Goal: Task Accomplishment & Management: Manage account settings

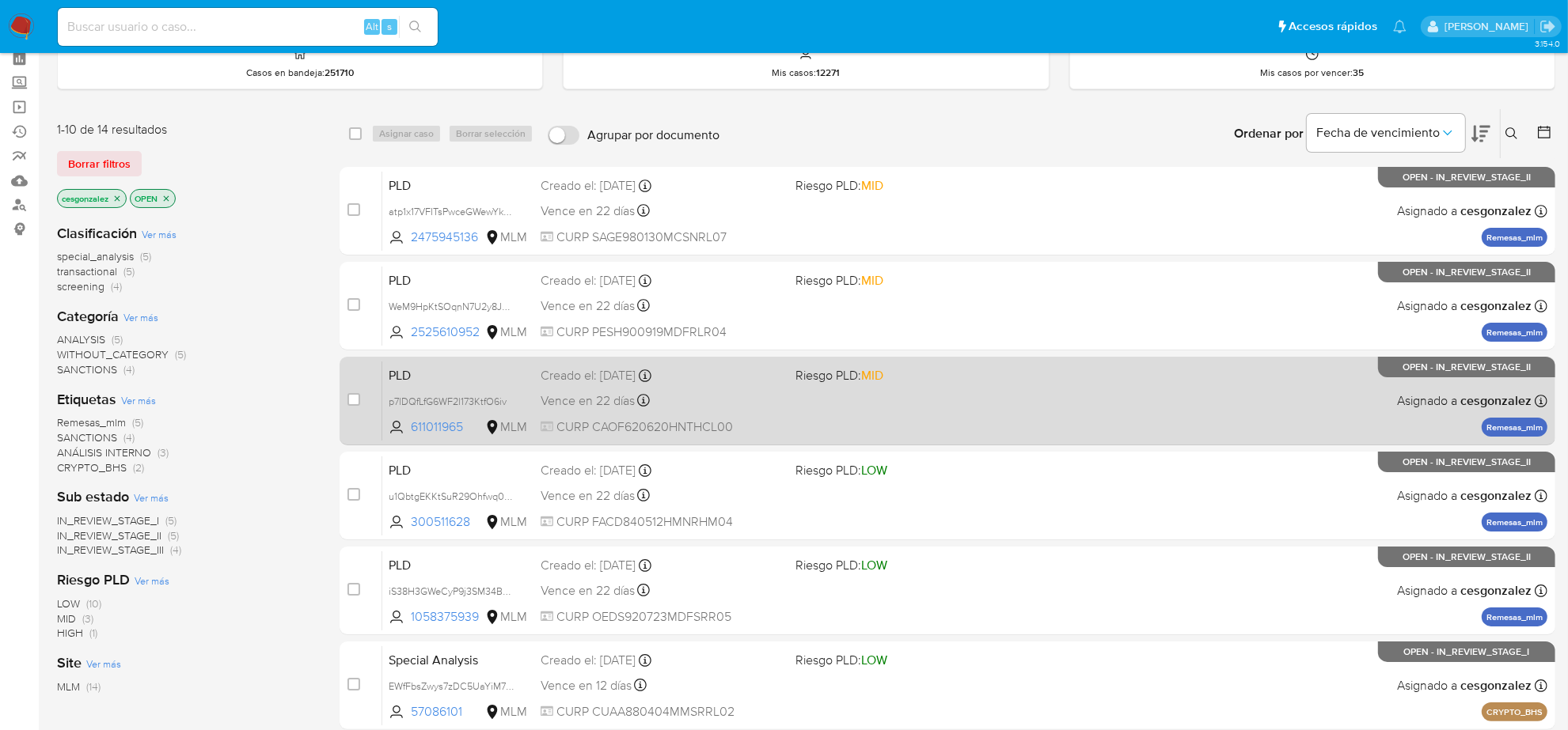
scroll to position [297, 0]
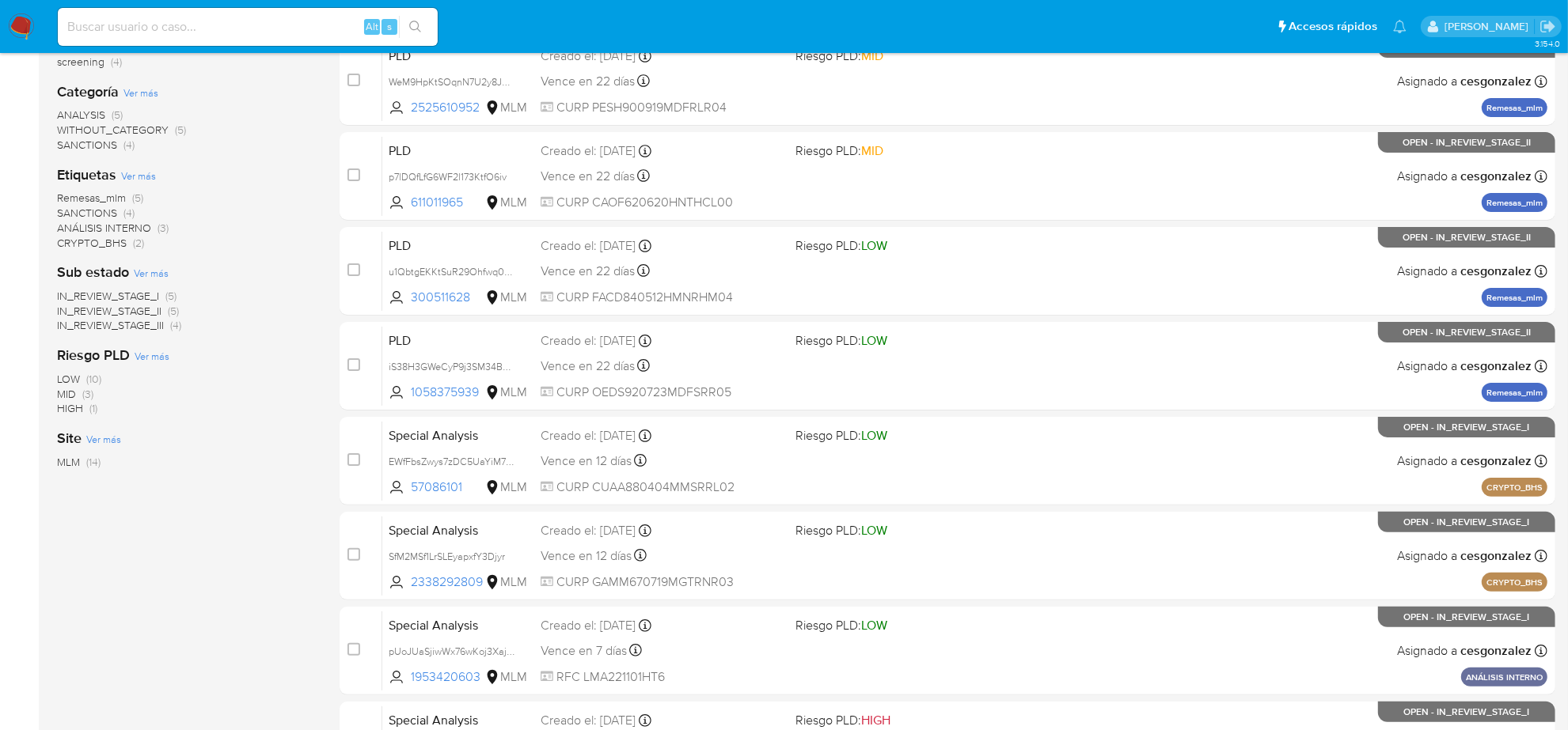
click at [131, 329] on span "IN_REVIEW_STAGE_III" at bounding box center [110, 326] width 107 height 16
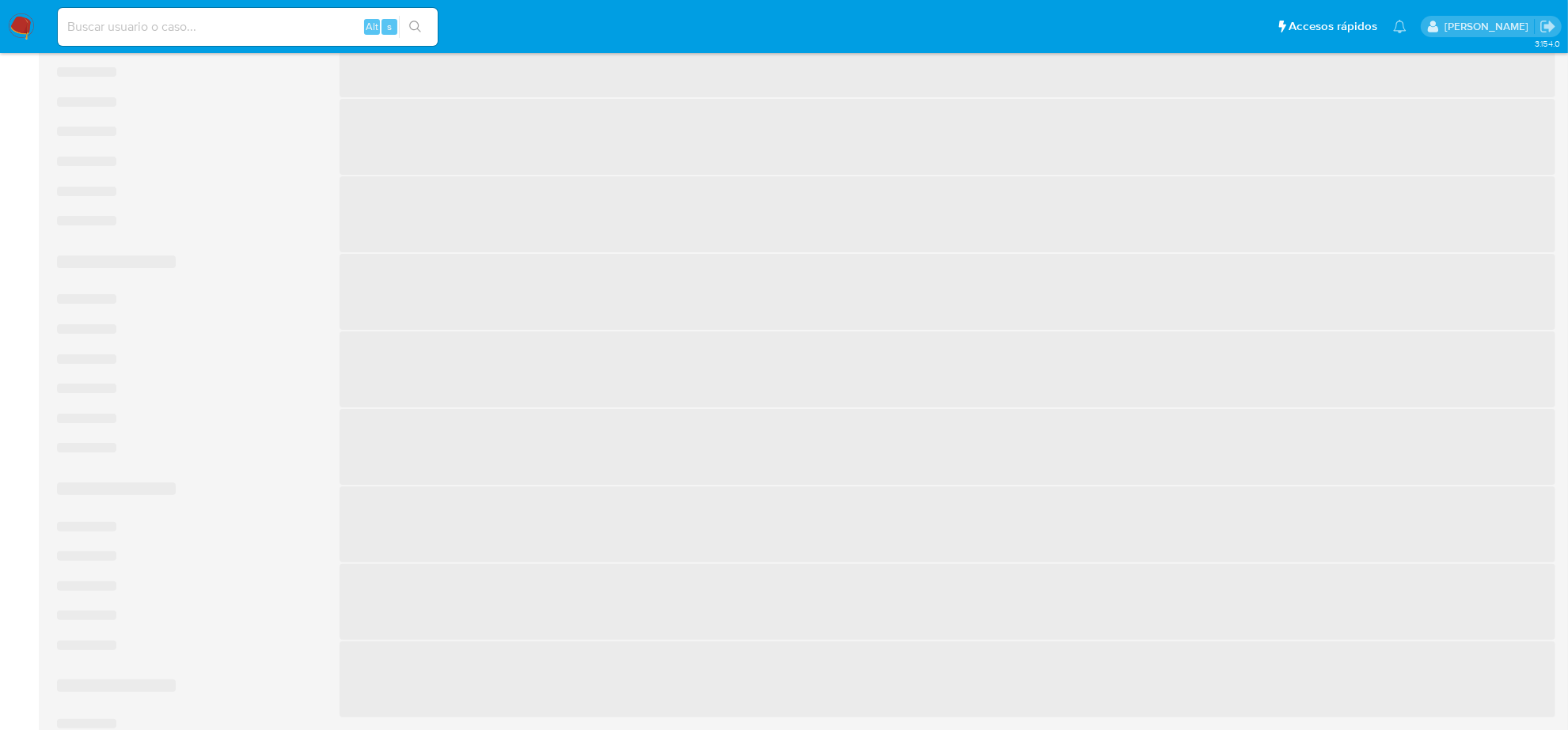
scroll to position [176, 0]
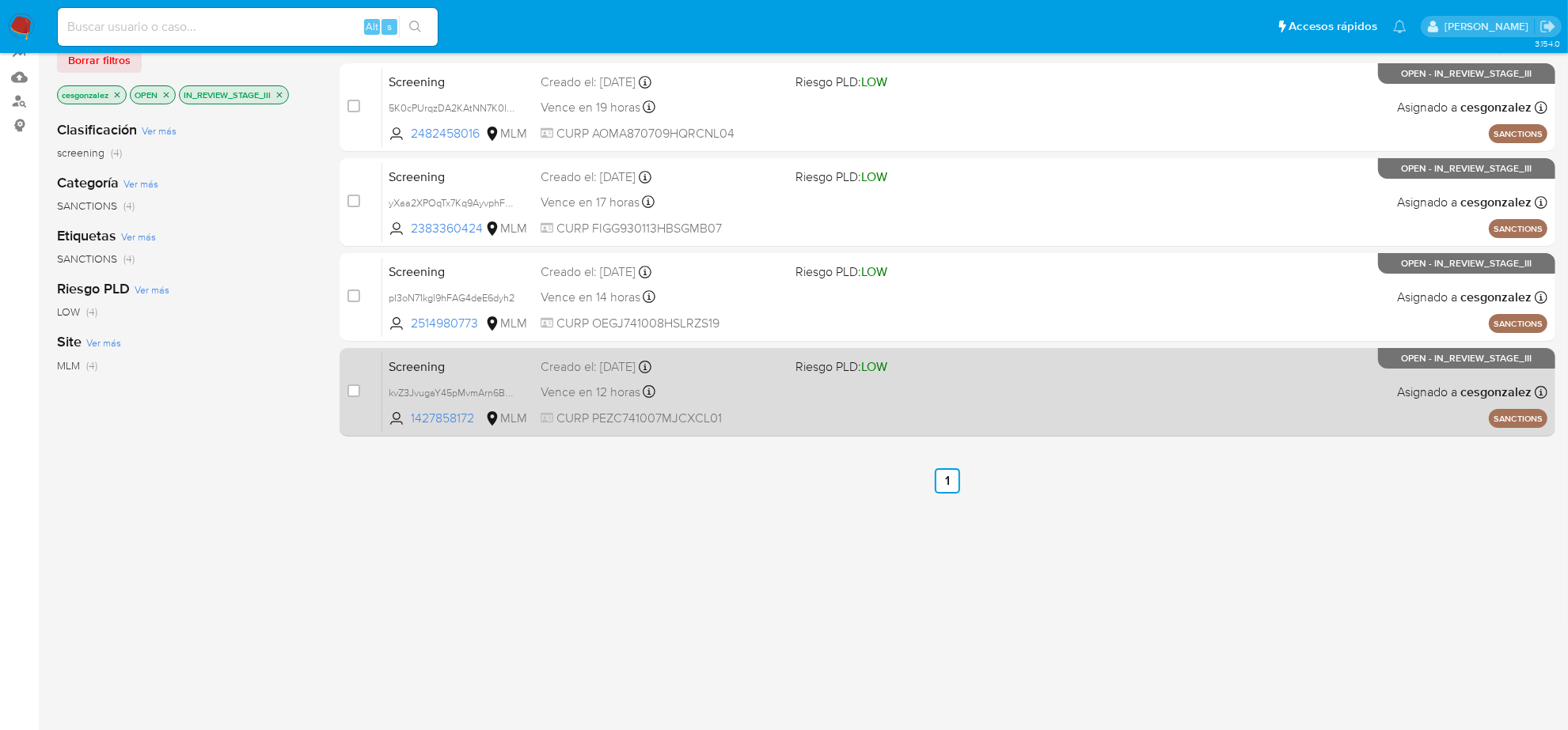
click at [694, 395] on div "Vence en 12 horas Vence el 19/08/2025 09:59:18" at bounding box center [661, 392] width 242 height 21
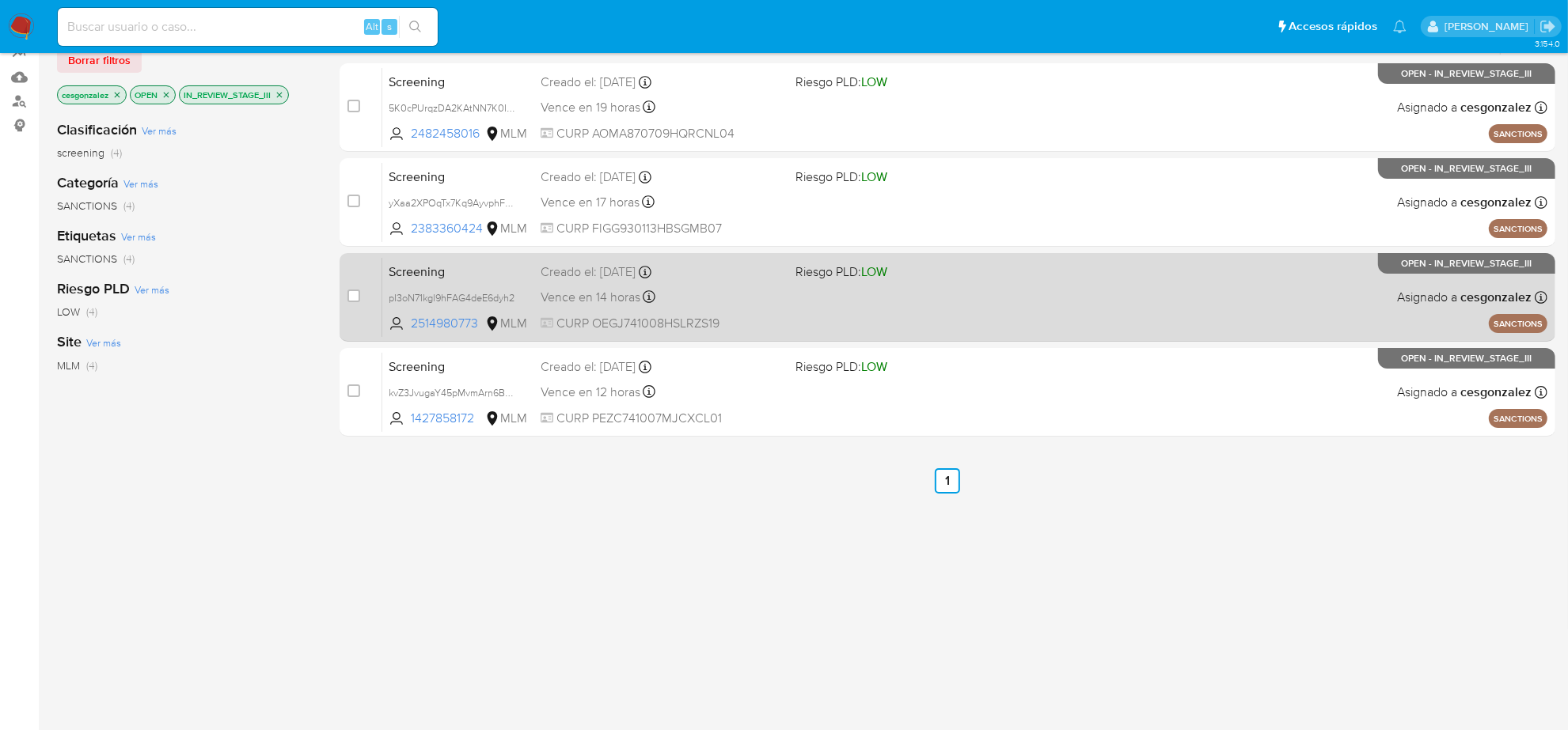
click at [614, 294] on span "Vence en 14 horas" at bounding box center [590, 297] width 100 height 17
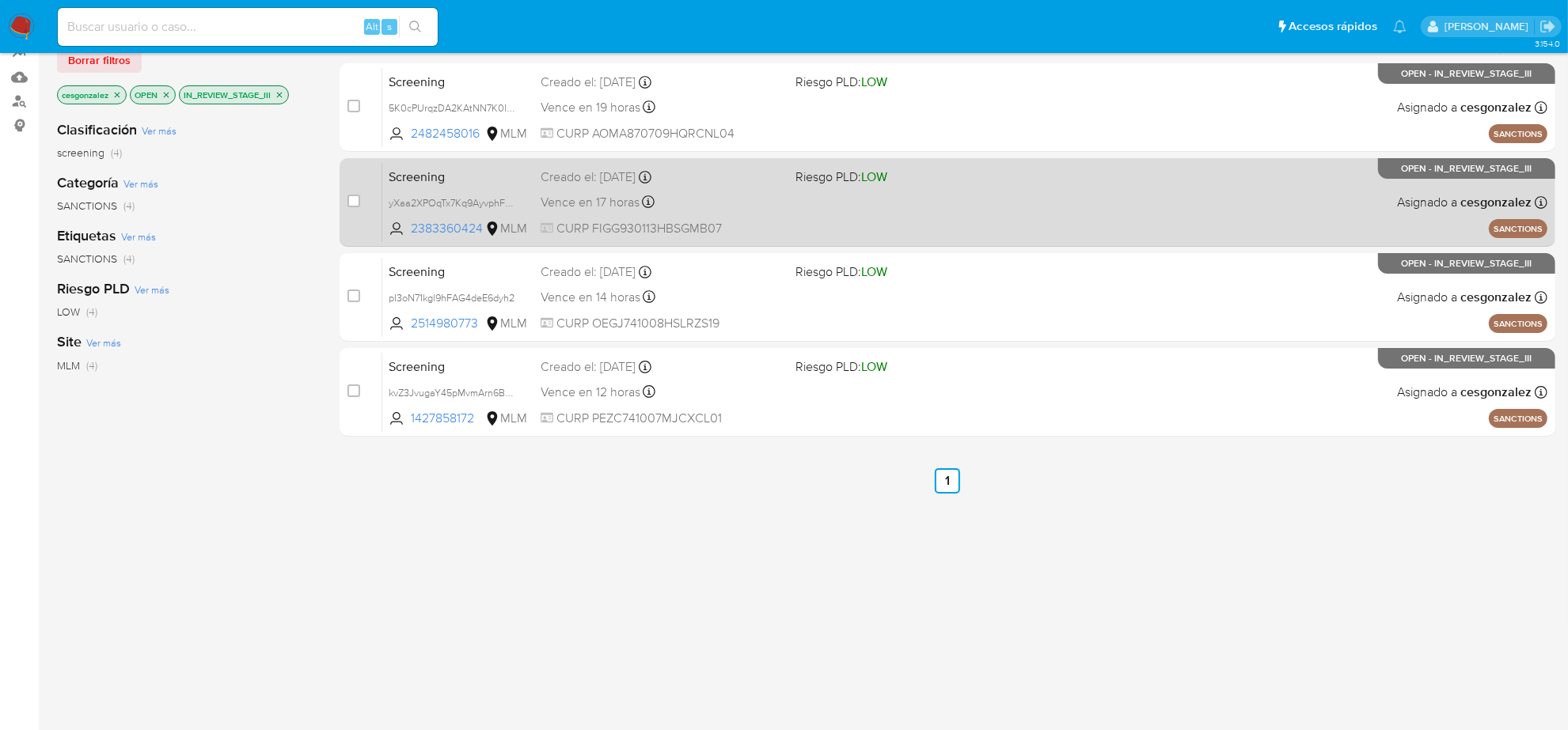
click at [736, 220] on span "CURP FIGG930113HBSGMB07" at bounding box center [661, 228] width 242 height 17
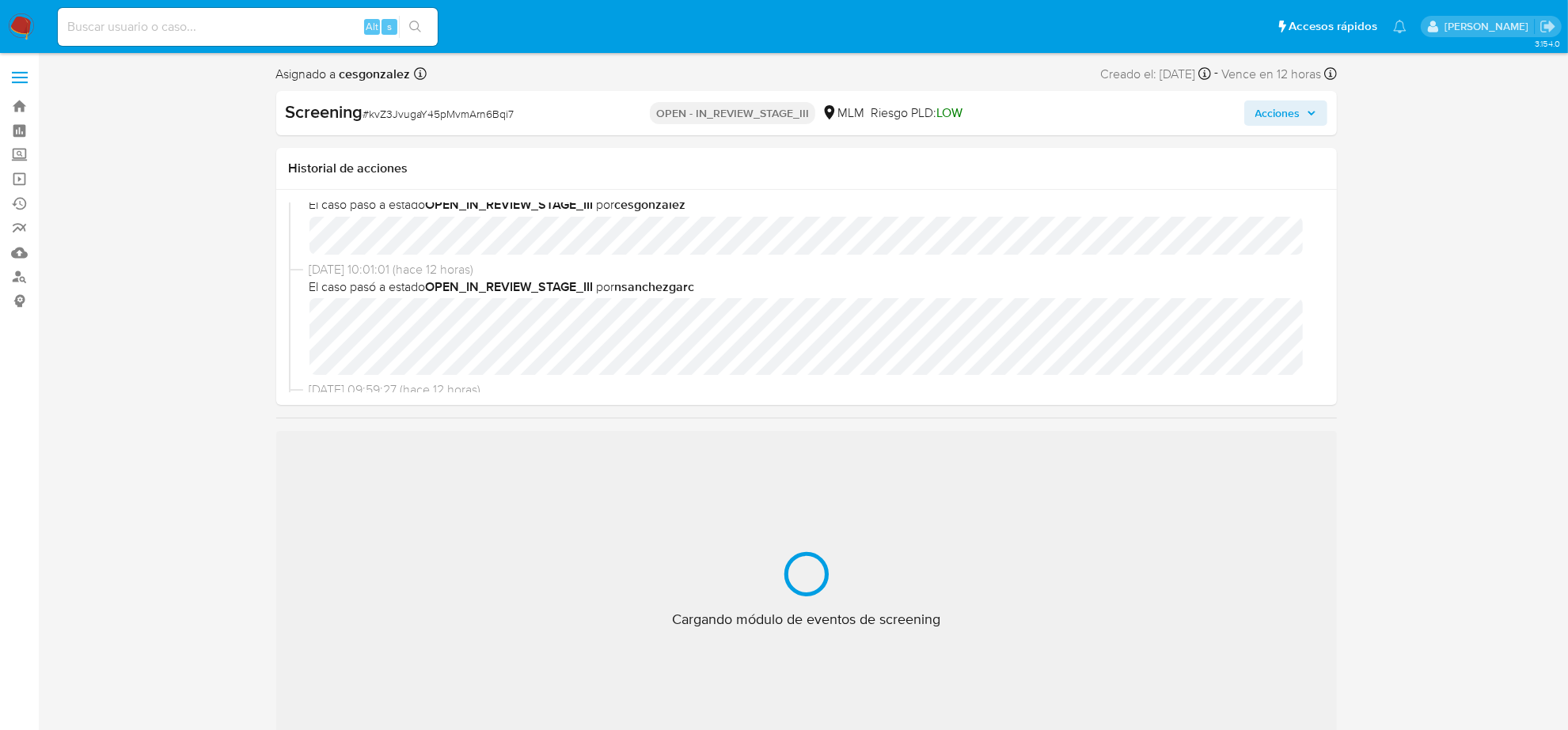
scroll to position [99, 0]
select select "10"
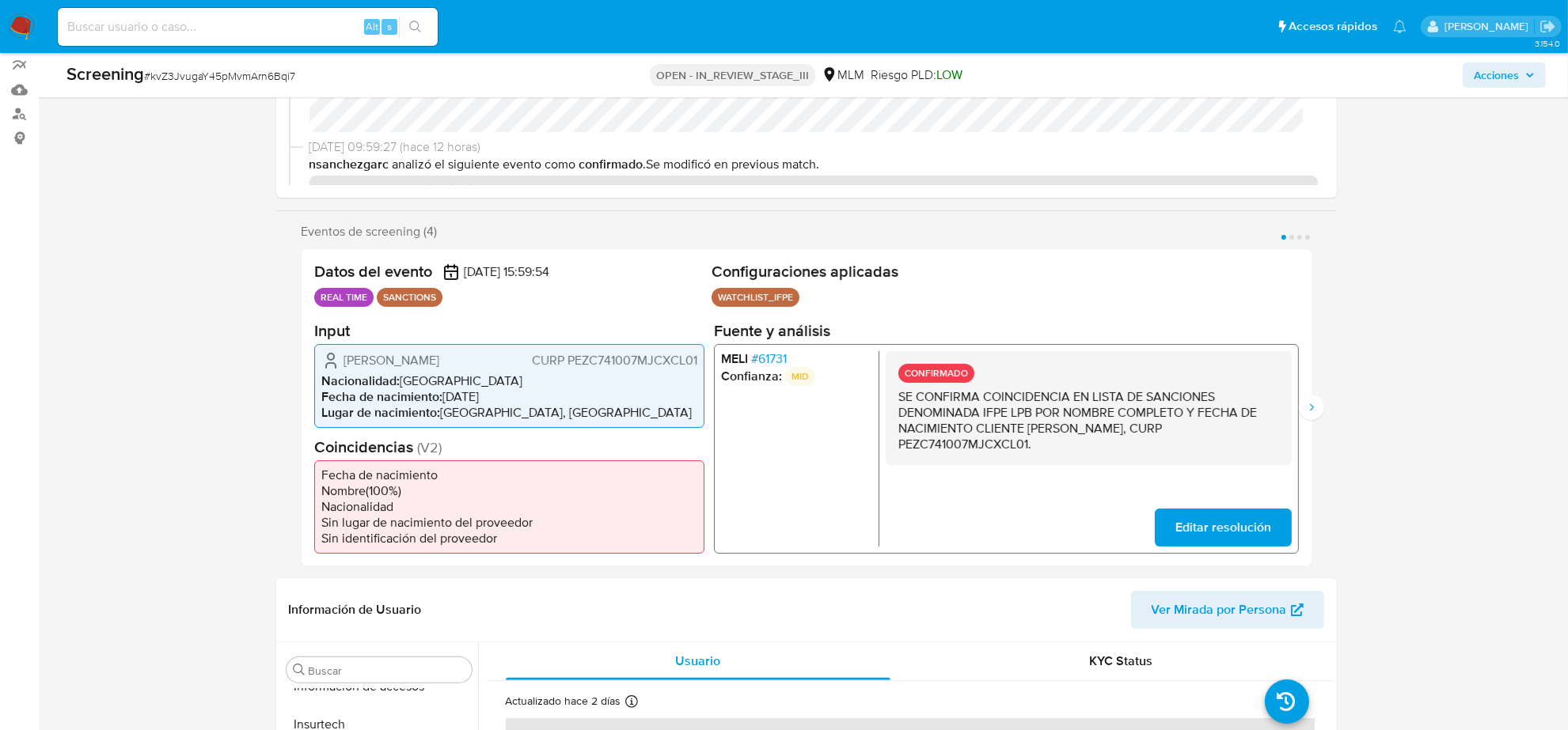
scroll to position [297, 0]
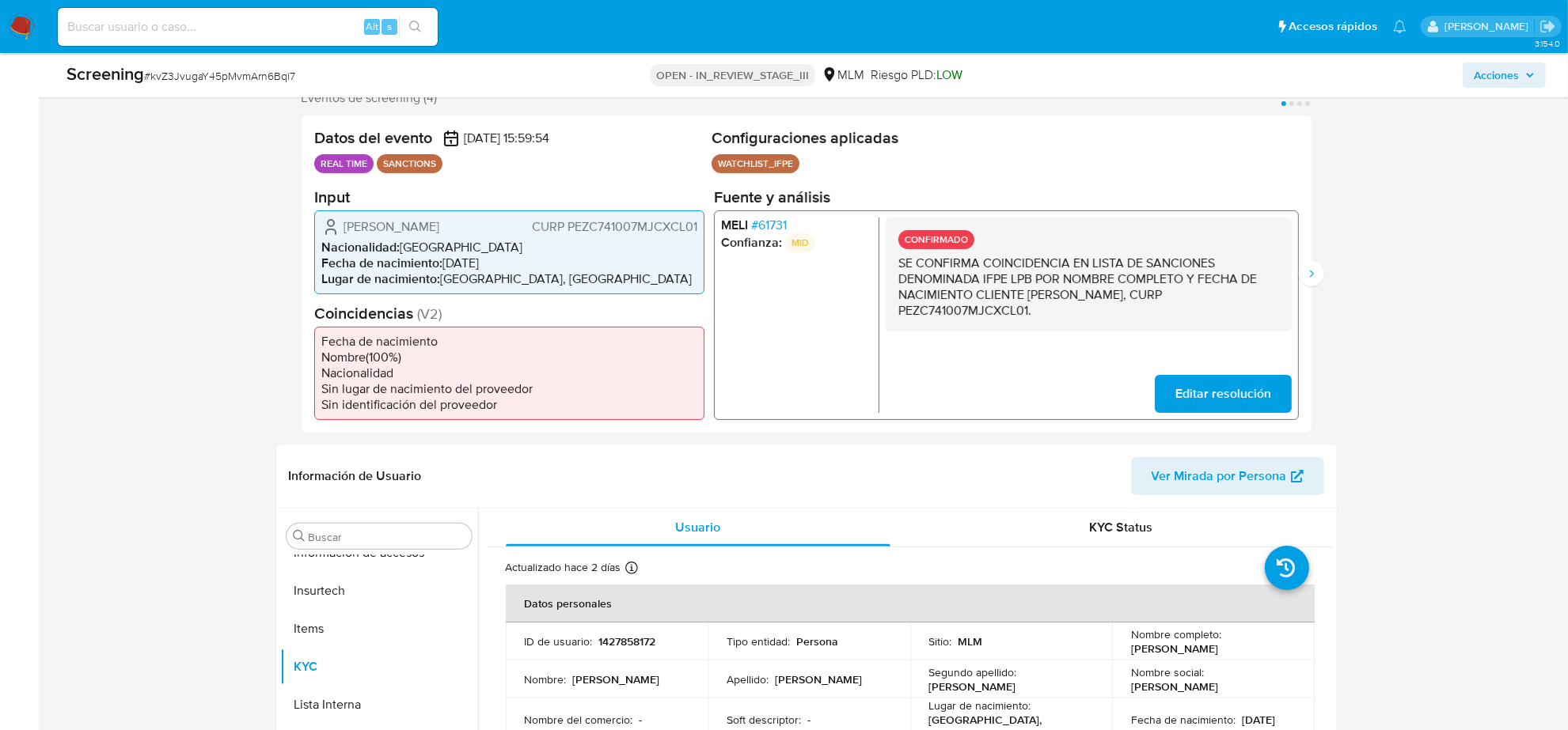
click at [764, 225] on span "# 61731" at bounding box center [768, 225] width 36 height 16
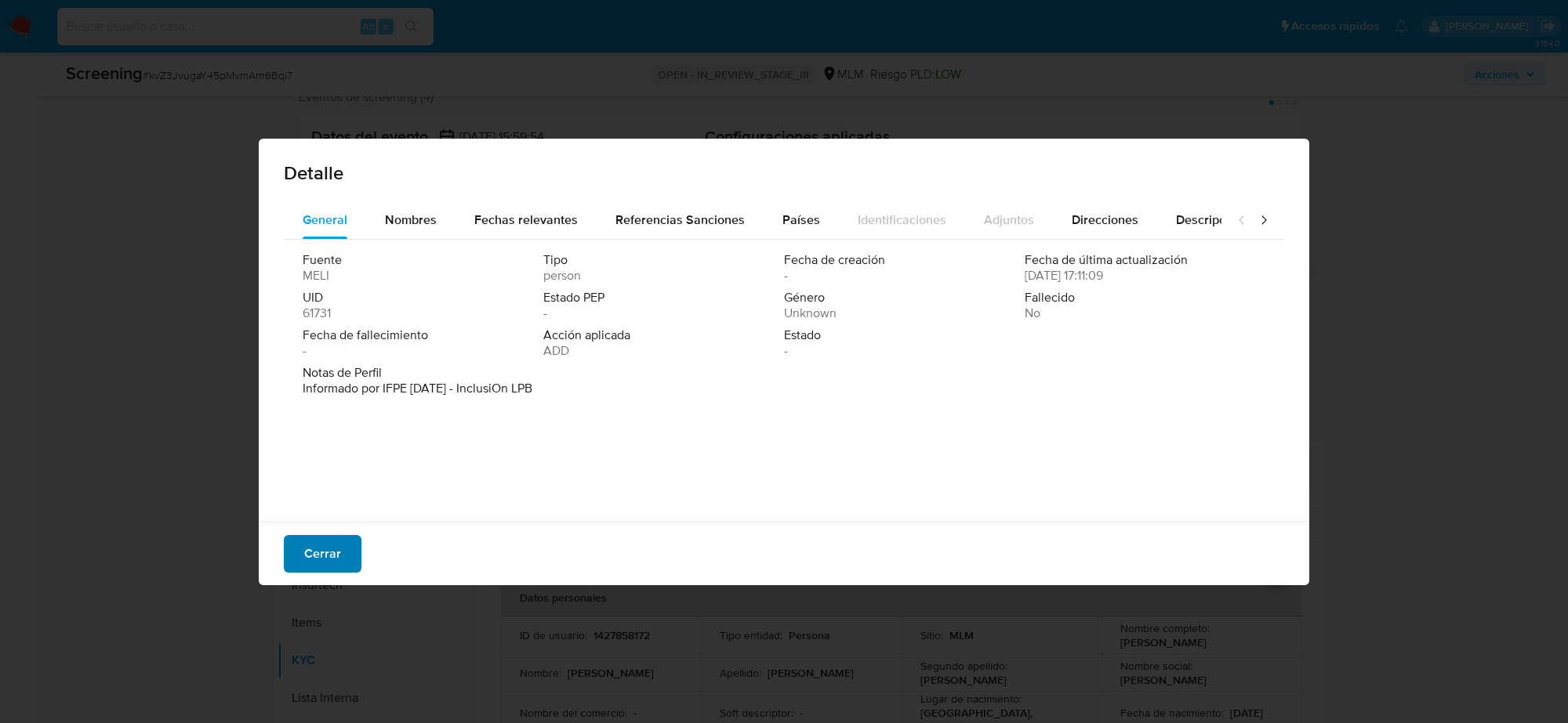
click at [327, 558] on span "Cerrar" at bounding box center [323, 554] width 37 height 35
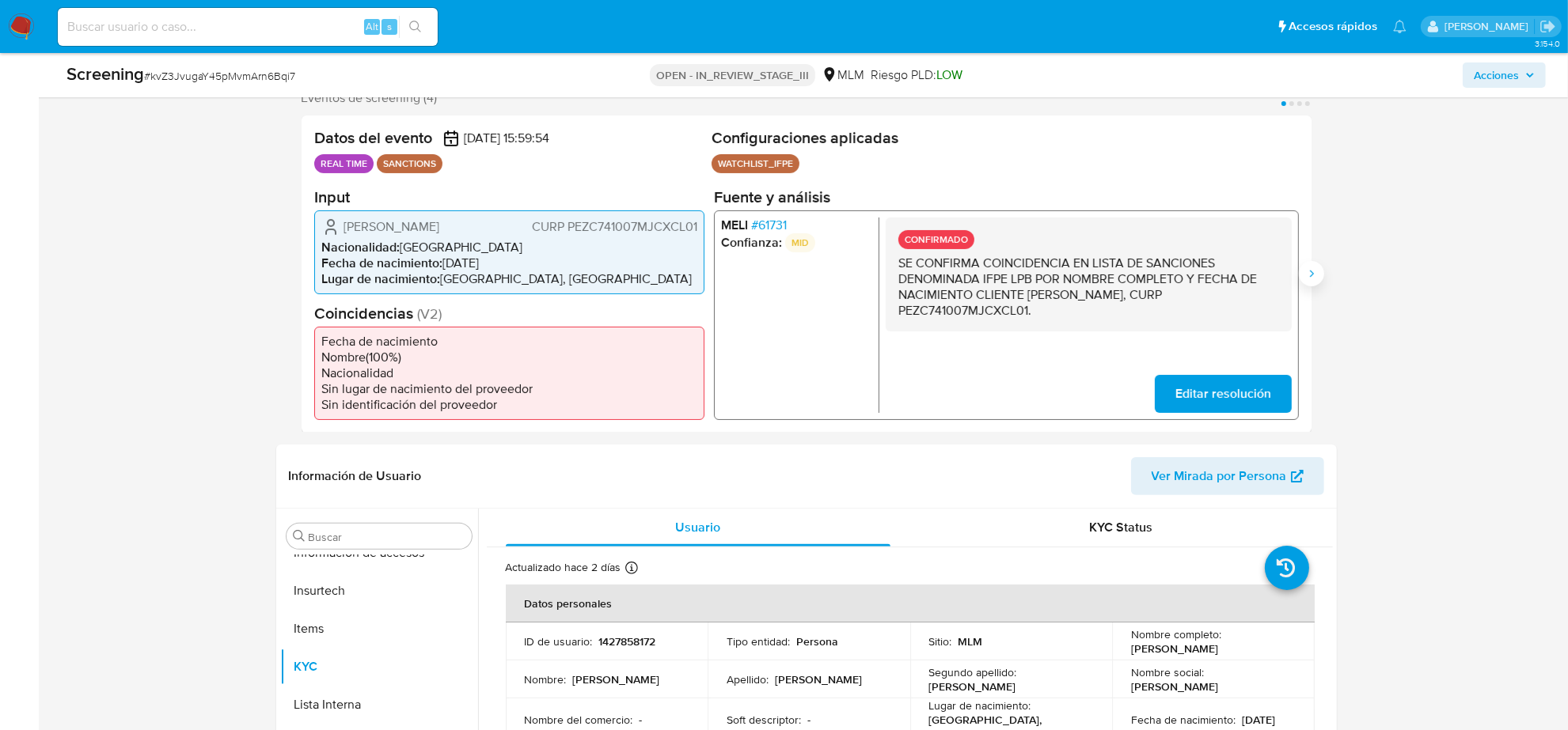
click at [1322, 280] on button "Siguiente" at bounding box center [1310, 273] width 25 height 25
click at [757, 233] on li "Confianza: MID" at bounding box center [796, 241] width 152 height 19
click at [757, 228] on span "# 61735" at bounding box center [770, 225] width 39 height 16
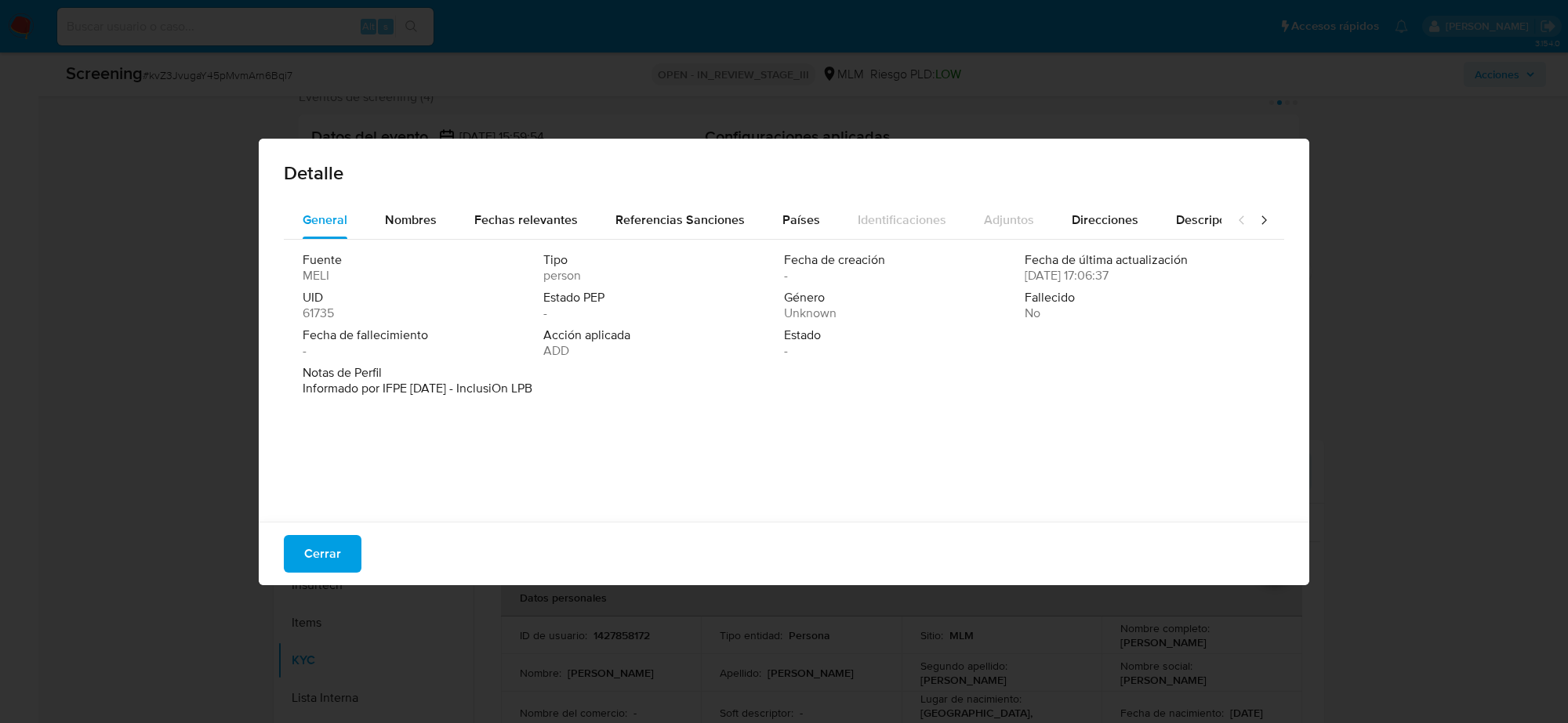
click at [1398, 345] on div "Detalle General Nombres Fechas relevantes Referencias Sanciones Países Identifi…" at bounding box center [784, 361] width 1568 height 723
click at [316, 556] on span "Cerrar" at bounding box center [323, 554] width 37 height 35
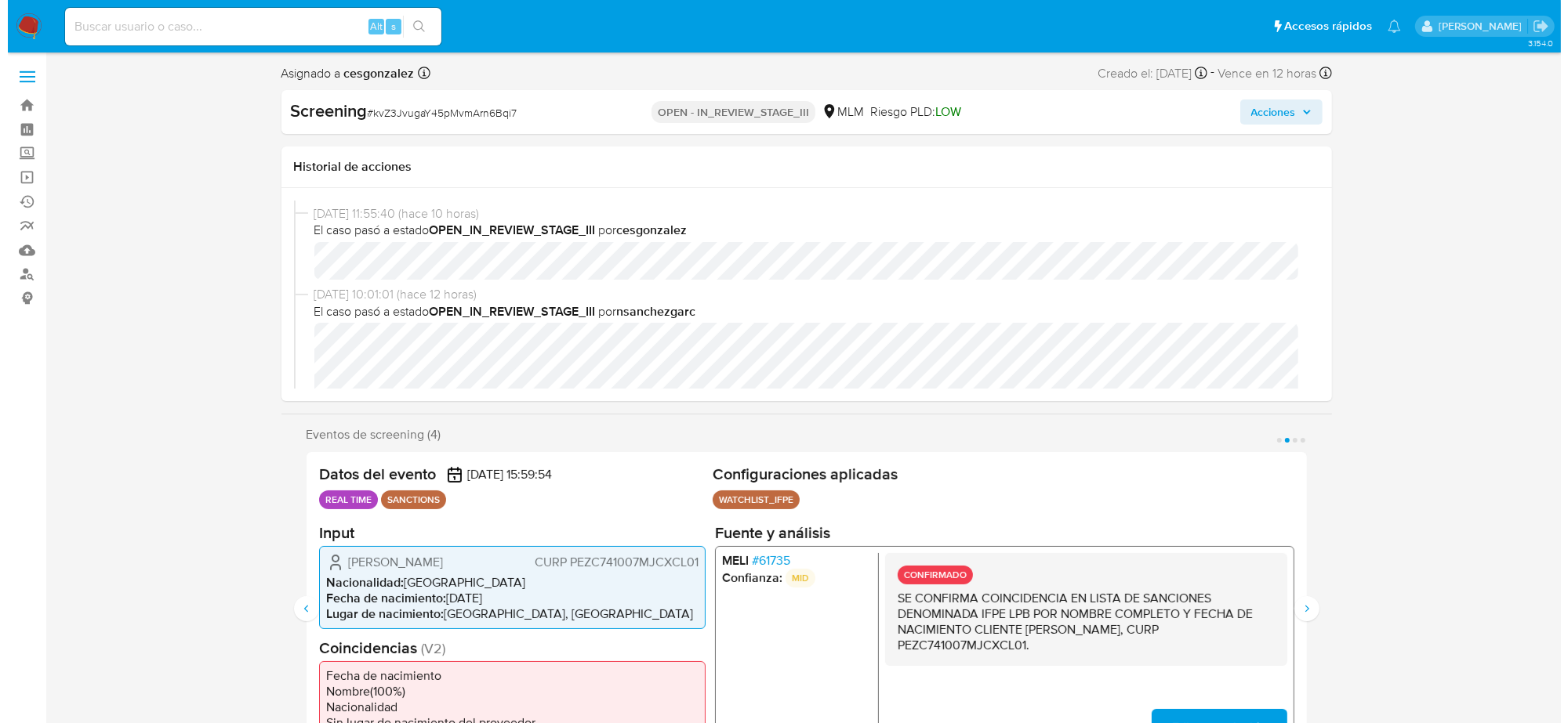
scroll to position [0, 0]
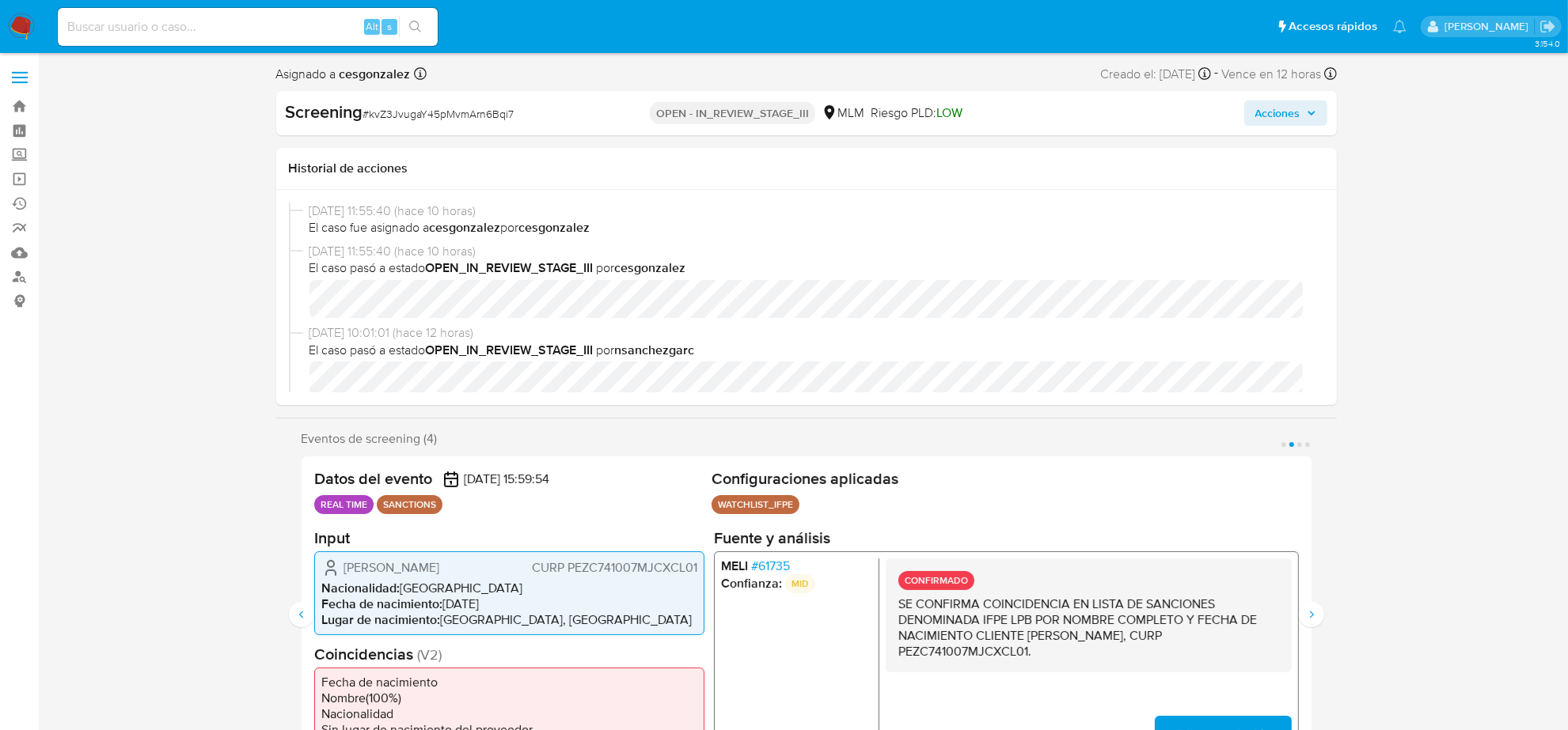
click at [1297, 113] on span "Acciones" at bounding box center [1278, 113] width 45 height 25
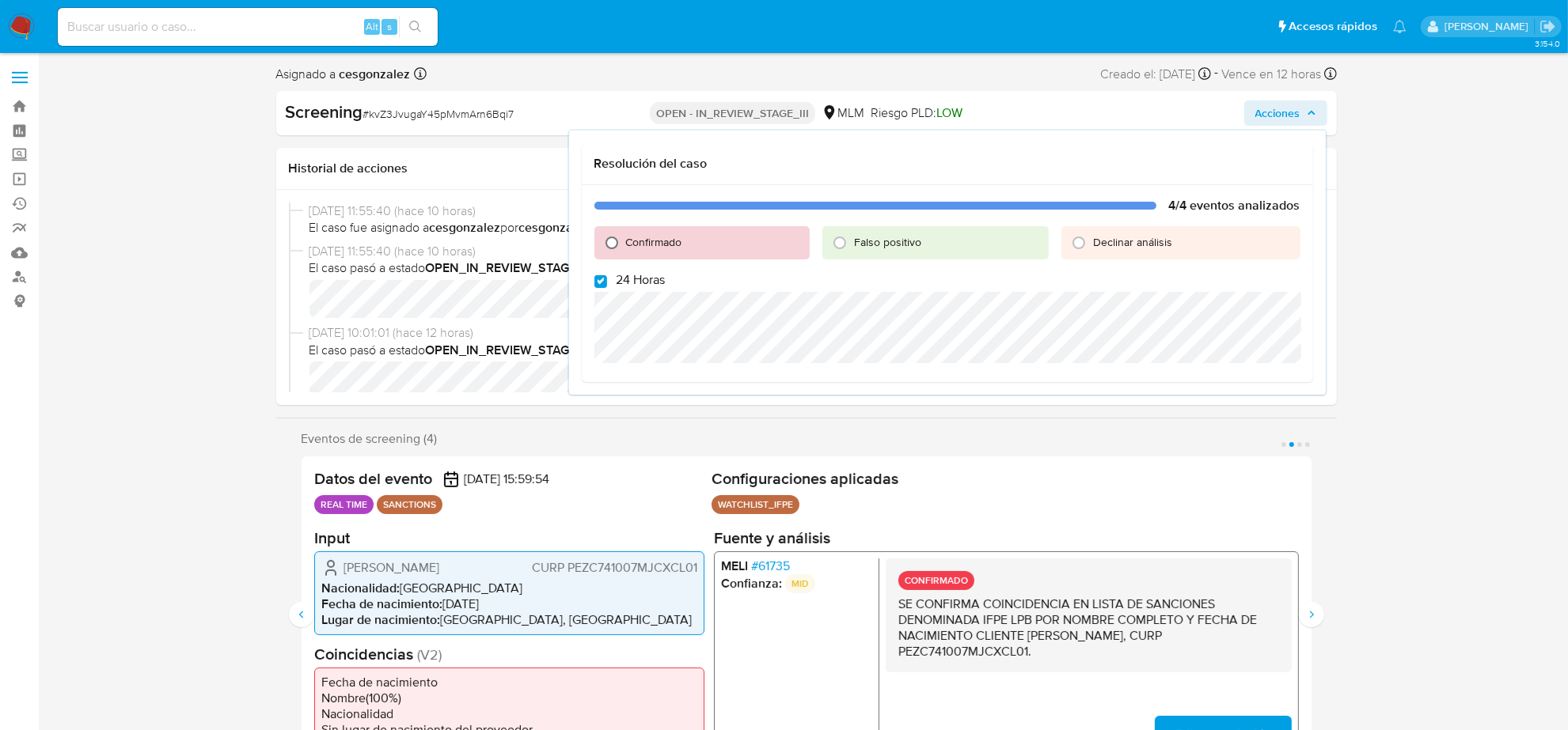
click at [620, 241] on input "Confirmado" at bounding box center [611, 242] width 25 height 25
radio input "true"
click at [602, 275] on input "24 Horas" at bounding box center [600, 282] width 13 height 13
checkbox input "false"
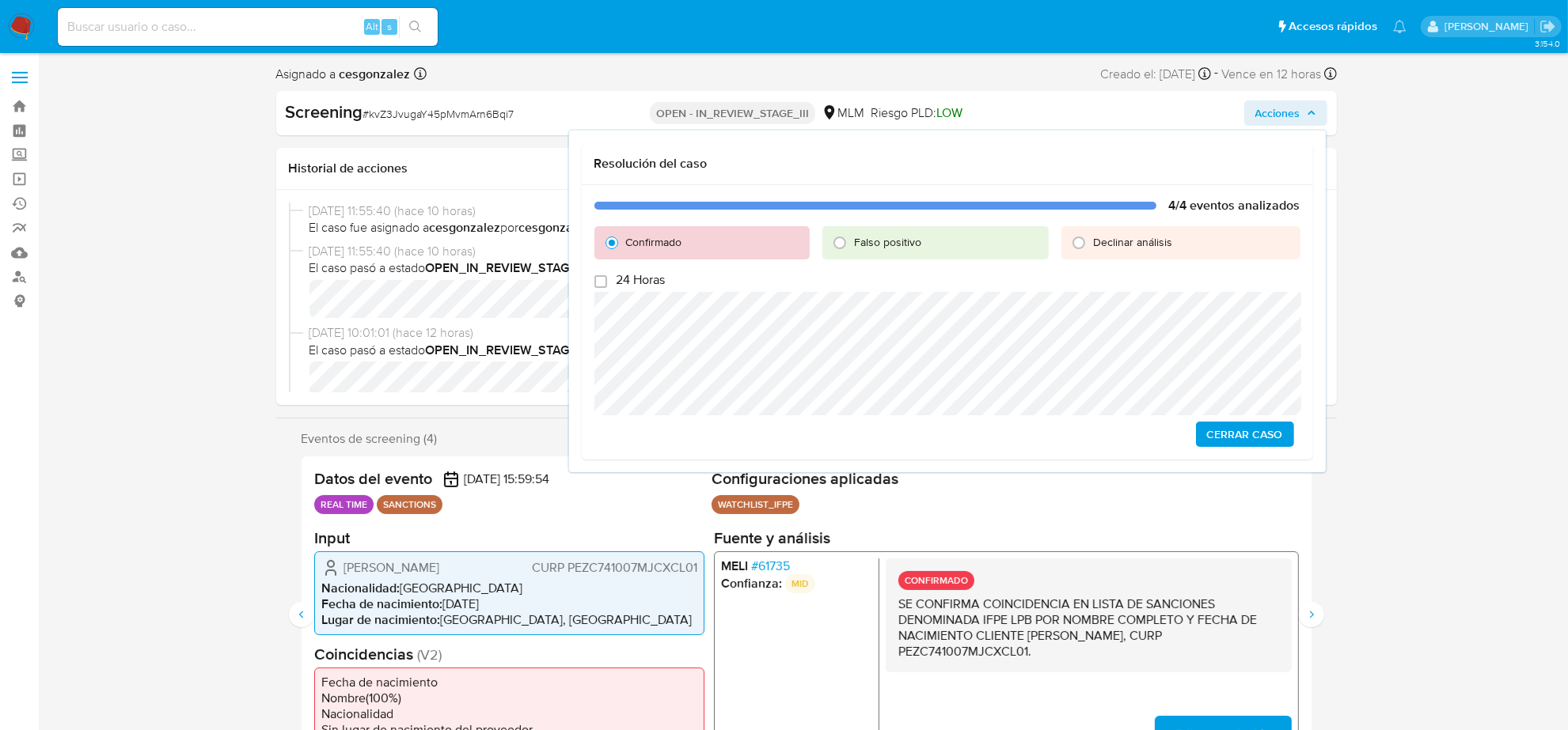
click at [1216, 431] on span "Cerrar Caso" at bounding box center [1245, 433] width 76 height 22
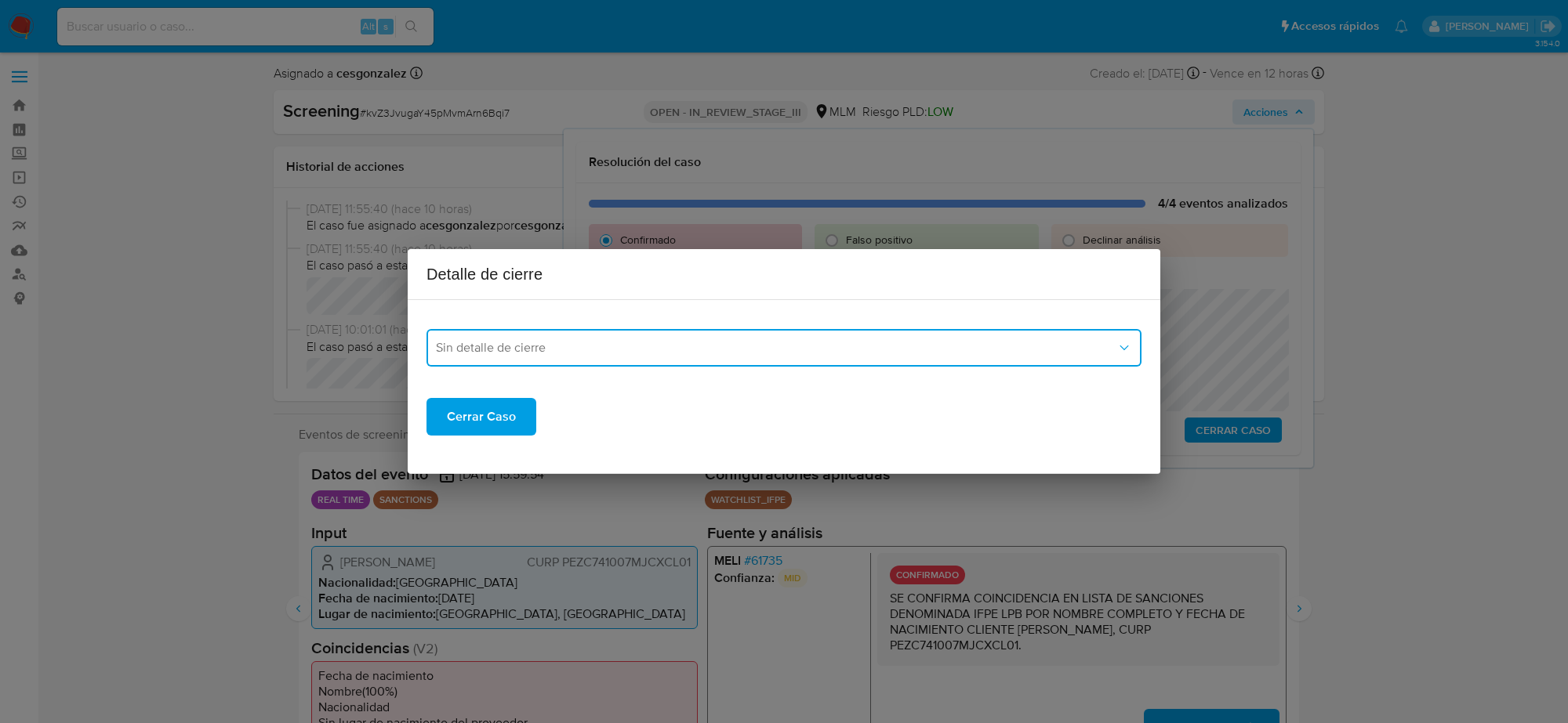
click at [592, 360] on button "Sin detalle de cierre" at bounding box center [784, 347] width 715 height 38
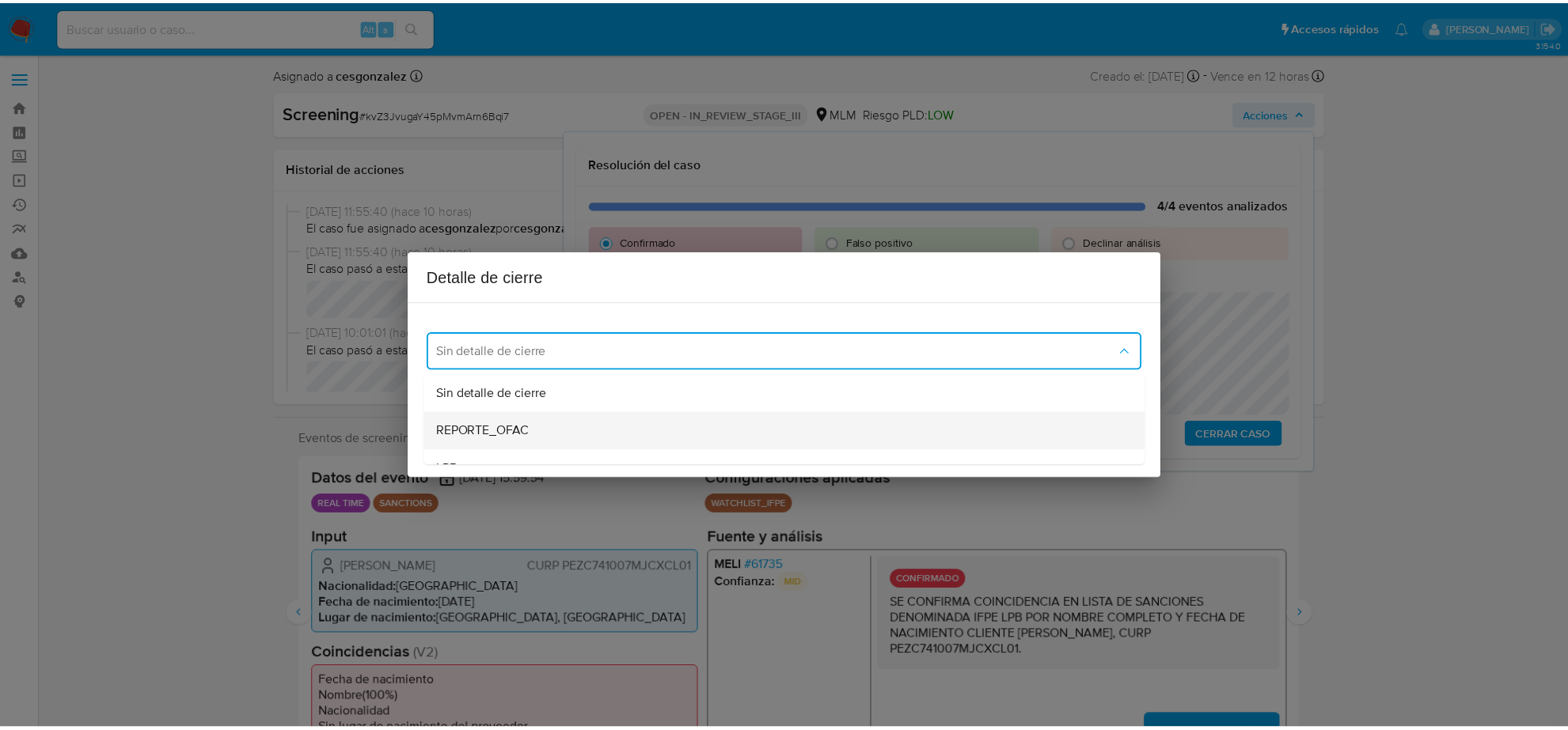
scroll to position [99, 0]
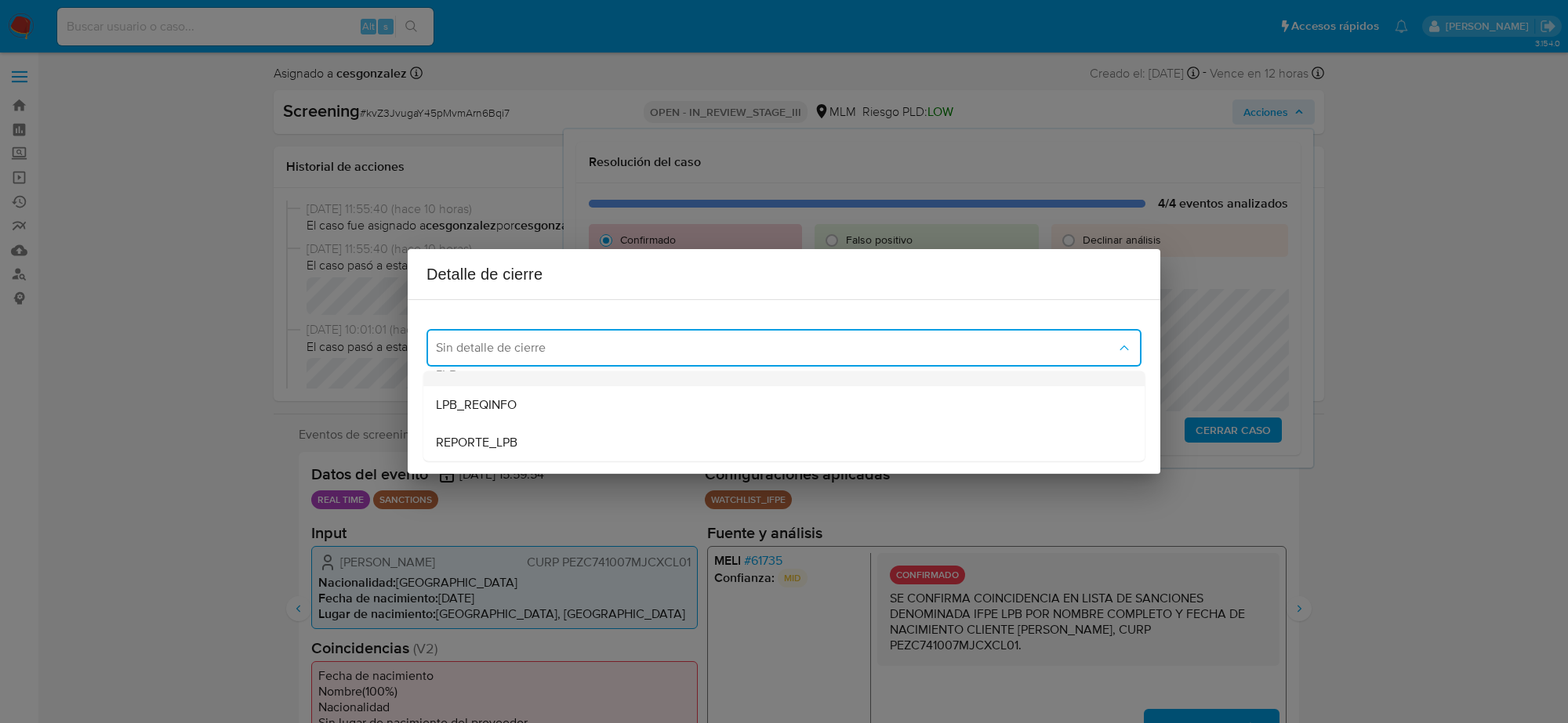
click at [495, 382] on div "LPB" at bounding box center [784, 368] width 696 height 38
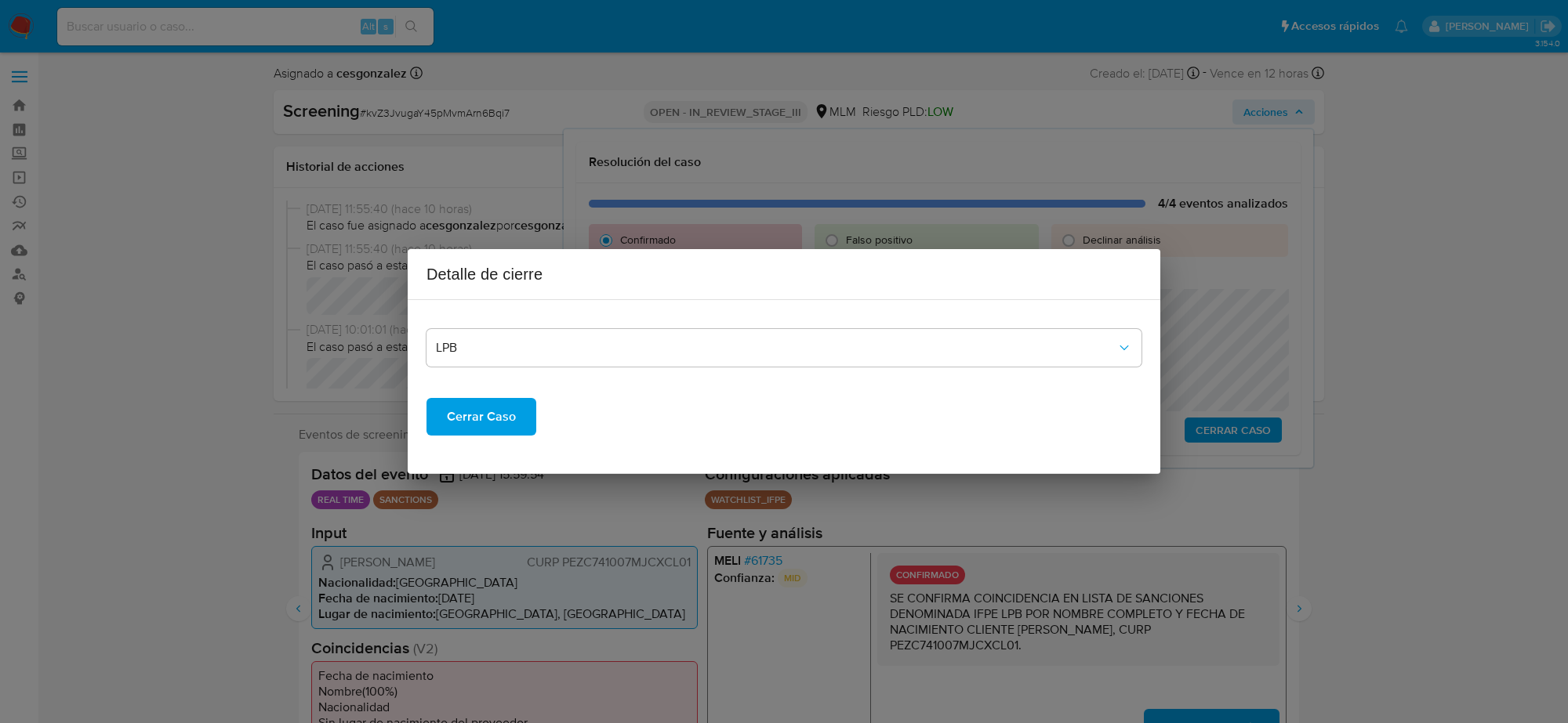
click at [488, 414] on span "Cerrar Caso" at bounding box center [482, 416] width 69 height 35
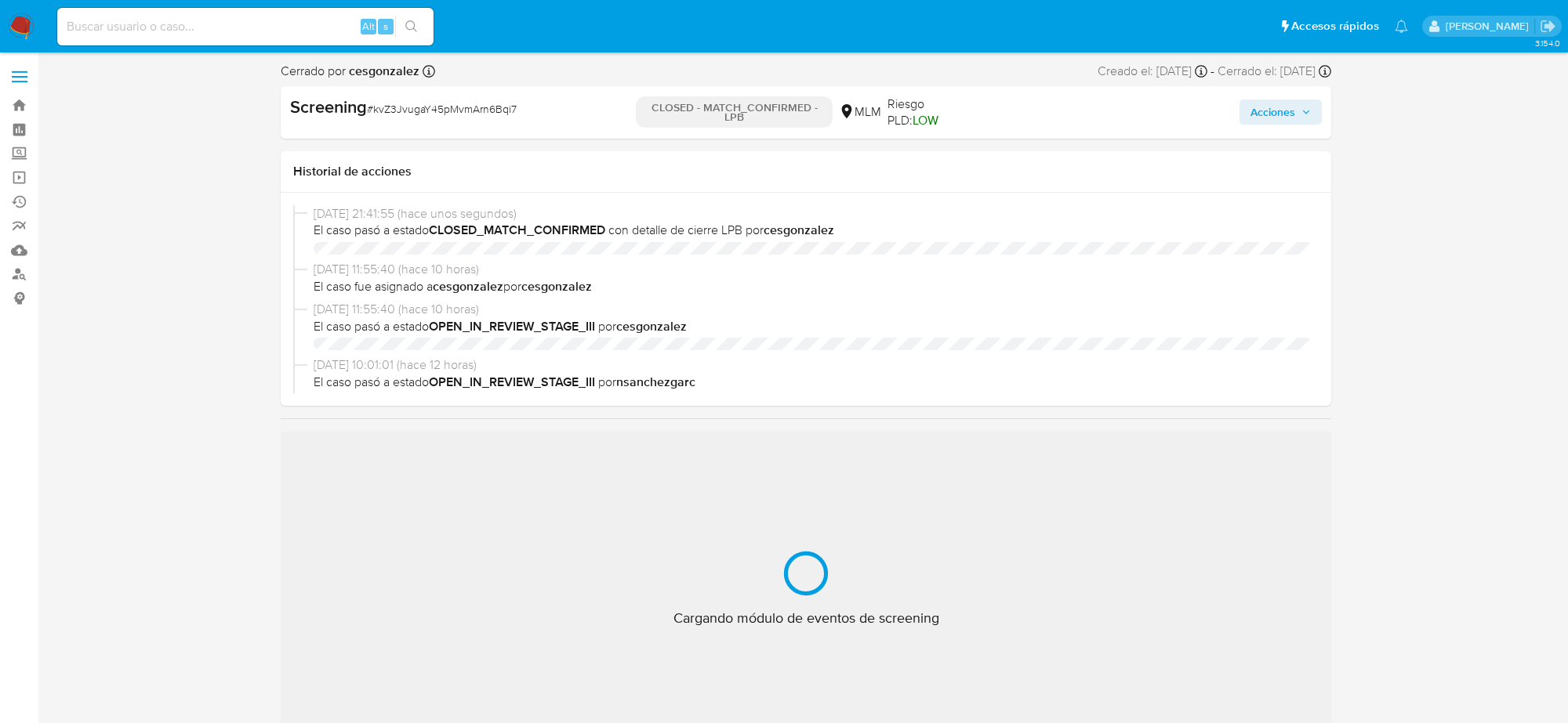
select select "10"
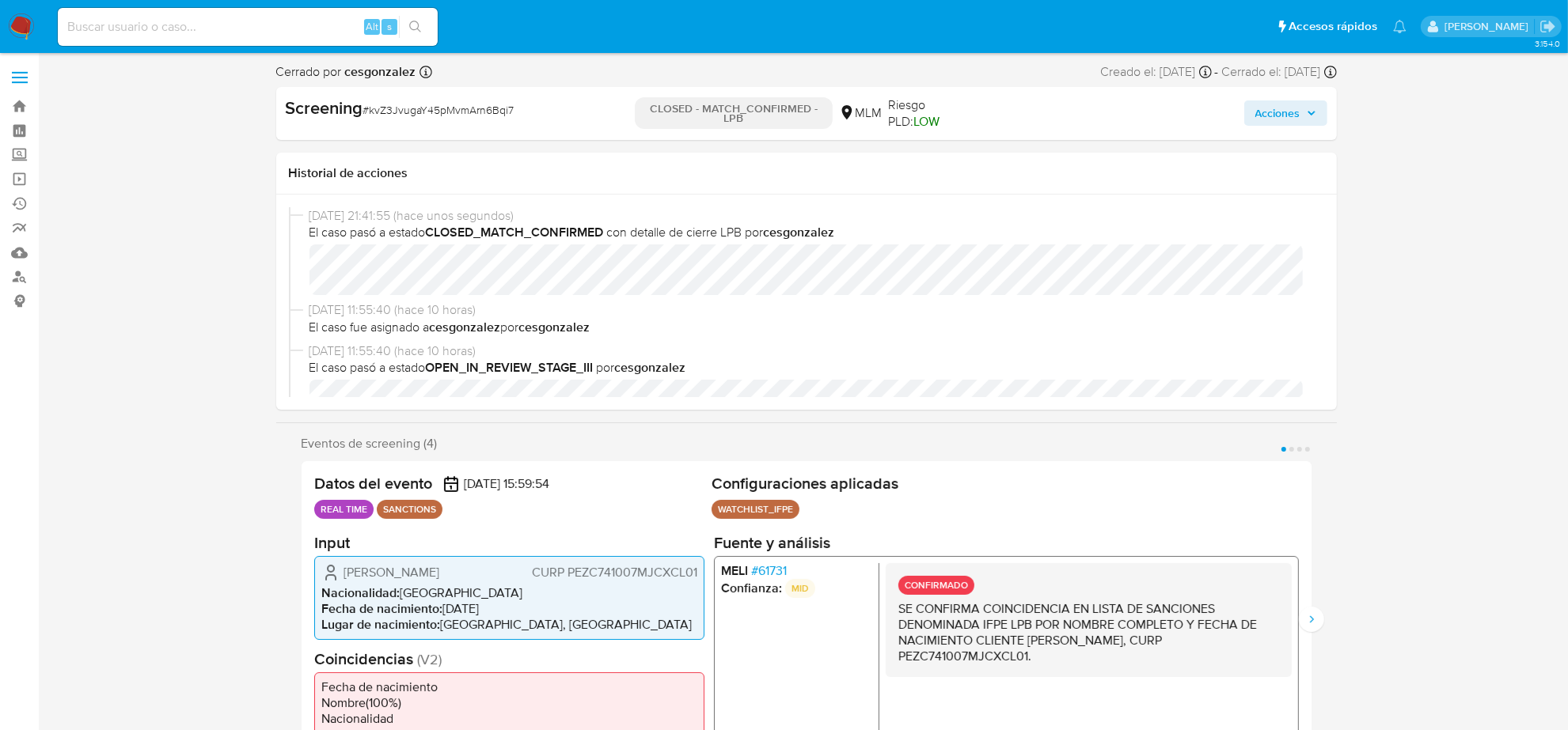
scroll to position [635, 0]
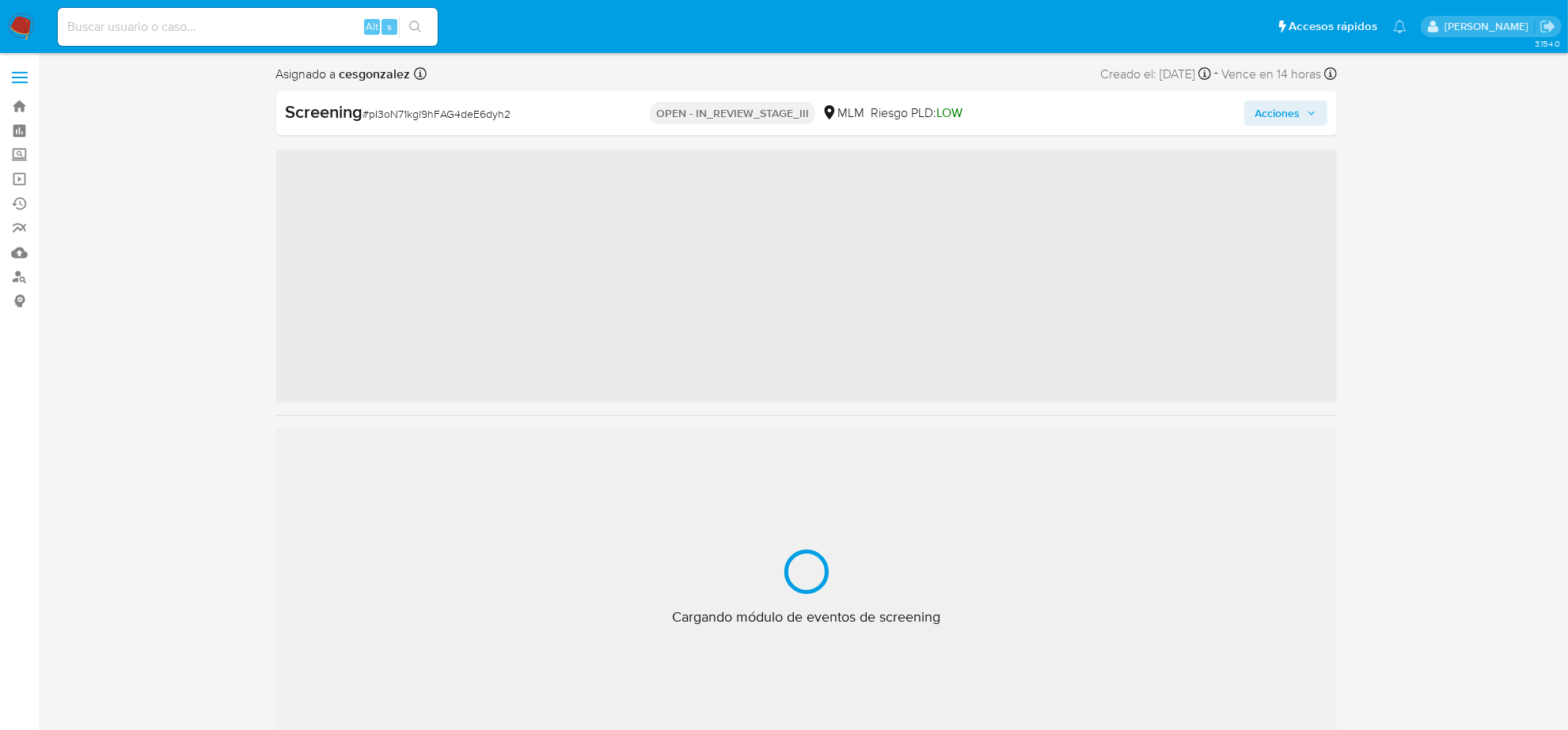
scroll to position [667, 0]
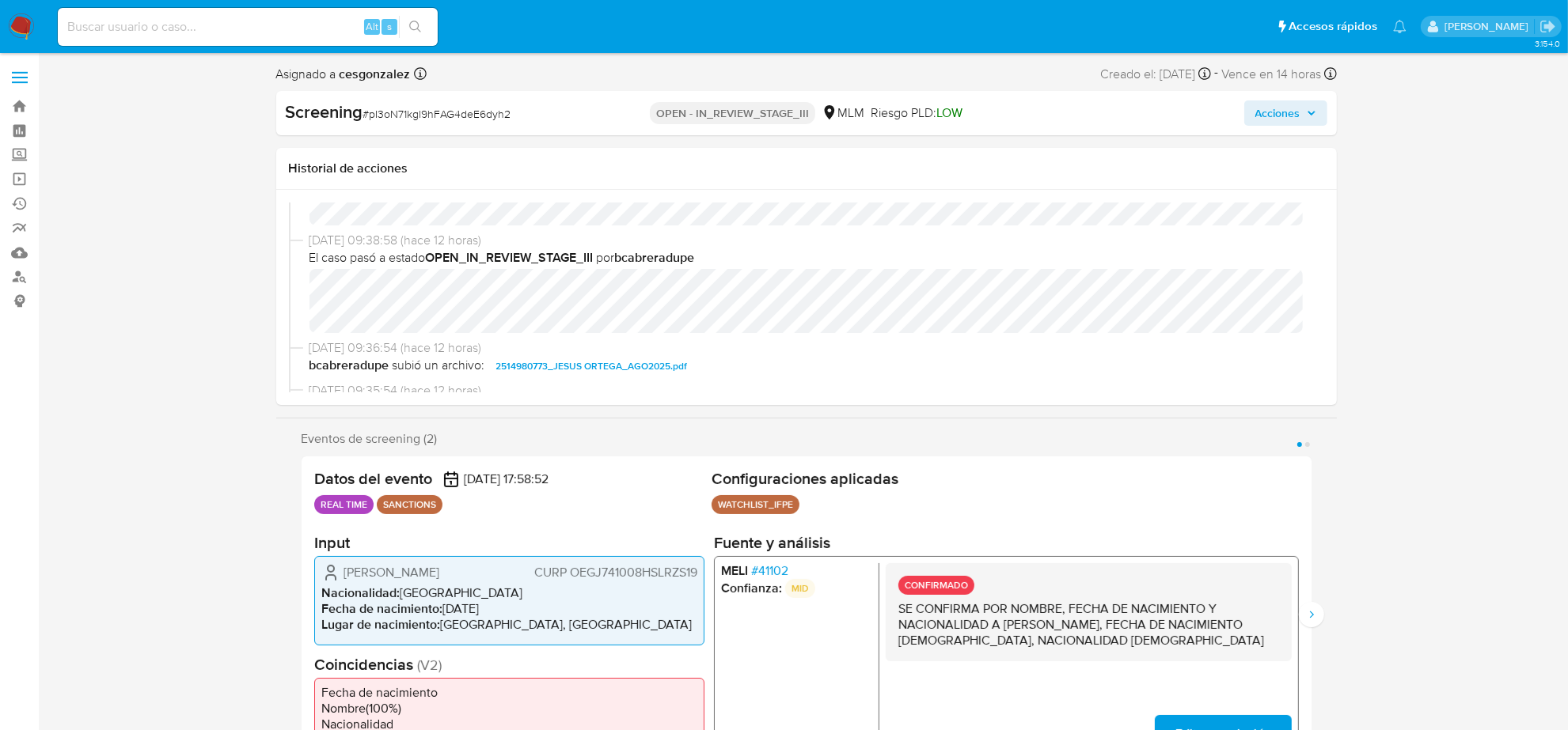
select select "10"
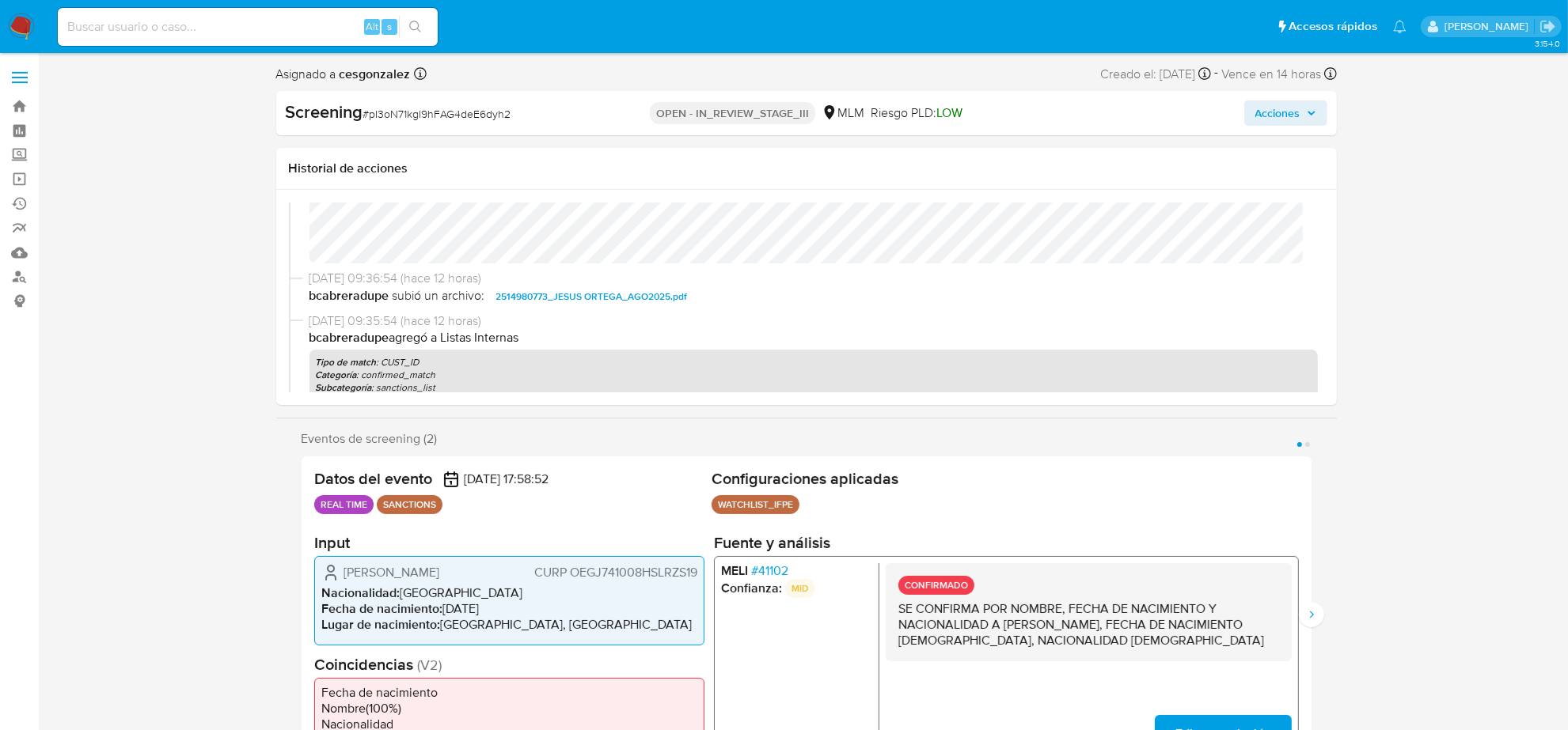
scroll to position [198, 0]
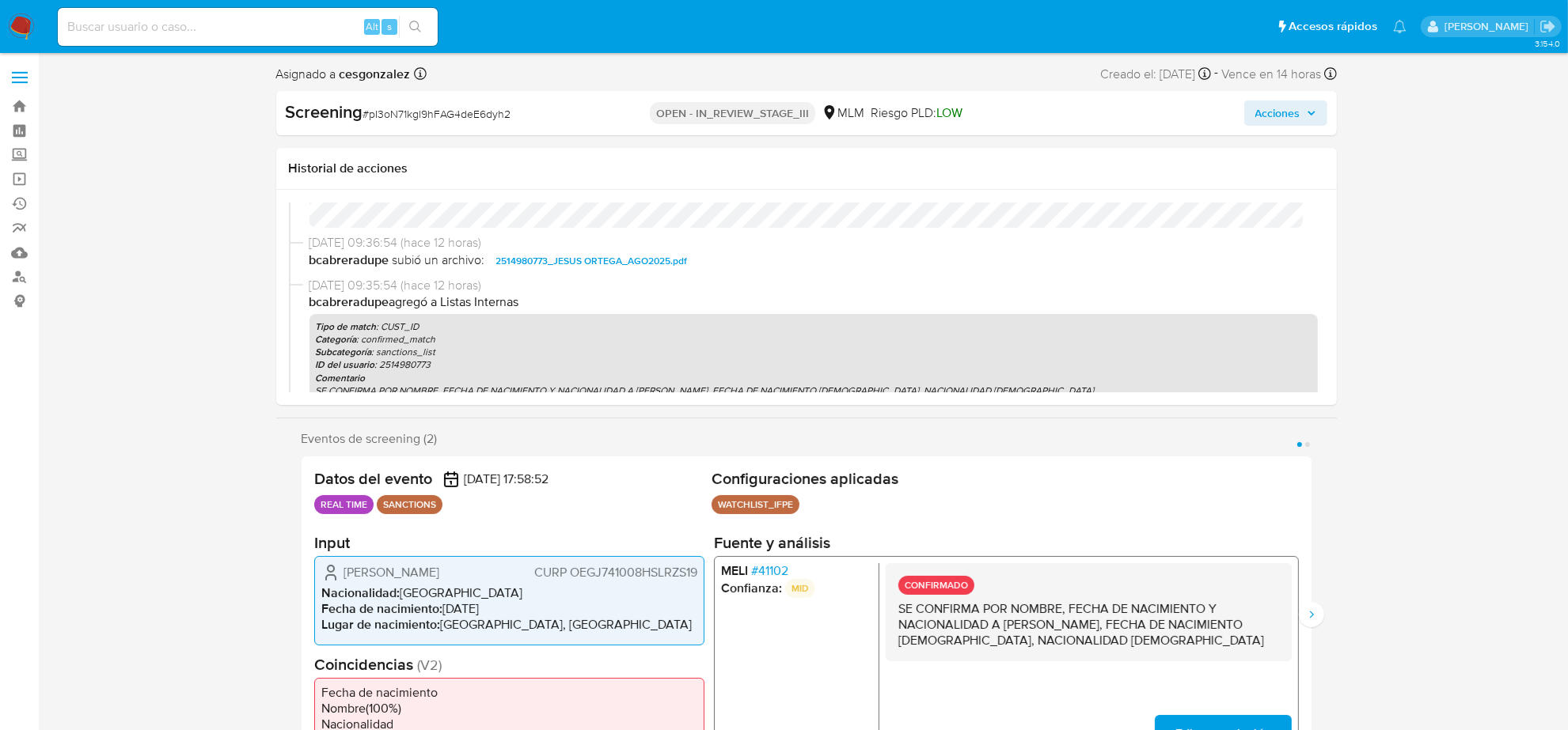
click at [763, 564] on span "# 41102" at bounding box center [769, 571] width 37 height 16
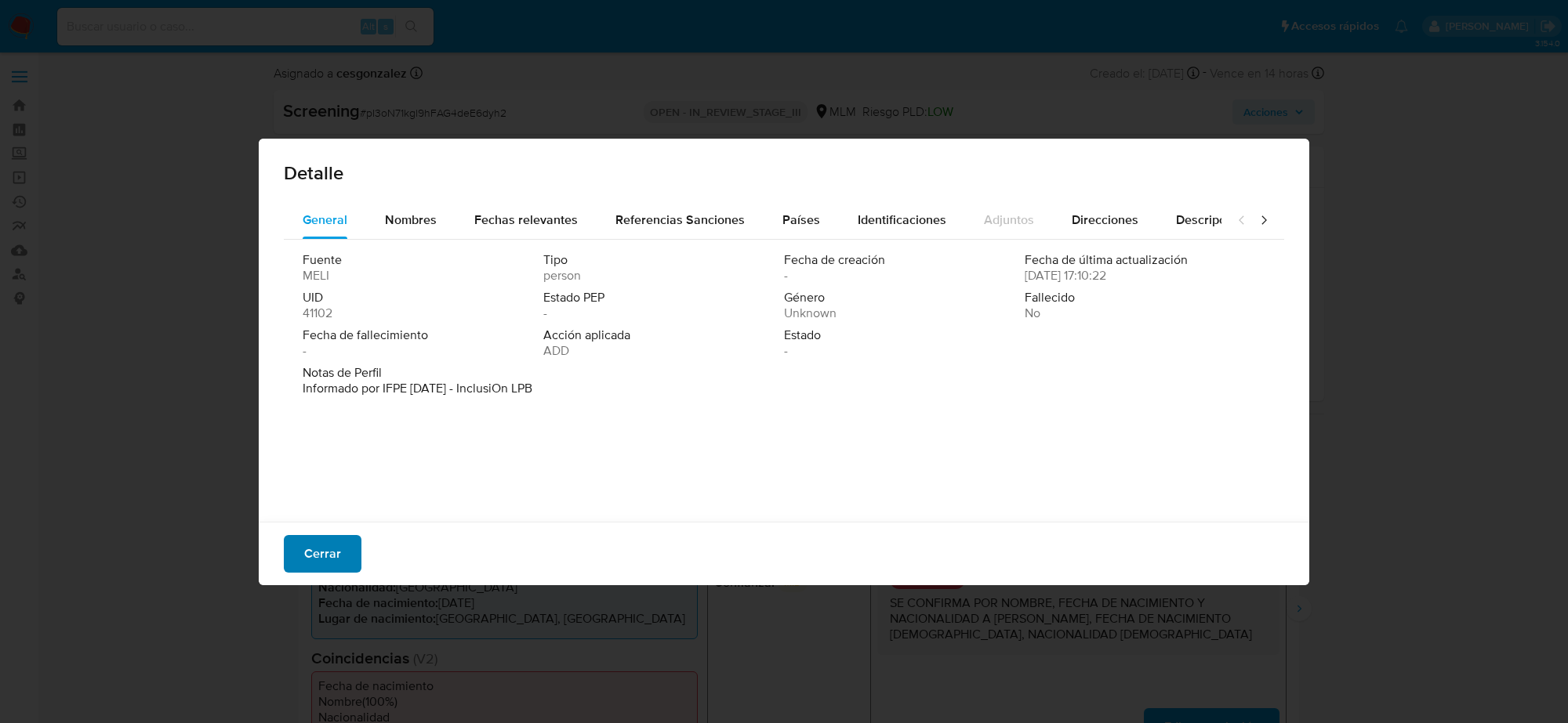
drag, startPoint x: 343, startPoint y: 546, endPoint x: 355, endPoint y: 549, distance: 12.4
click at [343, 546] on button "Cerrar" at bounding box center [323, 554] width 78 height 38
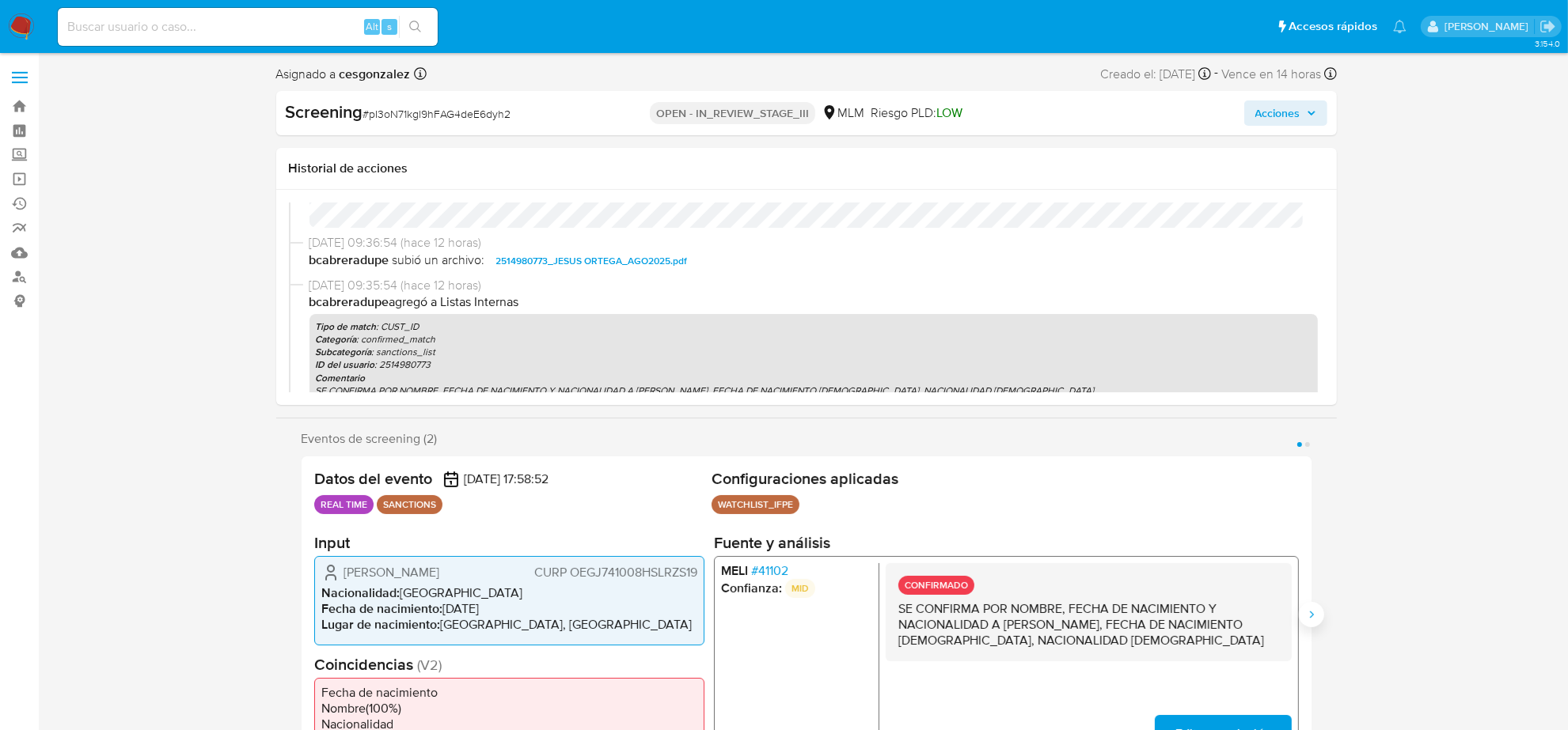
click at [1314, 614] on icon "Siguiente" at bounding box center [1311, 615] width 13 height 13
click at [764, 563] on span "# 41102" at bounding box center [769, 571] width 37 height 16
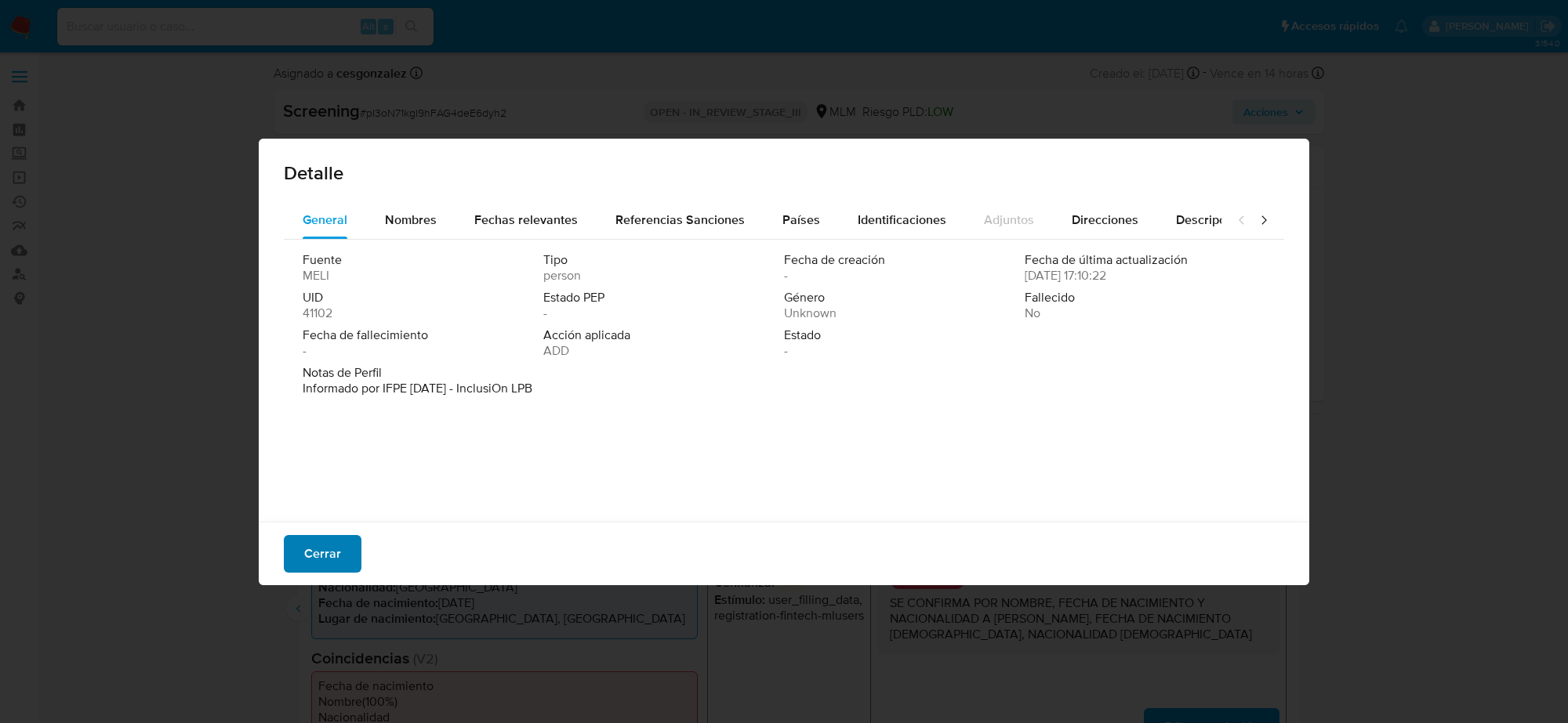
click at [341, 557] on button "Cerrar" at bounding box center [323, 554] width 78 height 38
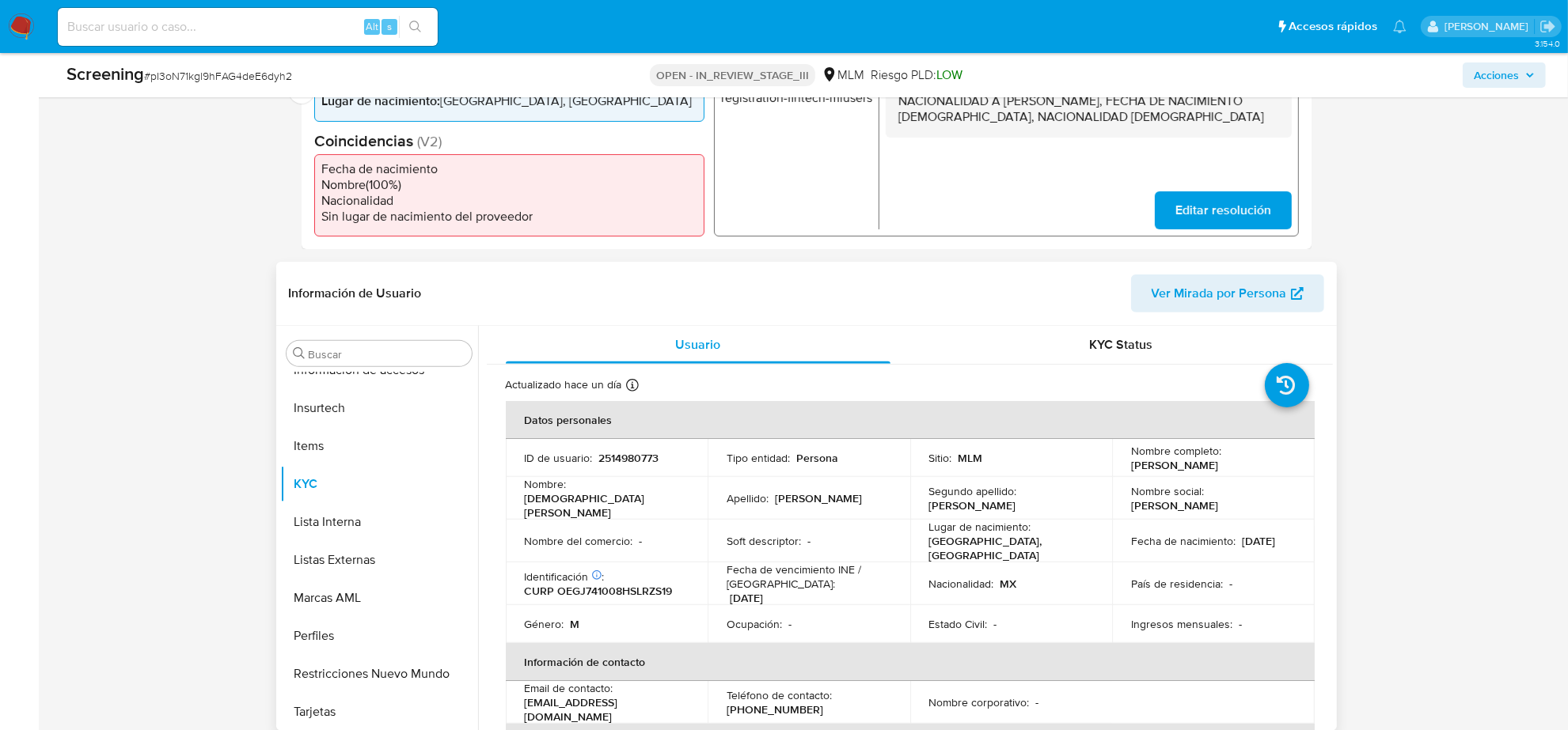
scroll to position [494, 0]
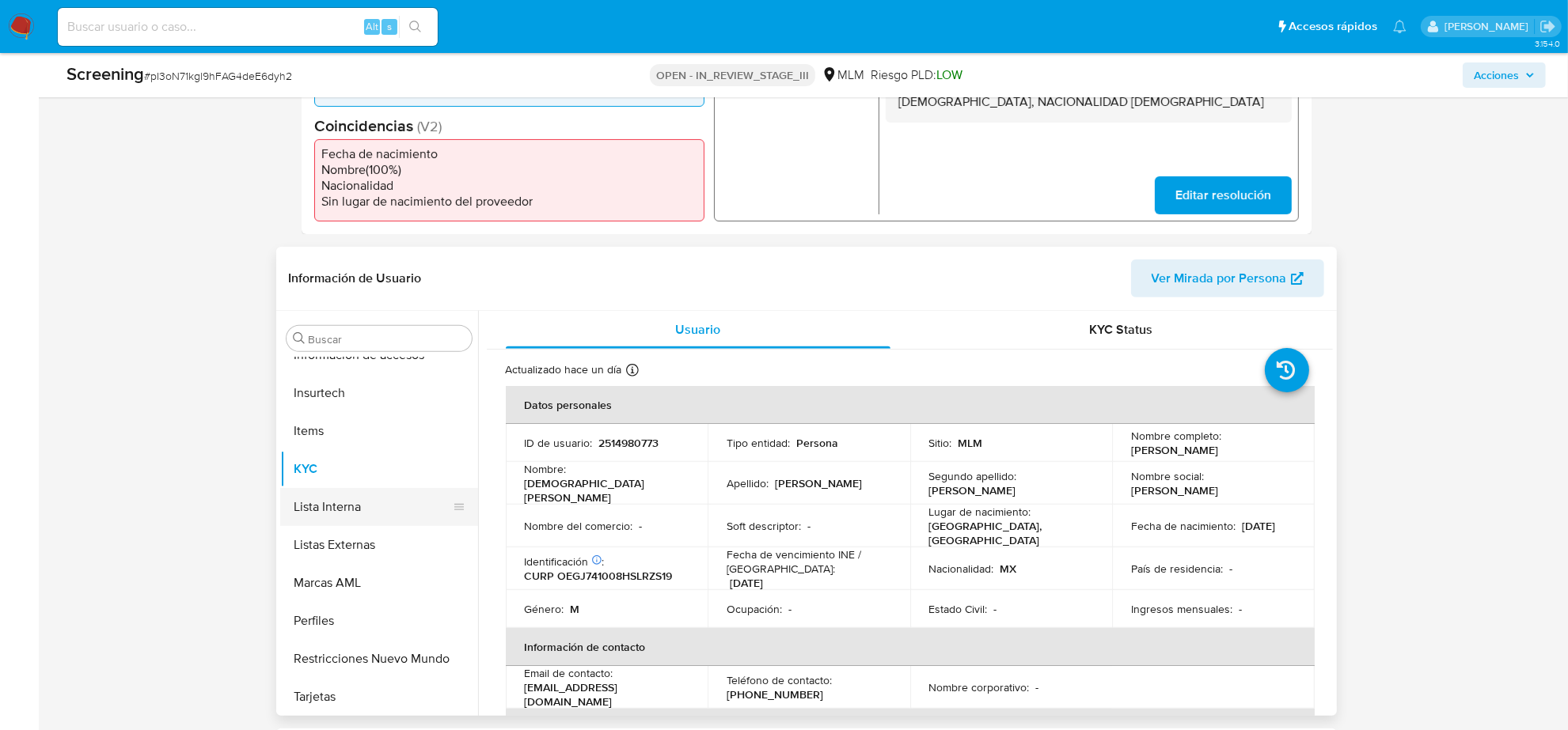
click at [357, 512] on button "Lista Interna" at bounding box center [373, 507] width 186 height 38
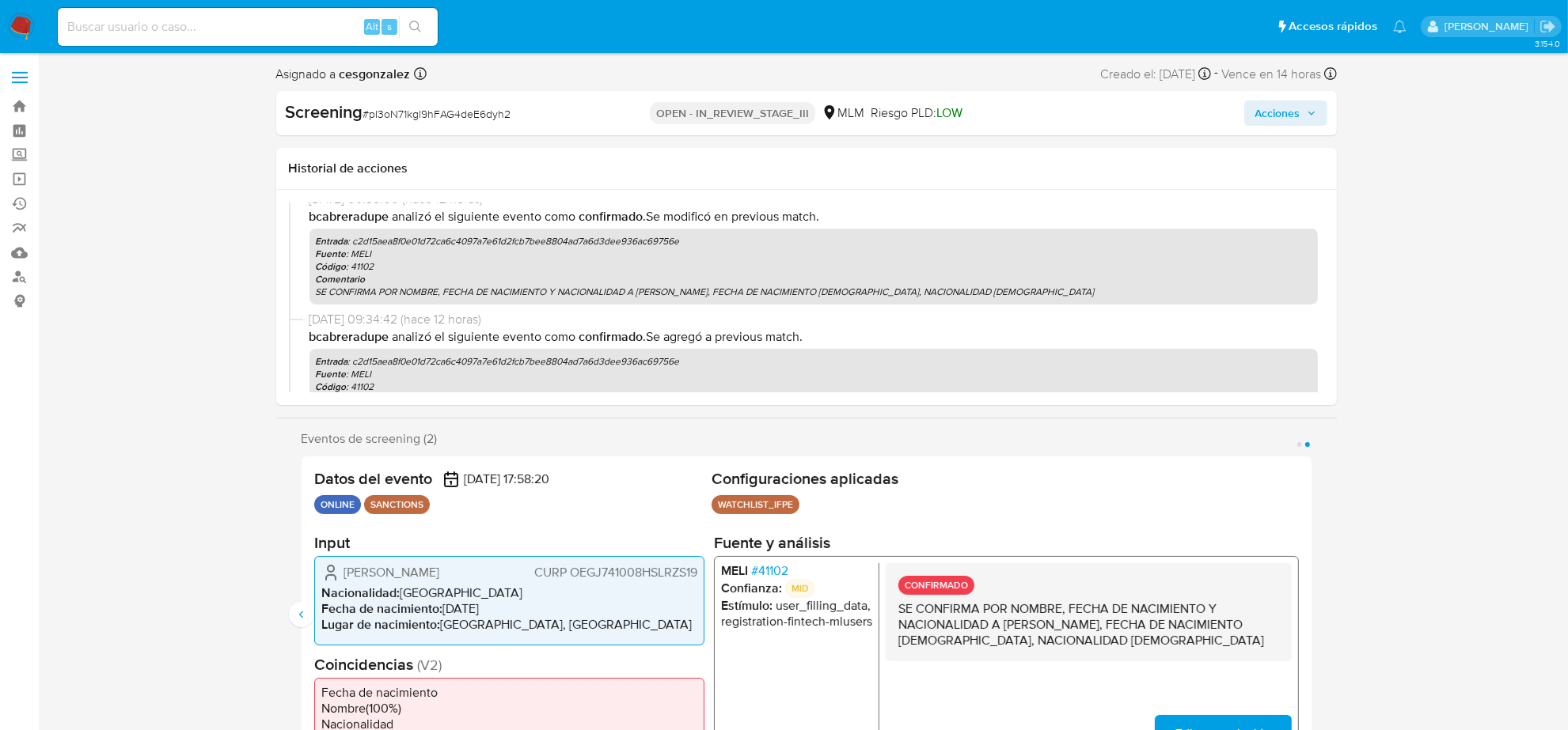
scroll to position [711, 0]
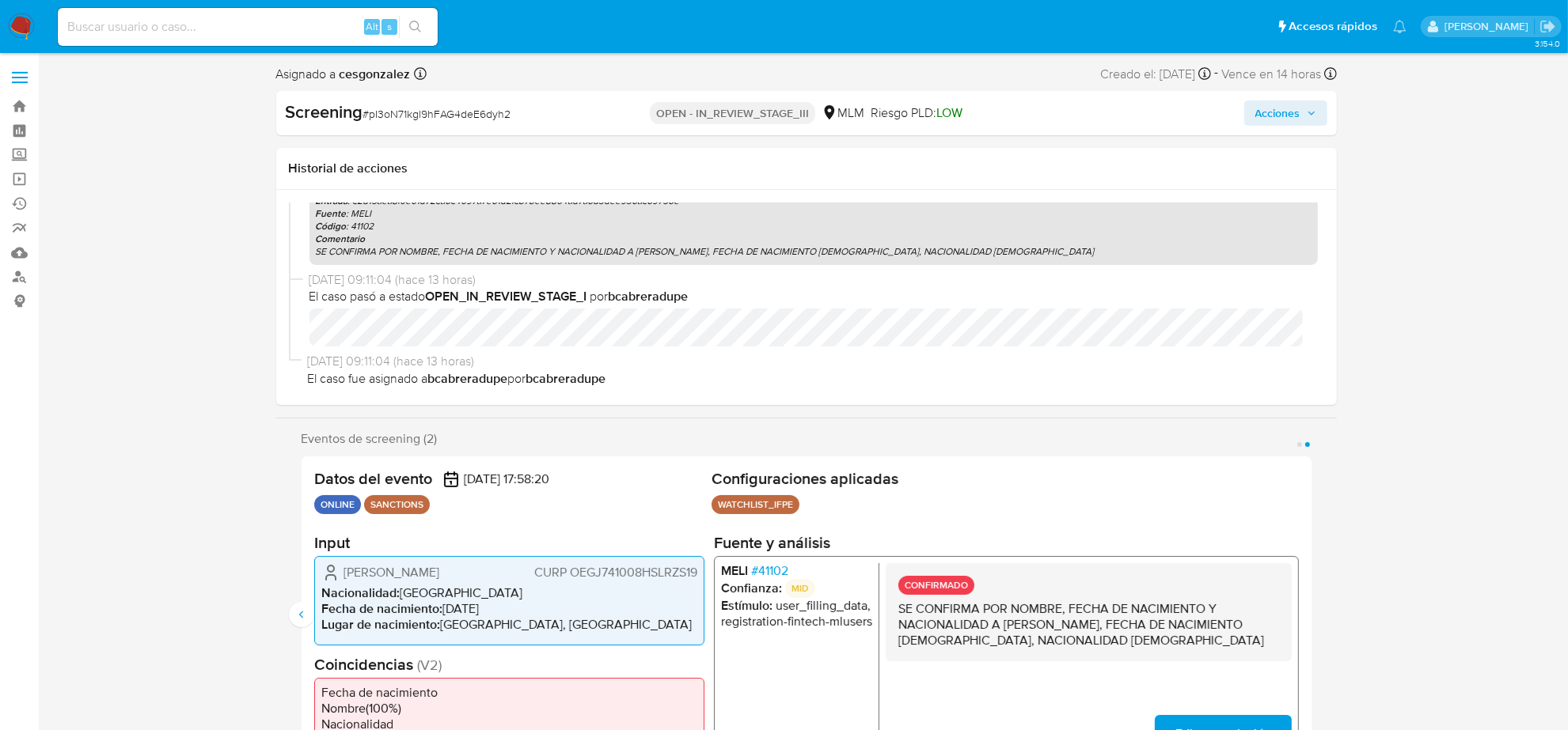
click at [1301, 109] on span "Acciones" at bounding box center [1285, 113] width 61 height 22
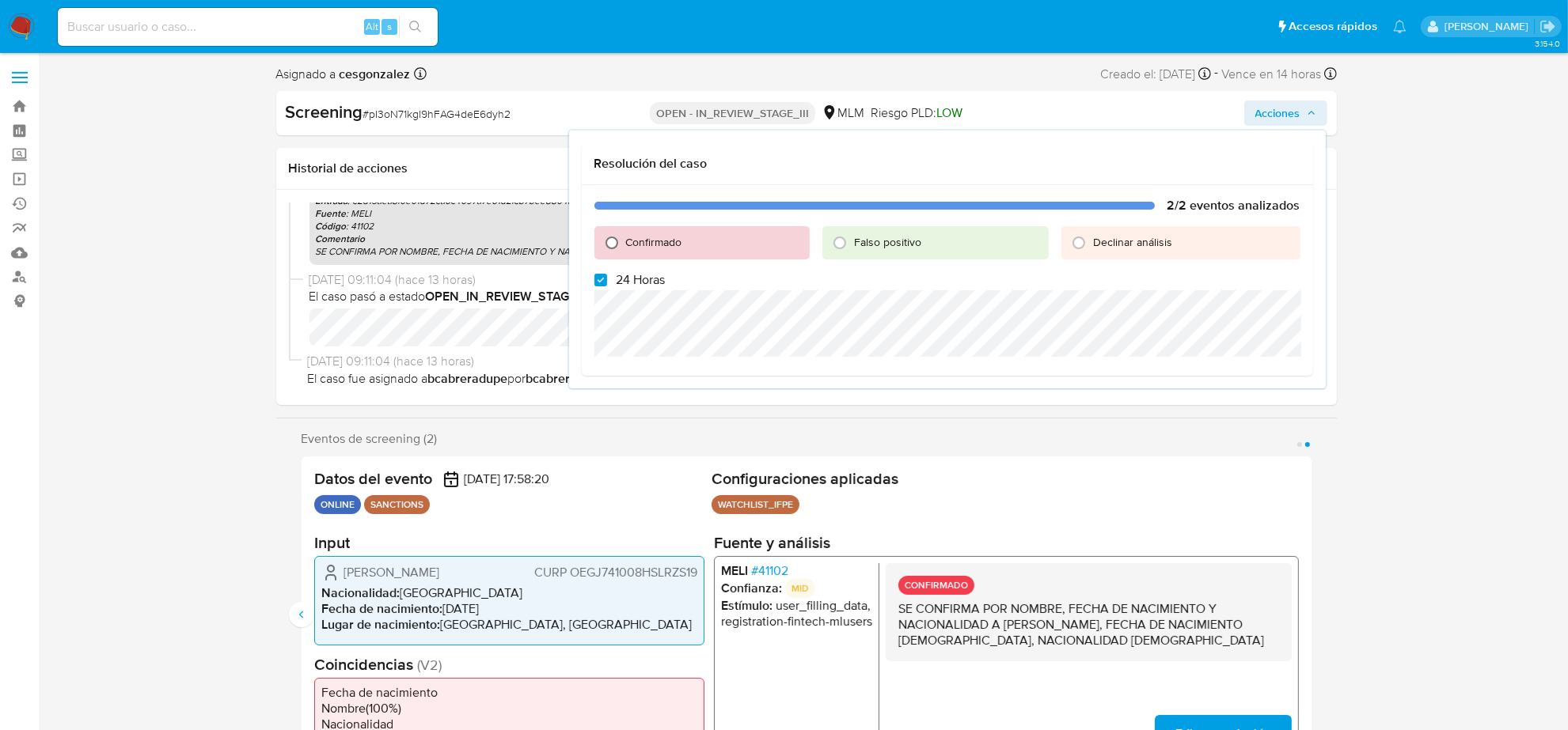
click at [613, 241] on input "Confirmado" at bounding box center [611, 242] width 25 height 25
radio input "true"
click at [594, 280] on input "24 Horas" at bounding box center [600, 280] width 13 height 13
checkbox input "false"
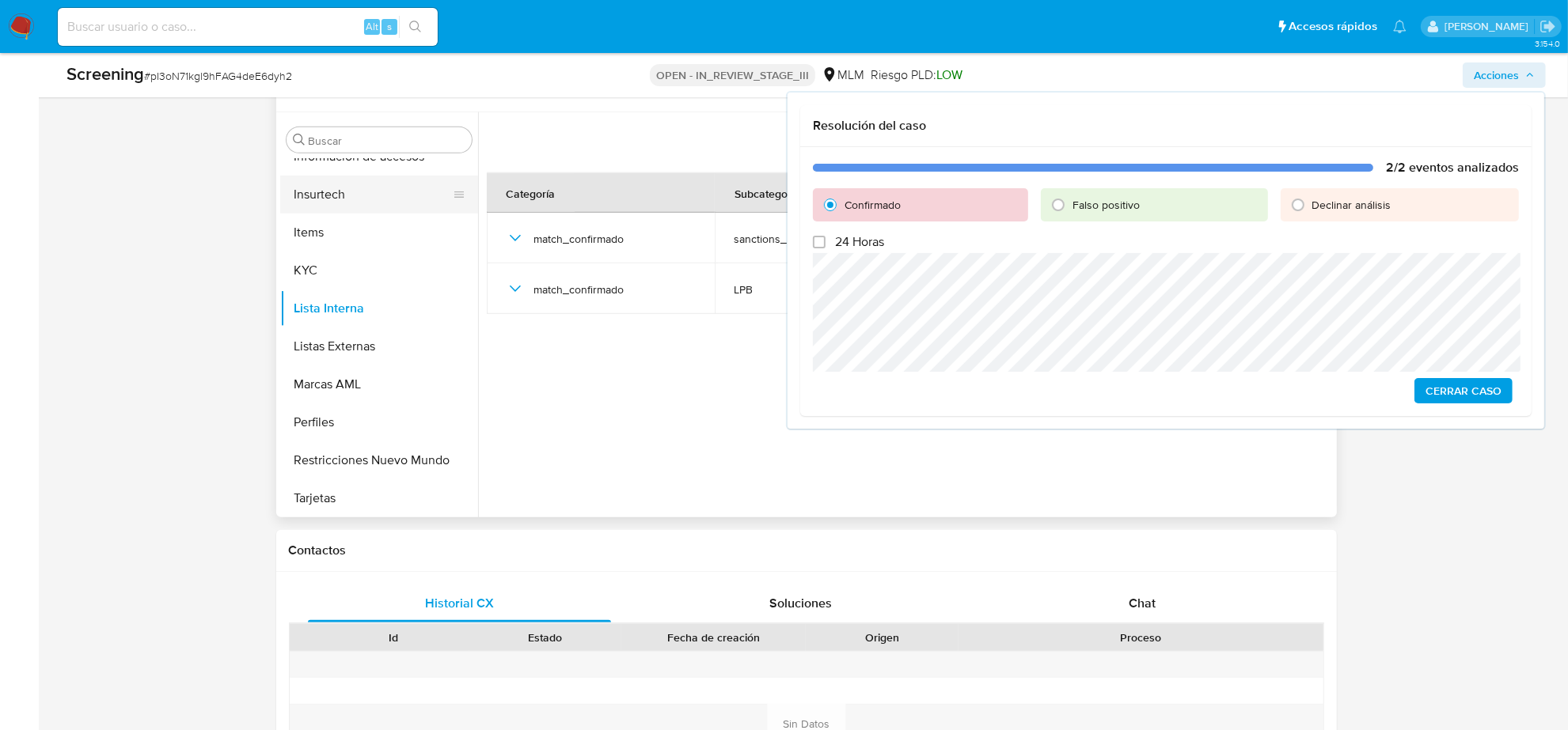
scroll to position [494, 0]
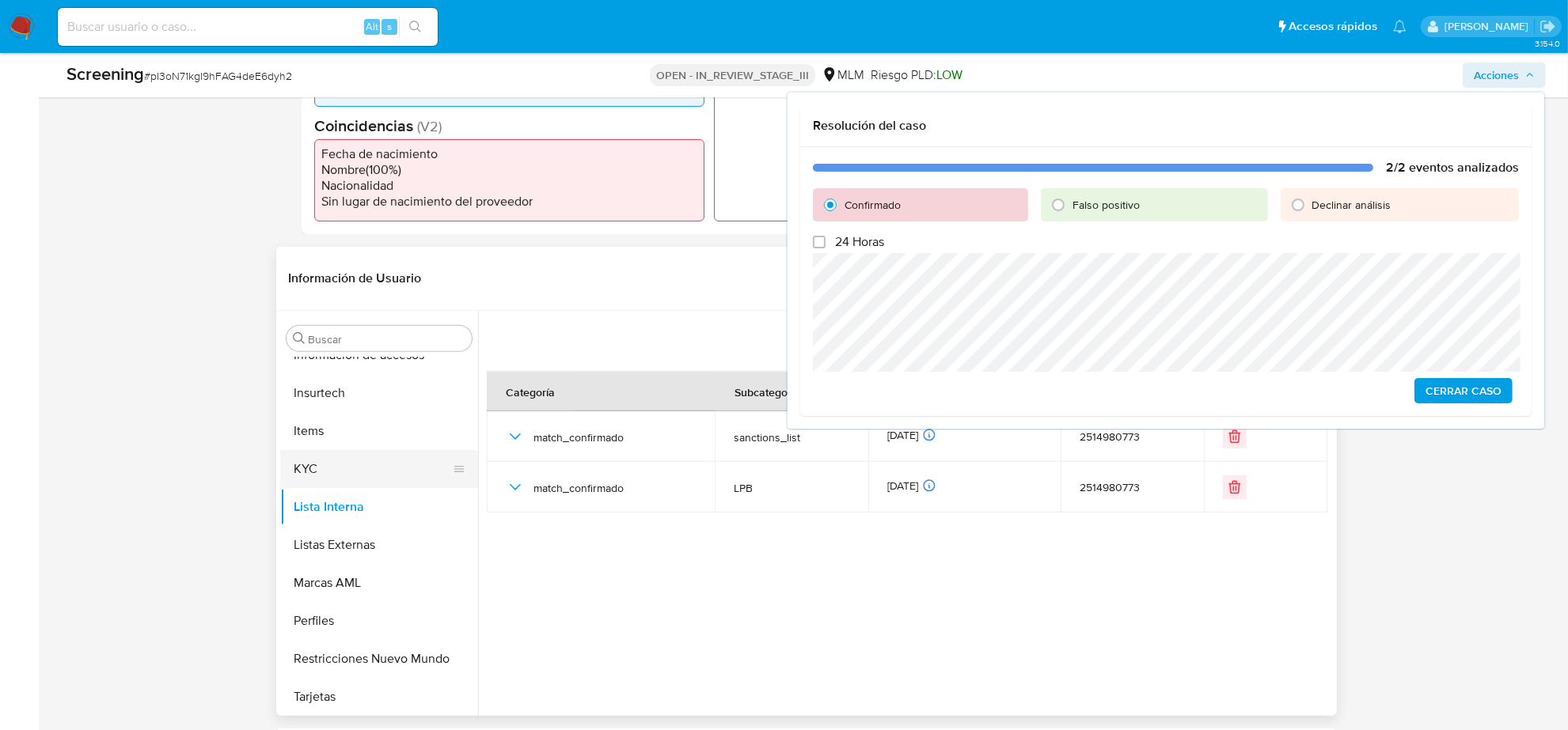
click at [344, 471] on button "KYC" at bounding box center [373, 469] width 186 height 38
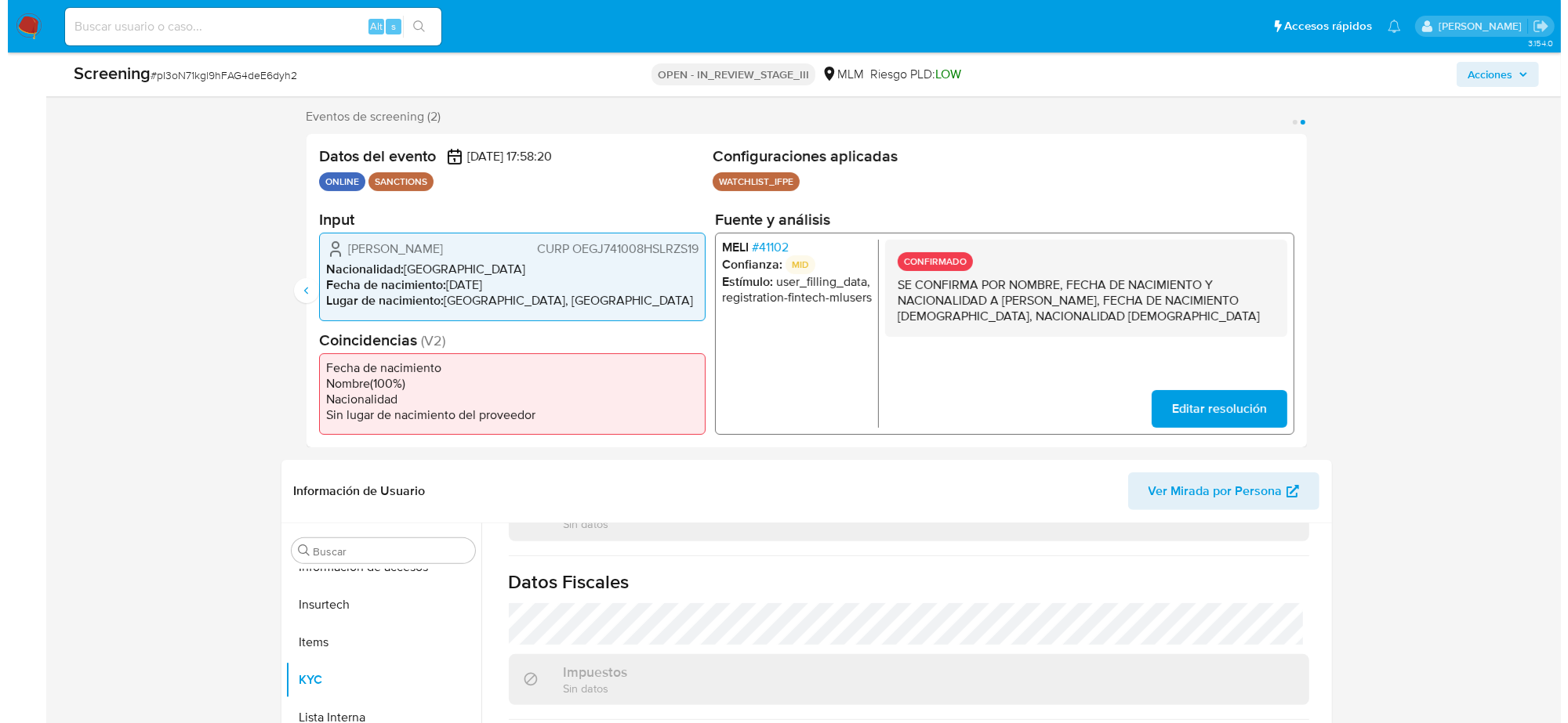
scroll to position [0, 0]
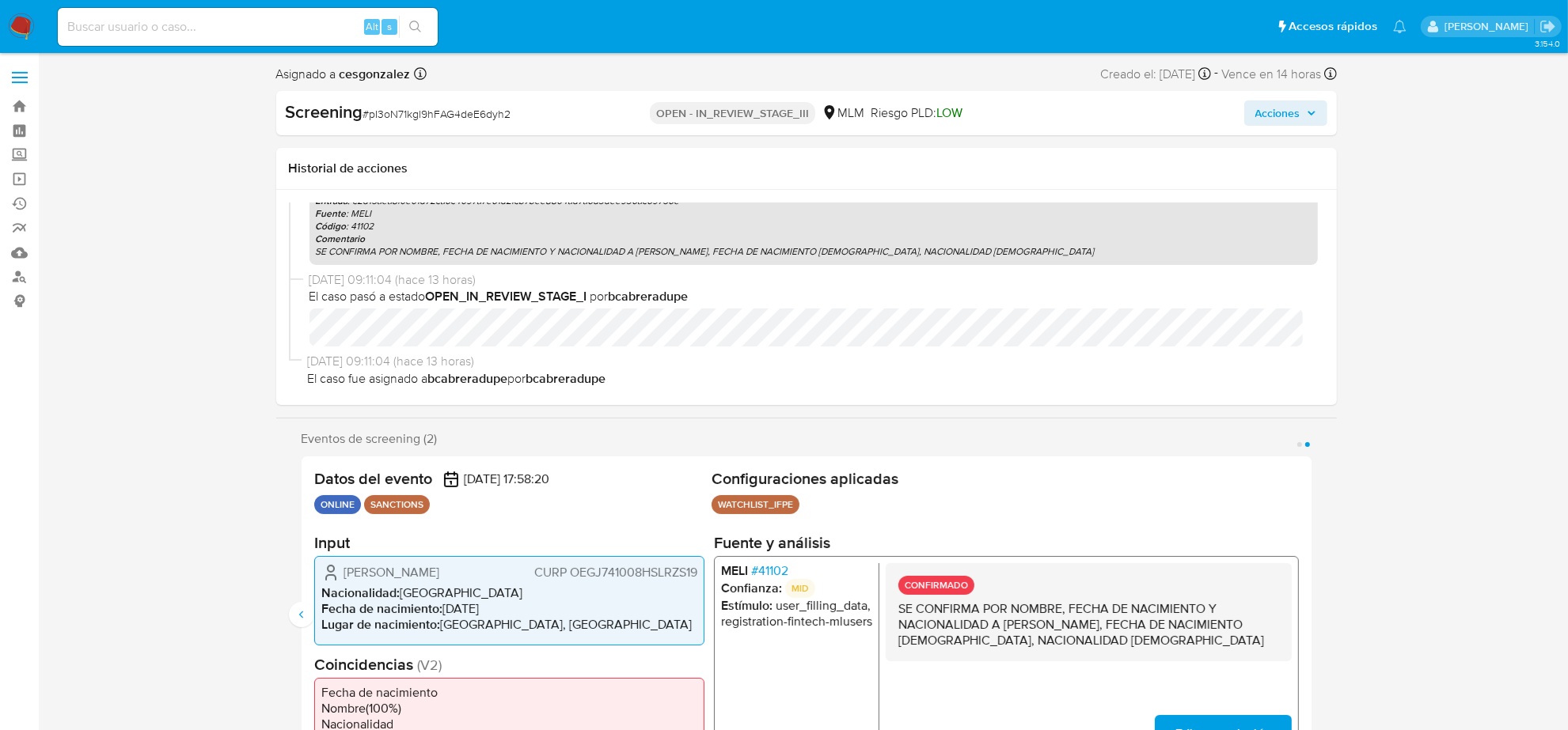
click at [1303, 117] on span "Acciones" at bounding box center [1285, 113] width 61 height 22
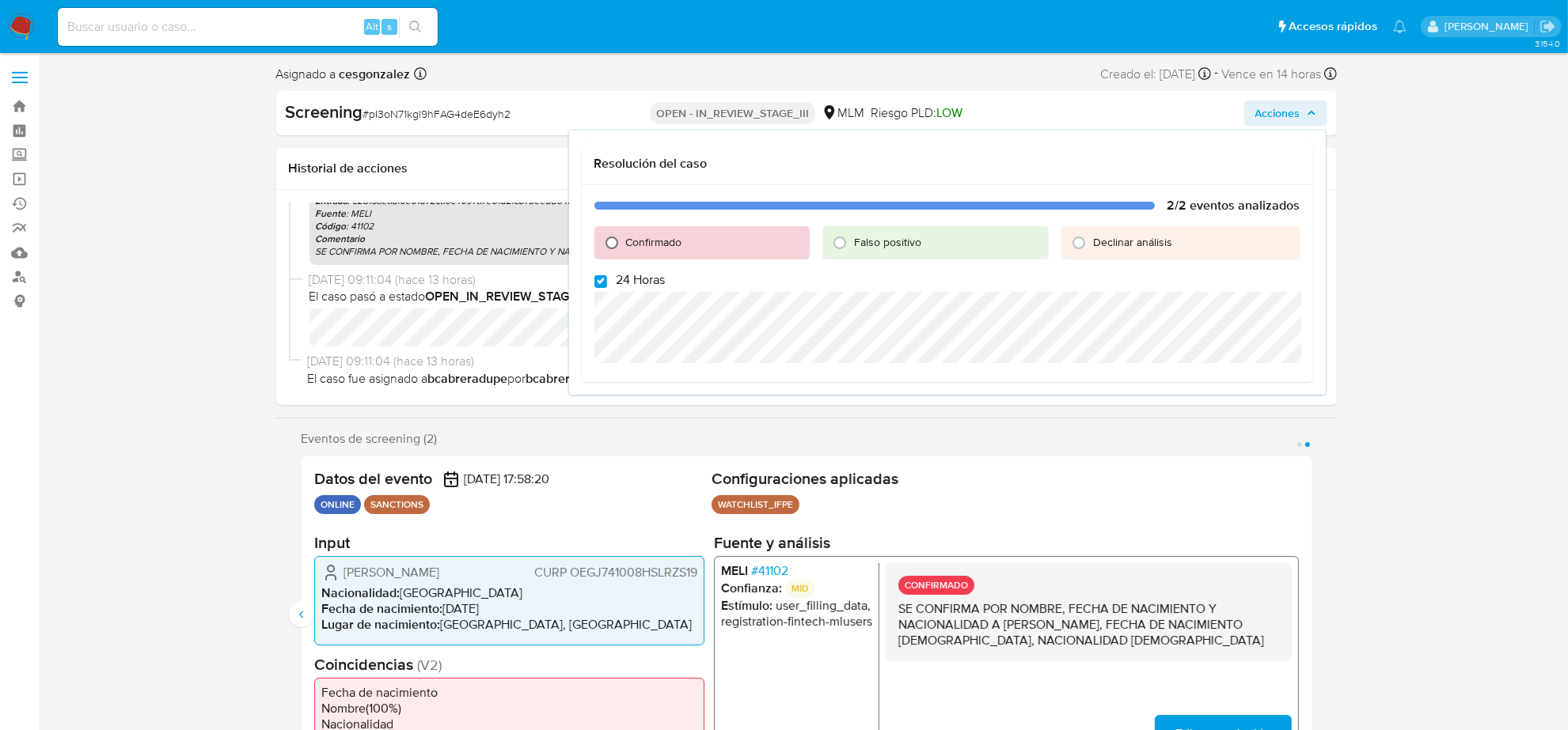
click at [608, 238] on input "Confirmado" at bounding box center [611, 242] width 25 height 25
radio input "true"
click at [598, 288] on div "2/2 eventos analizados Confirmado Falso positivo Declinar análisis 24 Horas Cer…" at bounding box center [947, 297] width 731 height 223
click at [598, 283] on input "24 Horas" at bounding box center [600, 282] width 13 height 13
checkbox input "false"
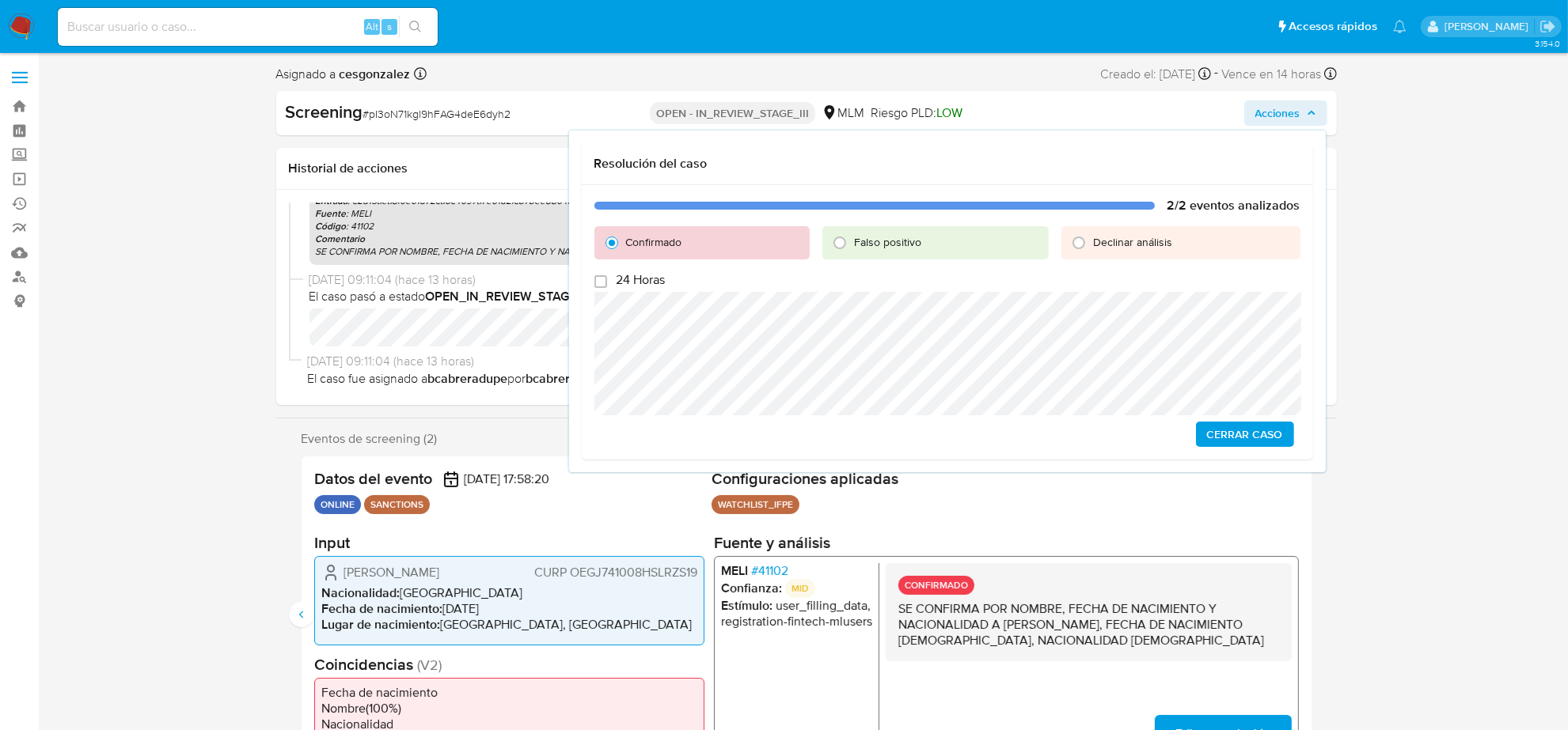
click at [1235, 436] on span "Cerrar Caso" at bounding box center [1245, 433] width 76 height 22
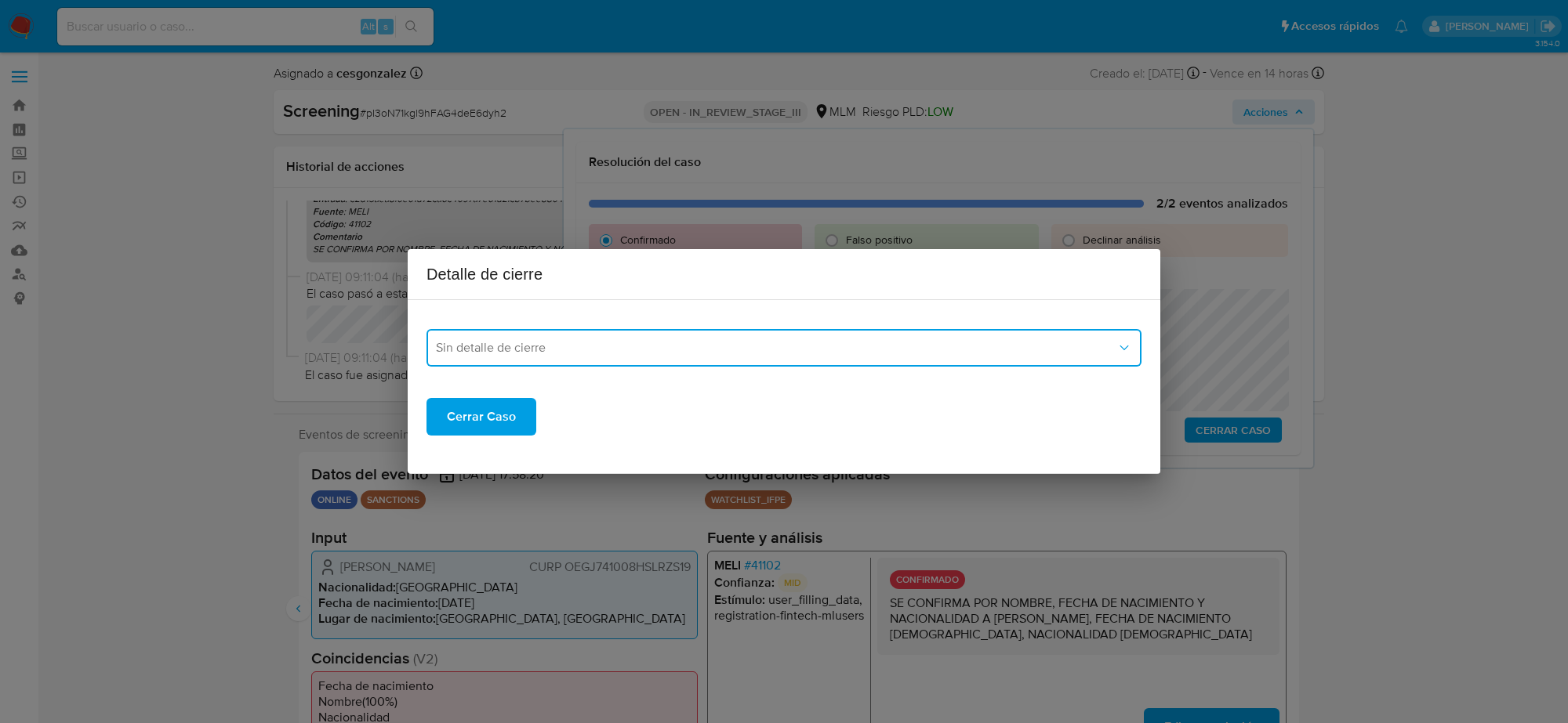
click at [696, 338] on button "Sin detalle de cierre" at bounding box center [784, 347] width 715 height 38
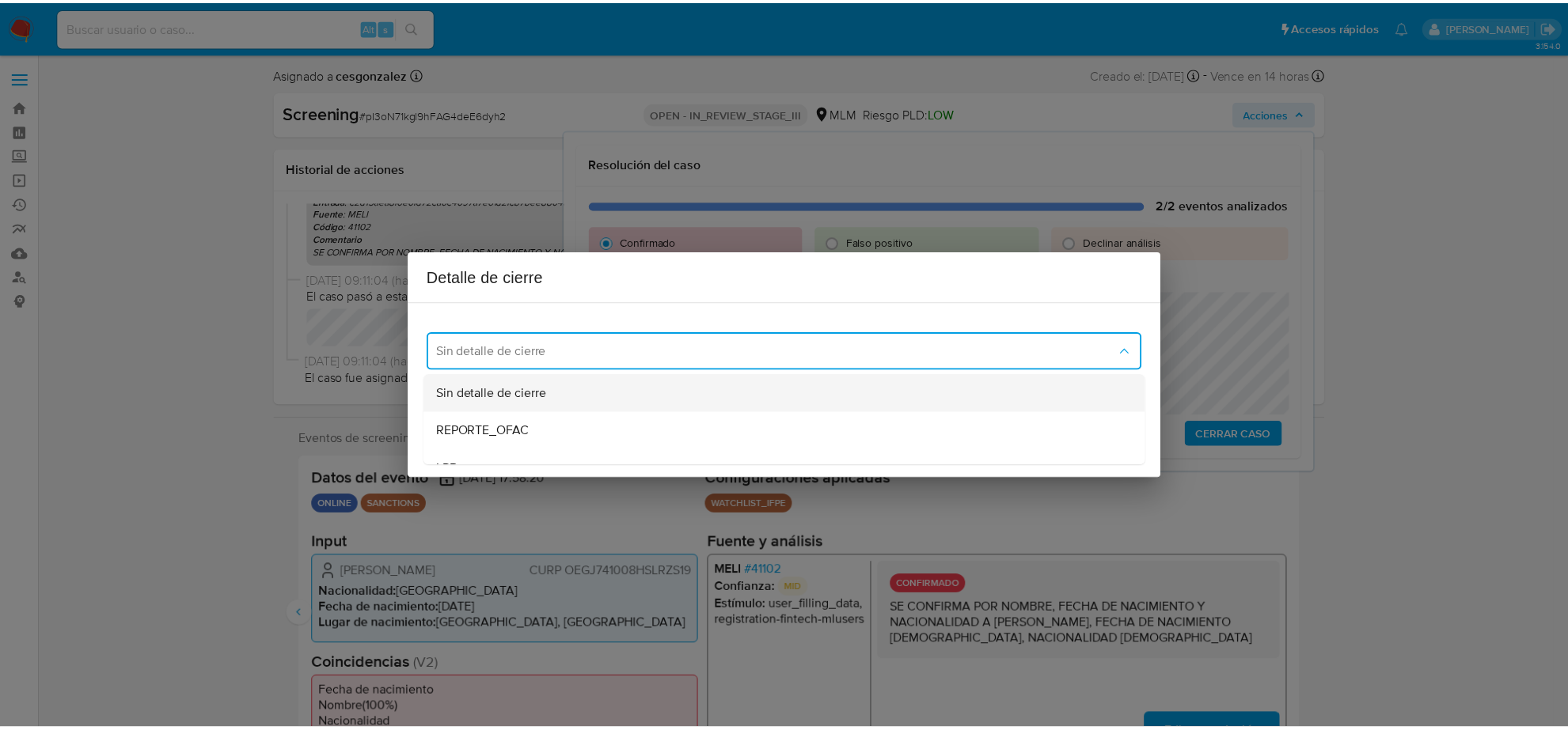
scroll to position [99, 0]
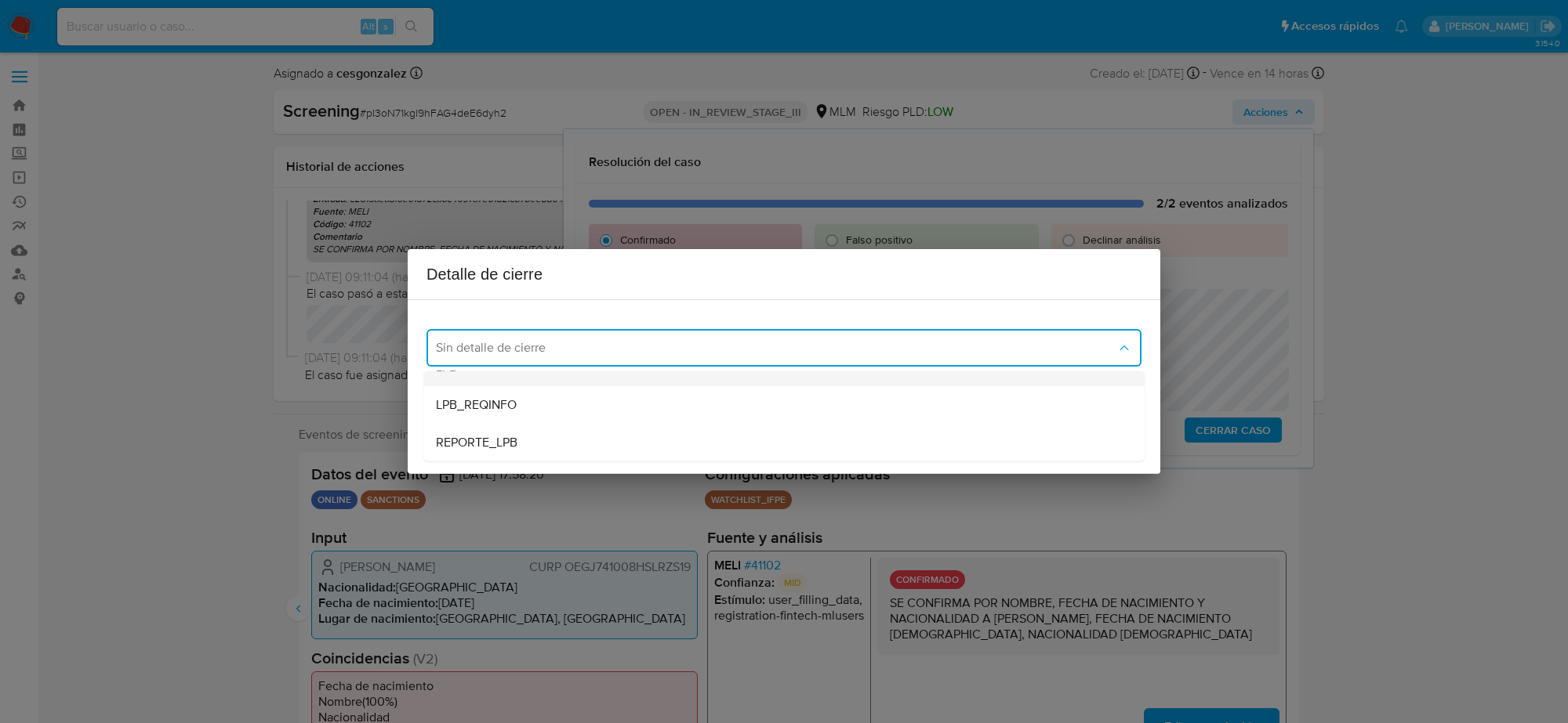
click at [521, 379] on div "LPB" at bounding box center [784, 368] width 696 height 38
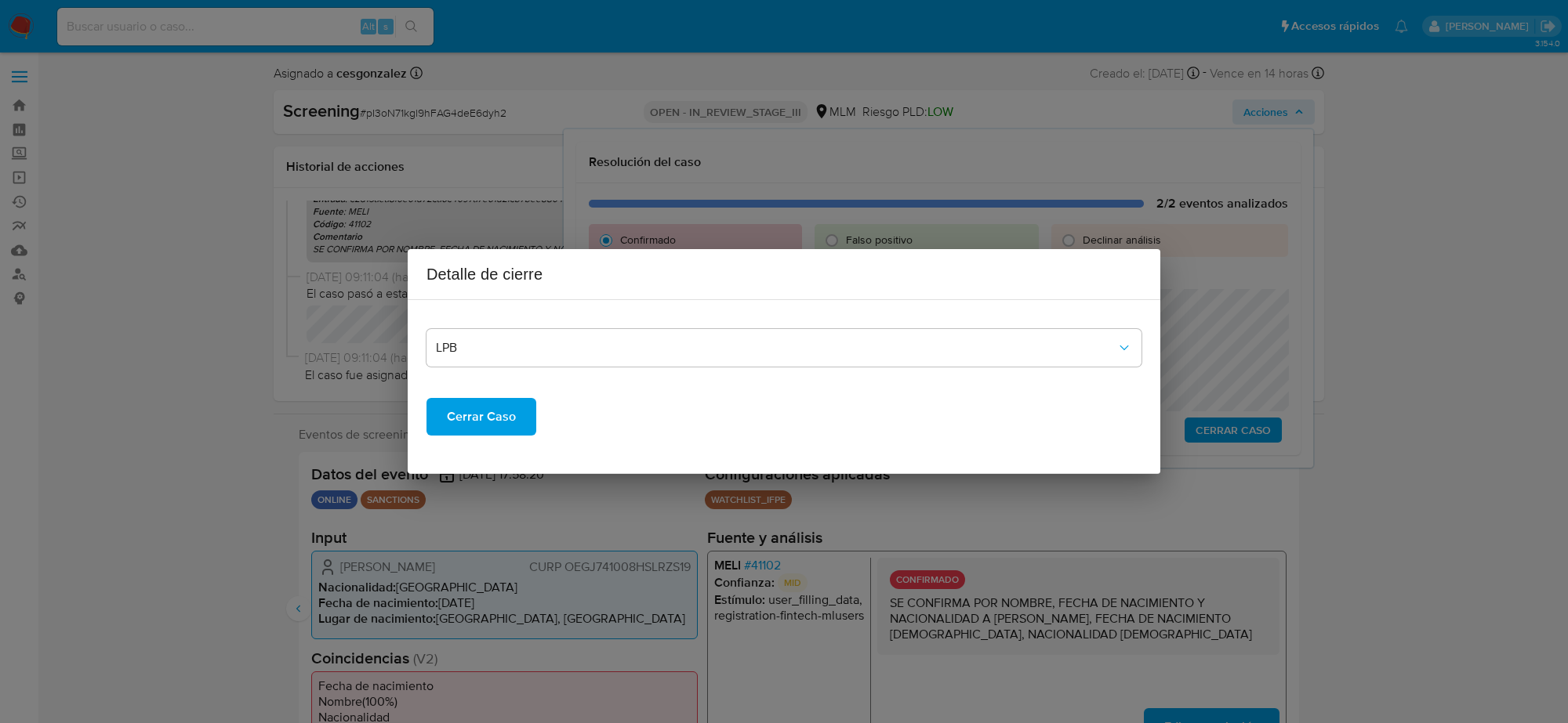
click at [496, 432] on span "Cerrar Caso" at bounding box center [482, 416] width 69 height 35
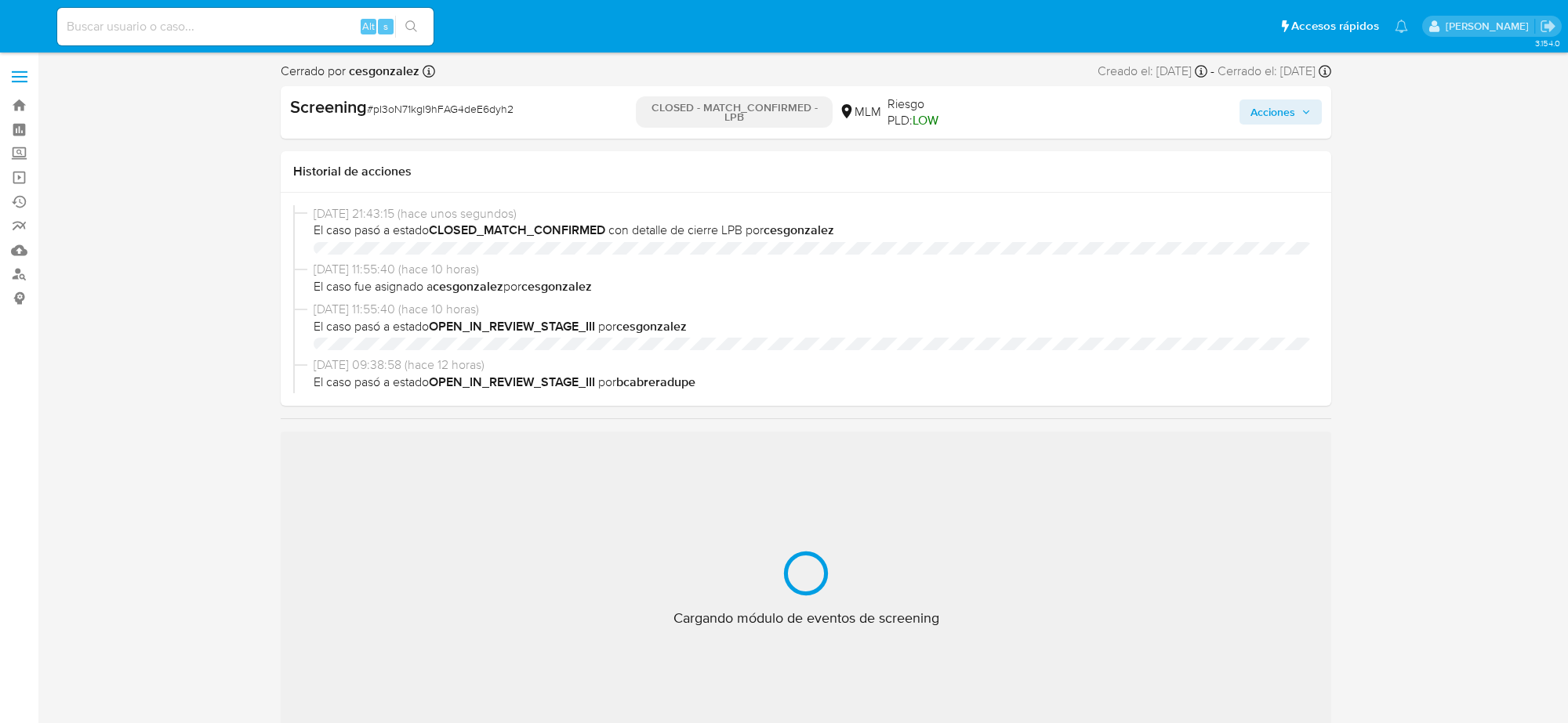
select select "10"
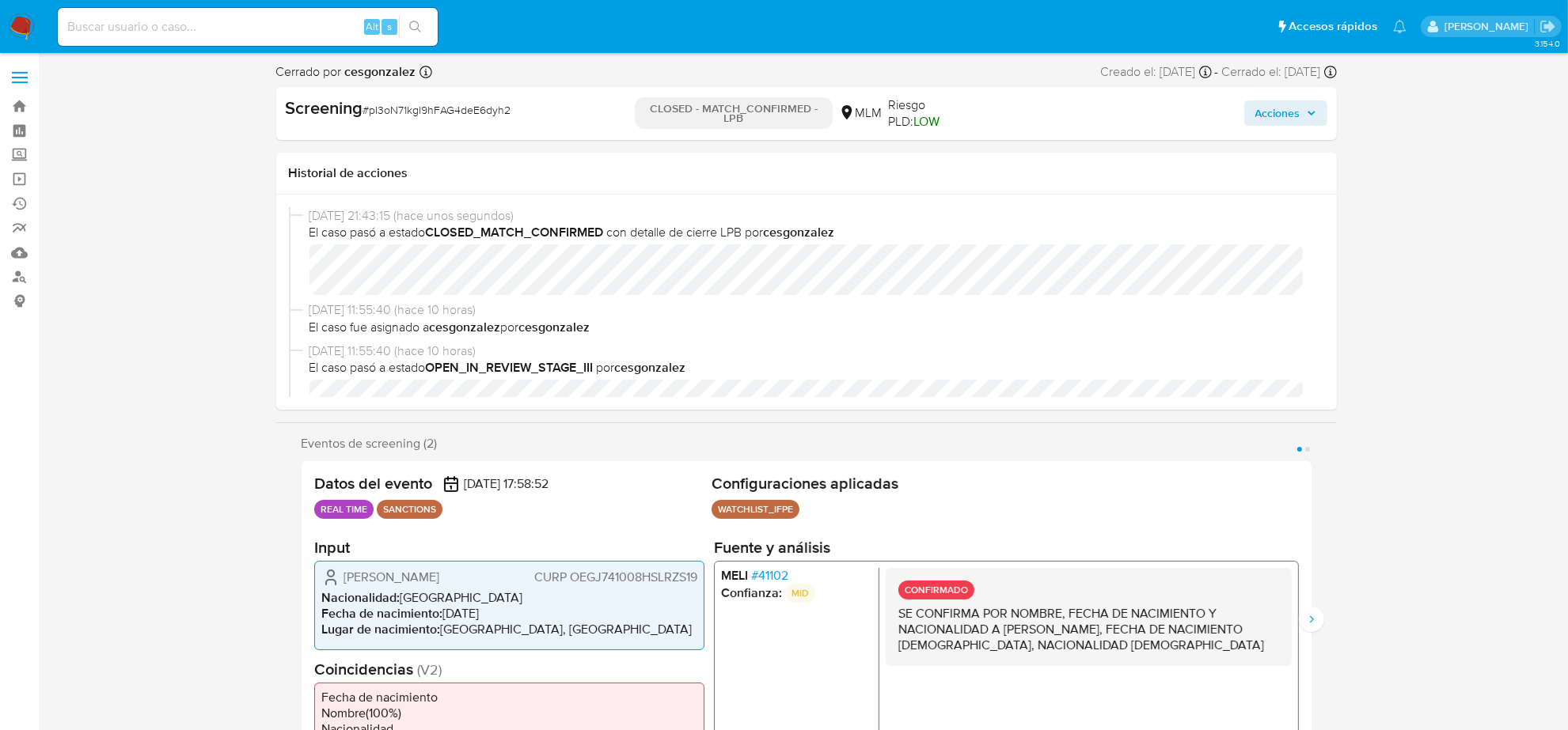
scroll to position [650, 0]
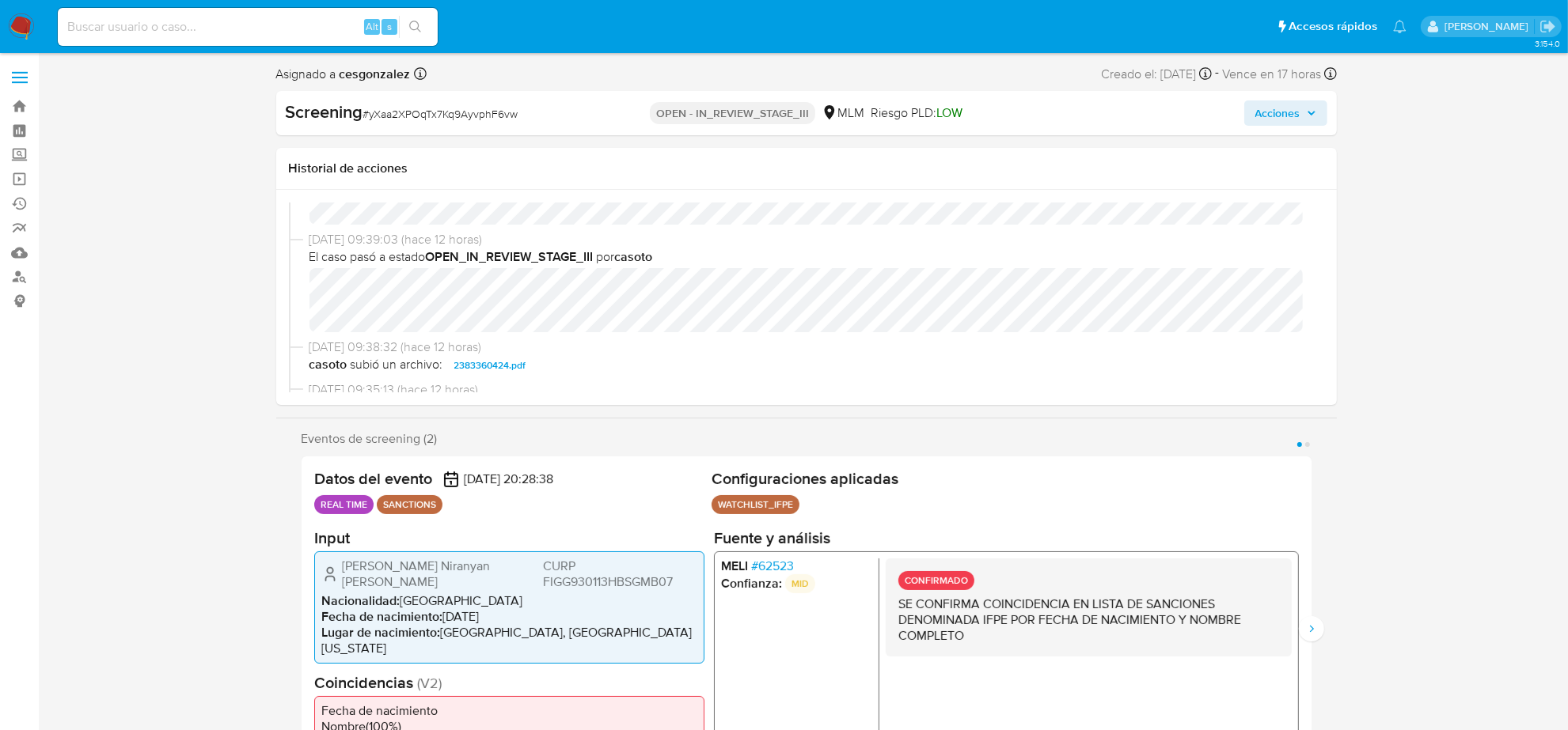
scroll to position [99, 0]
select select "10"
click at [1312, 633] on button "Siguiente" at bounding box center [1310, 629] width 25 height 25
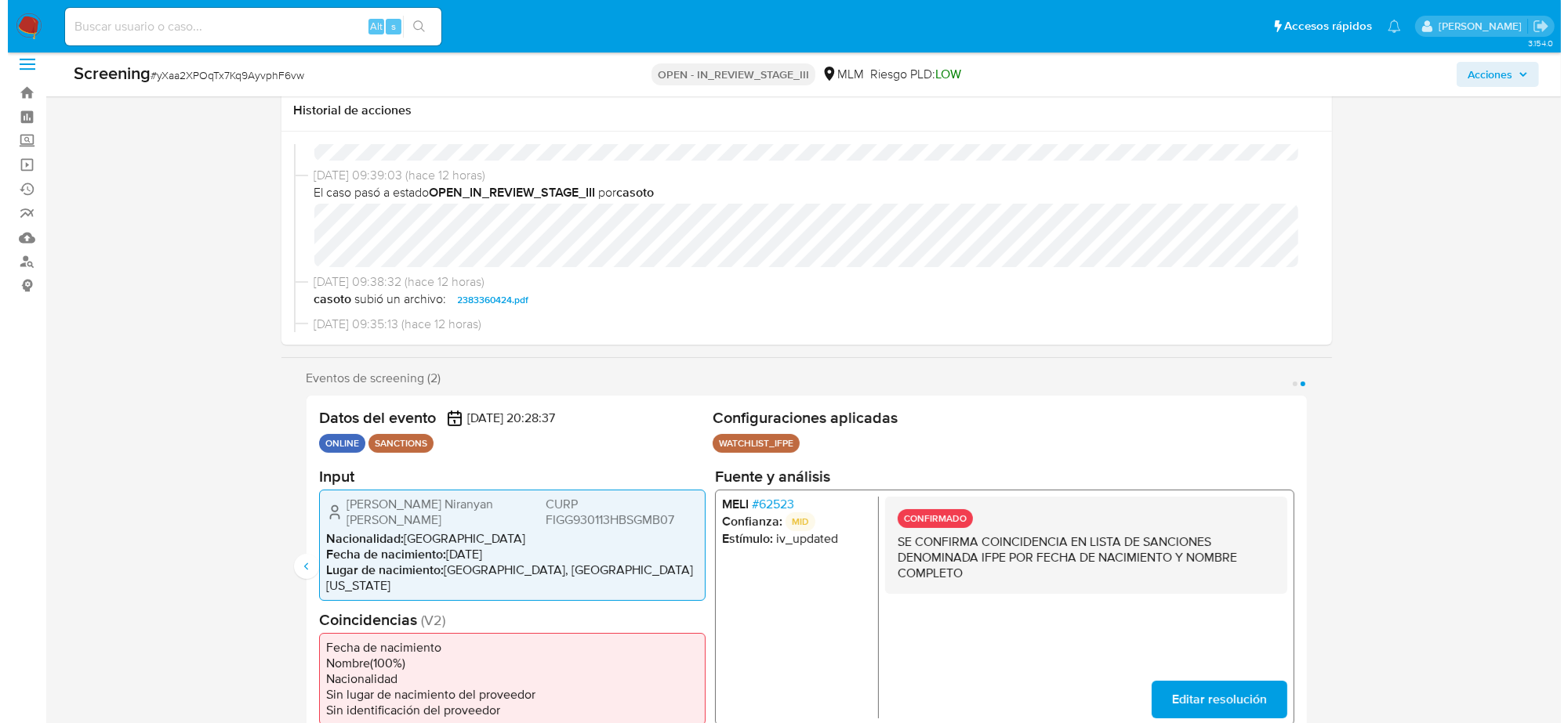
scroll to position [0, 0]
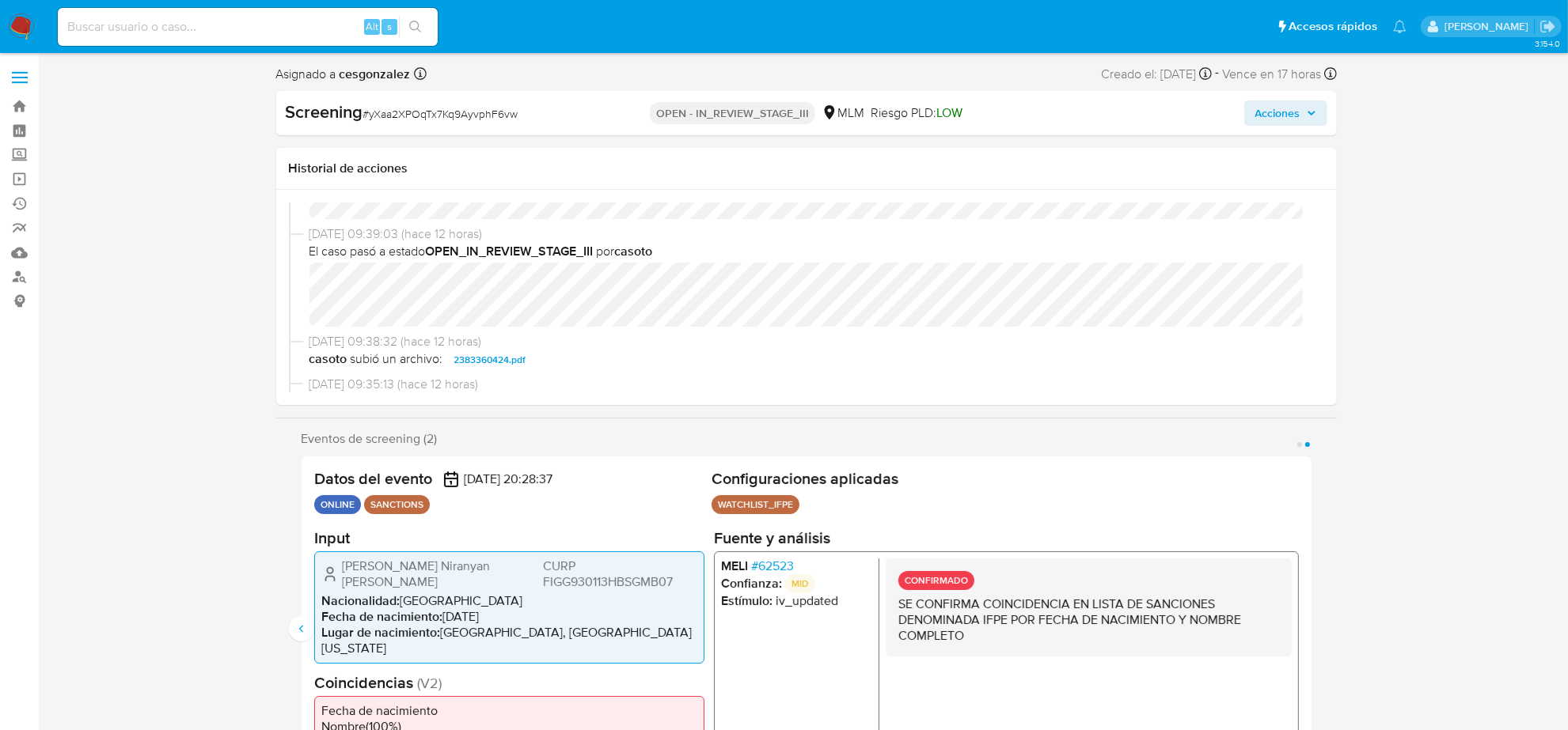
click at [782, 567] on span "# 62523" at bounding box center [771, 566] width 43 height 16
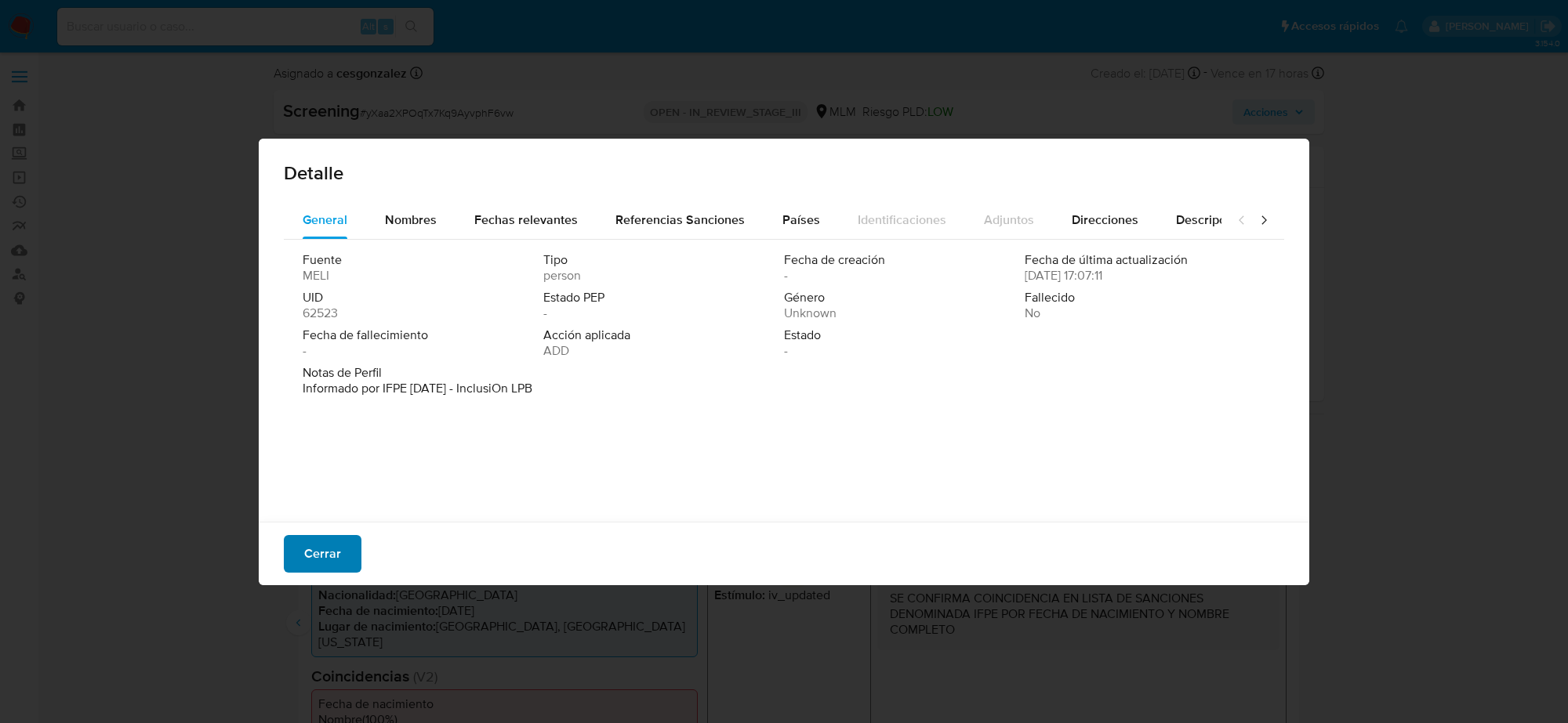
click at [320, 550] on span "Cerrar" at bounding box center [323, 554] width 37 height 35
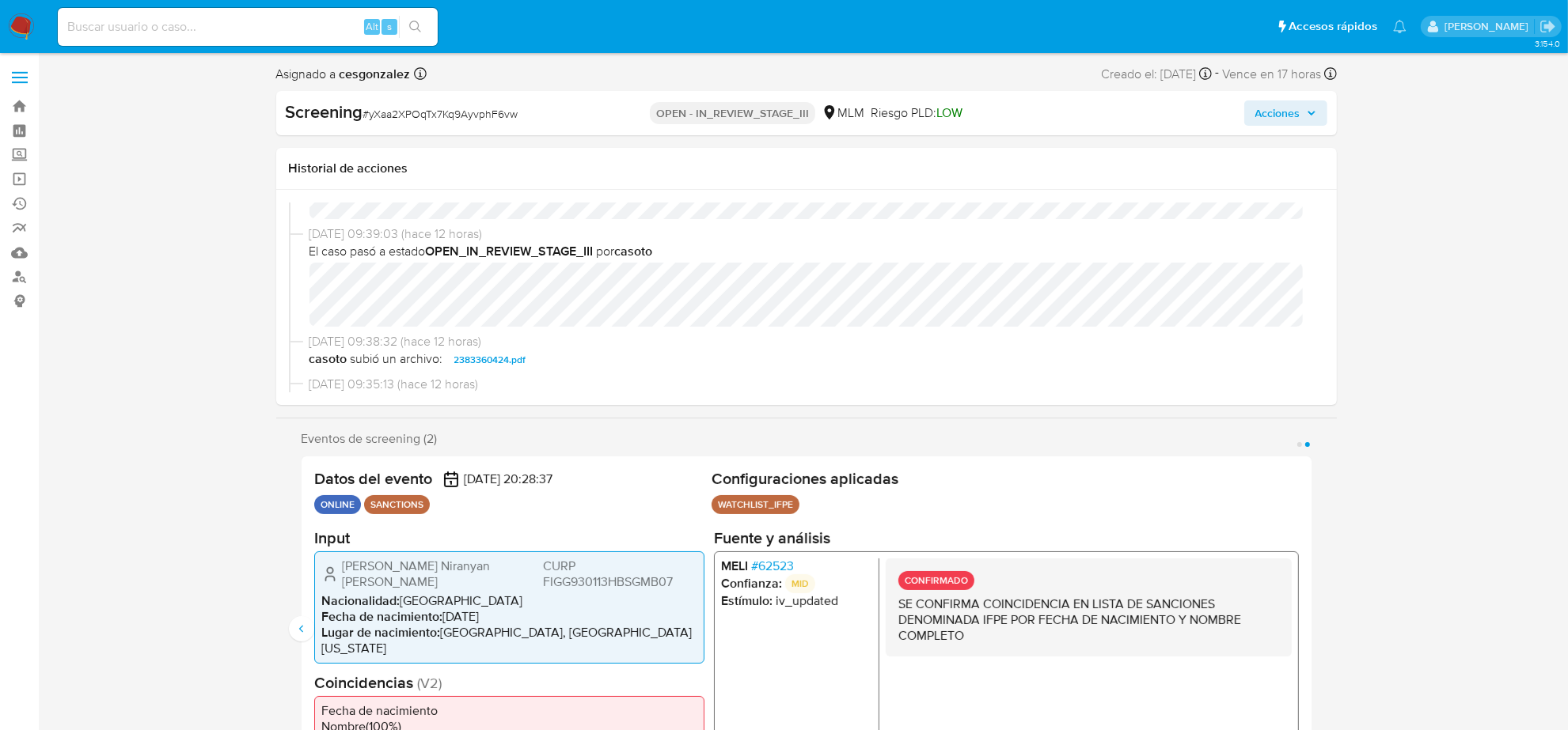
click at [1282, 109] on span "Acciones" at bounding box center [1278, 113] width 45 height 25
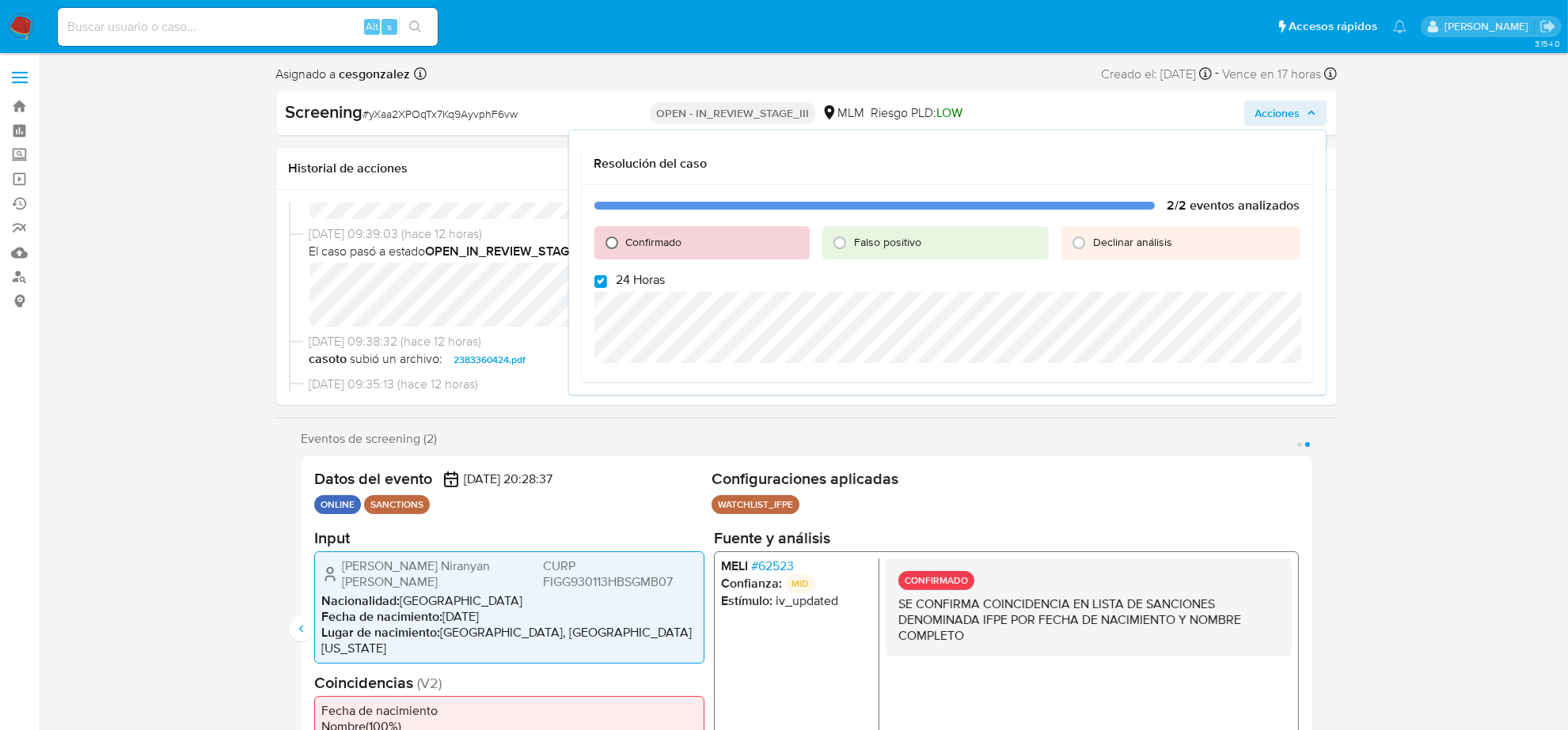
click at [611, 242] on input "Confirmado" at bounding box center [611, 242] width 25 height 25
radio input "true"
click at [597, 284] on input "24 Horas" at bounding box center [600, 282] width 13 height 13
checkbox input "false"
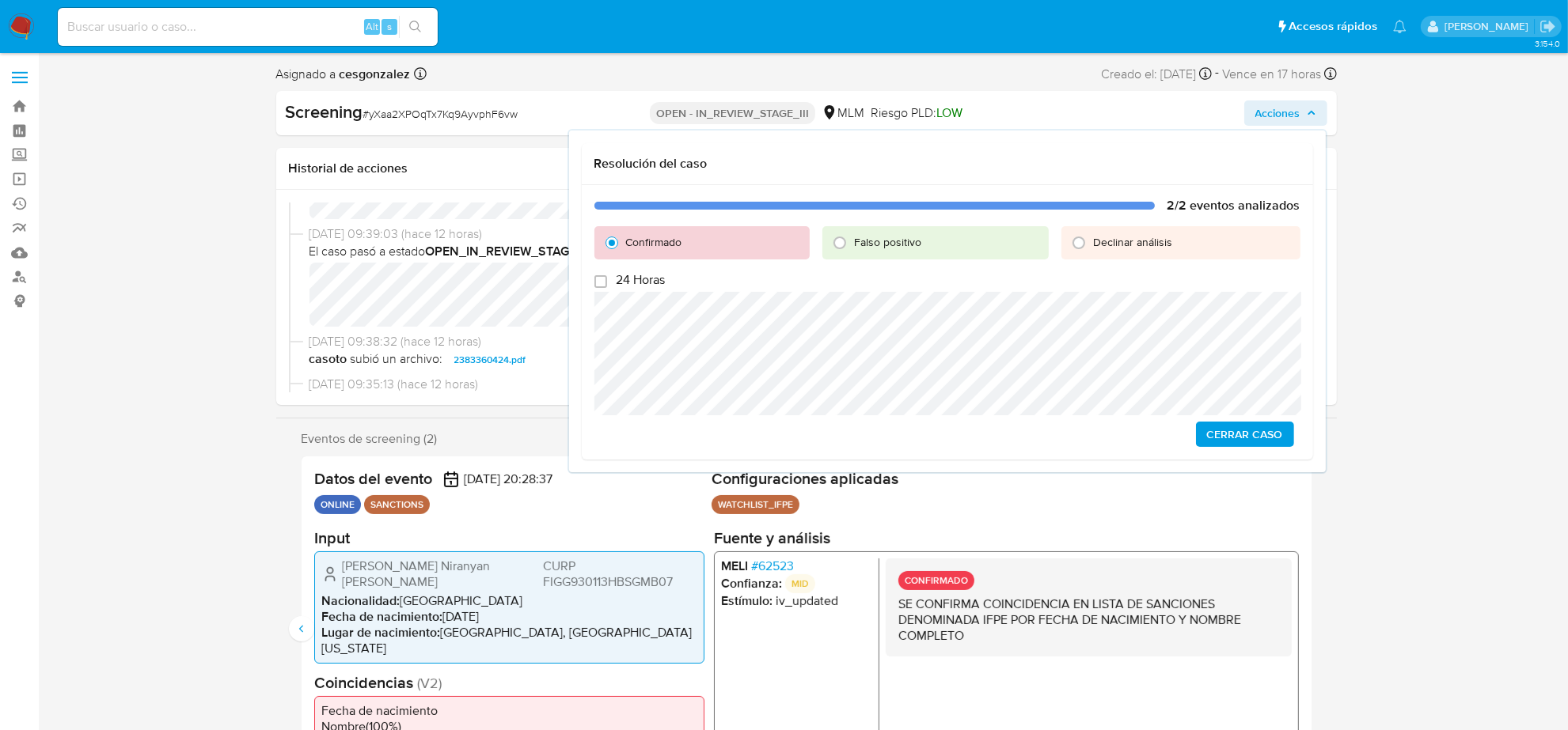
click at [1225, 432] on span "Cerrar Caso" at bounding box center [1245, 433] width 76 height 22
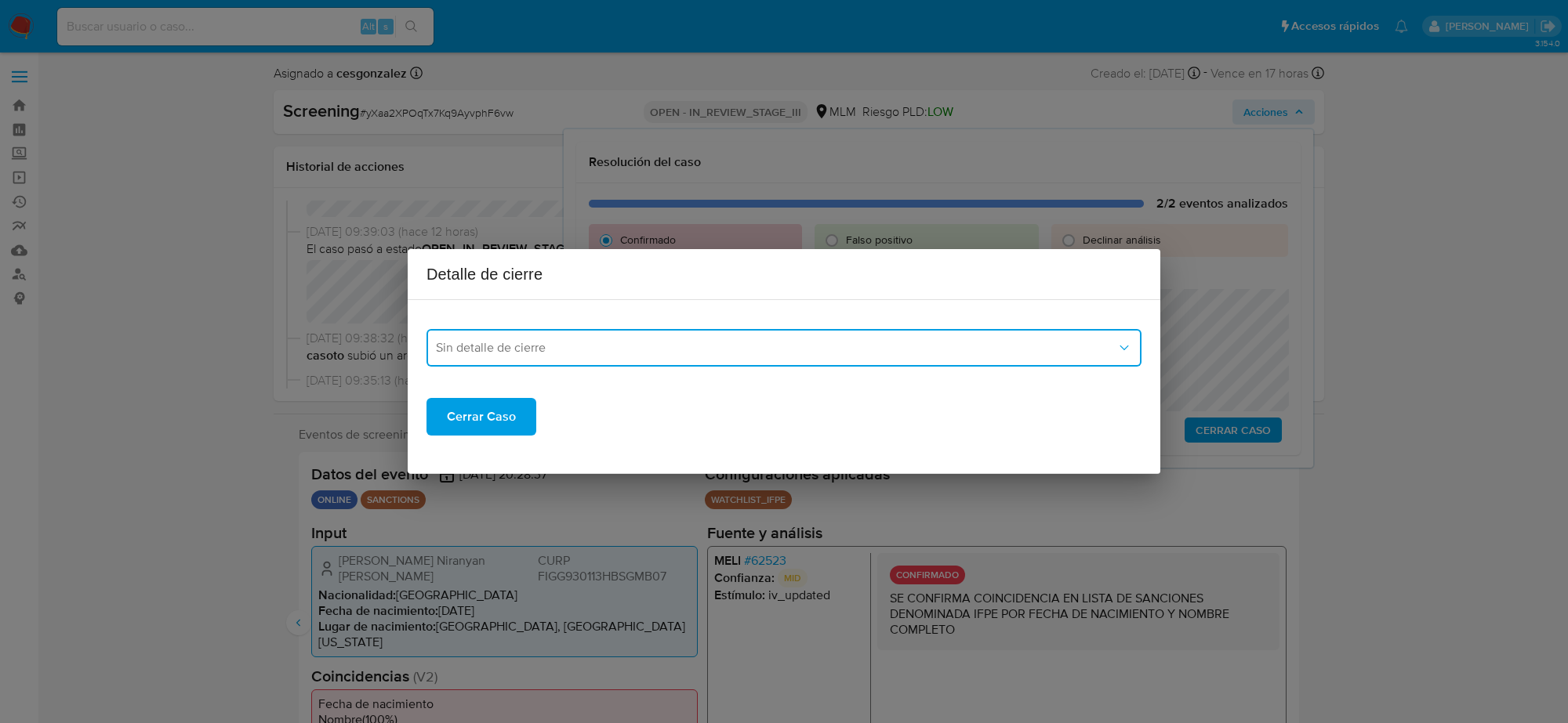
click at [581, 330] on button "Sin detalle de cierre" at bounding box center [784, 347] width 715 height 38
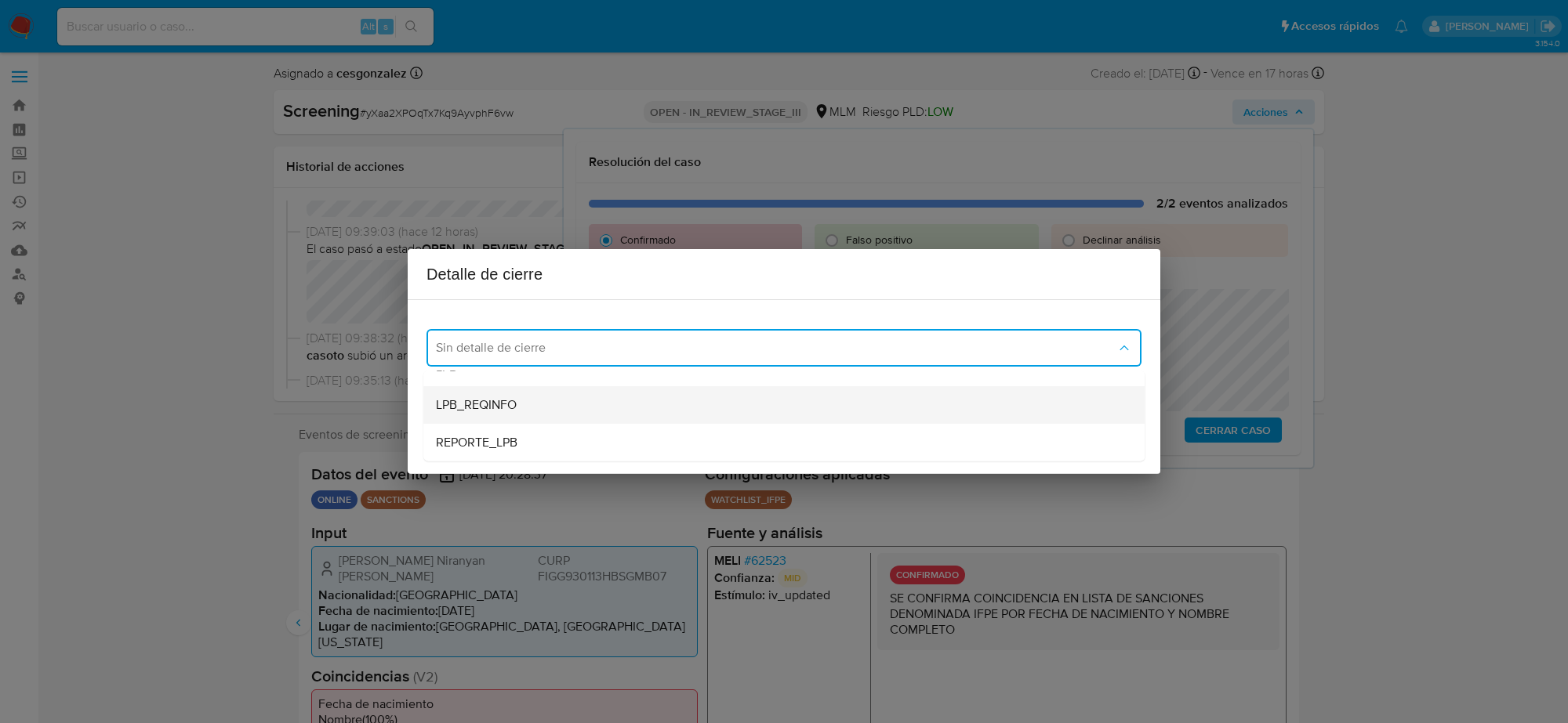
click at [503, 386] on div "LPB_REQINFO" at bounding box center [784, 404] width 696 height 38
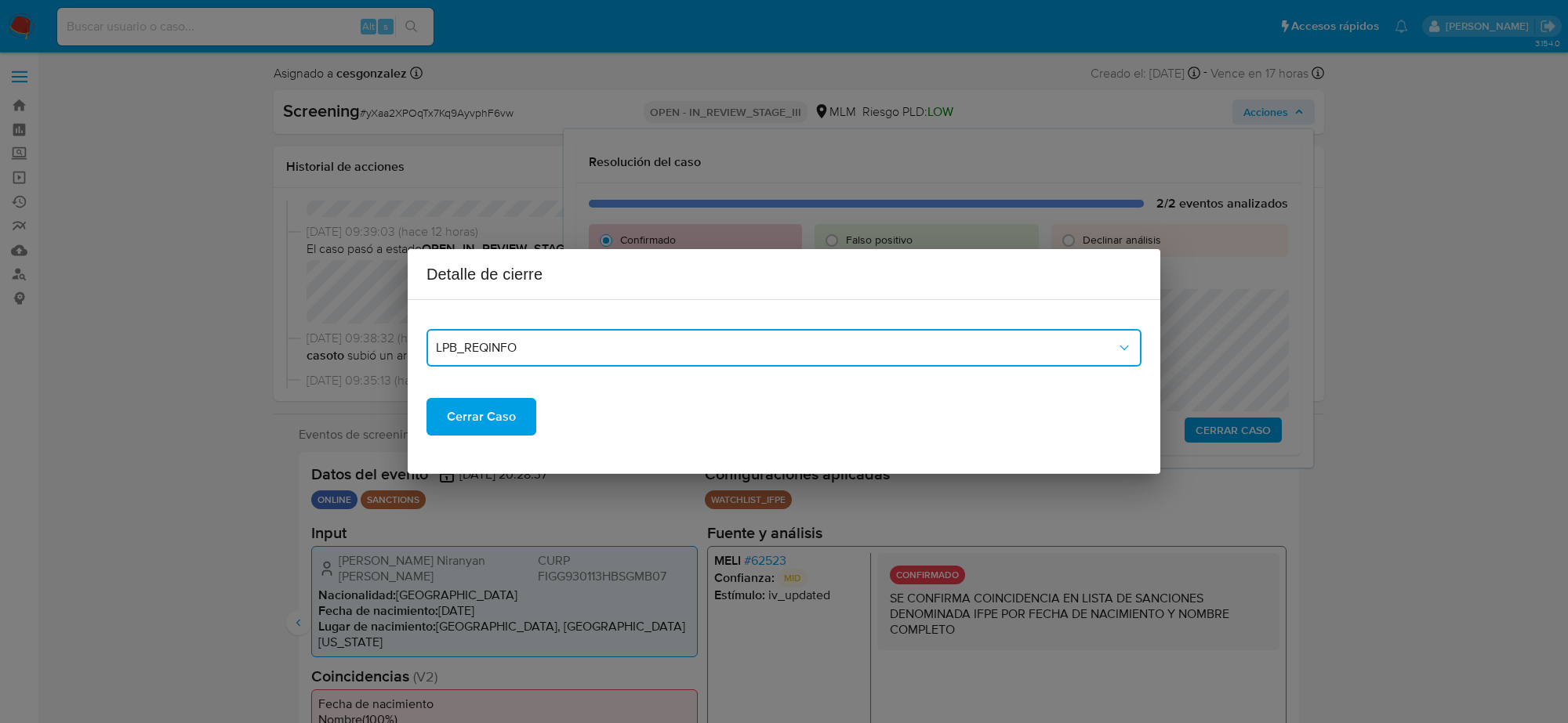
click at [676, 362] on button "LPB_REQINFO" at bounding box center [784, 347] width 715 height 38
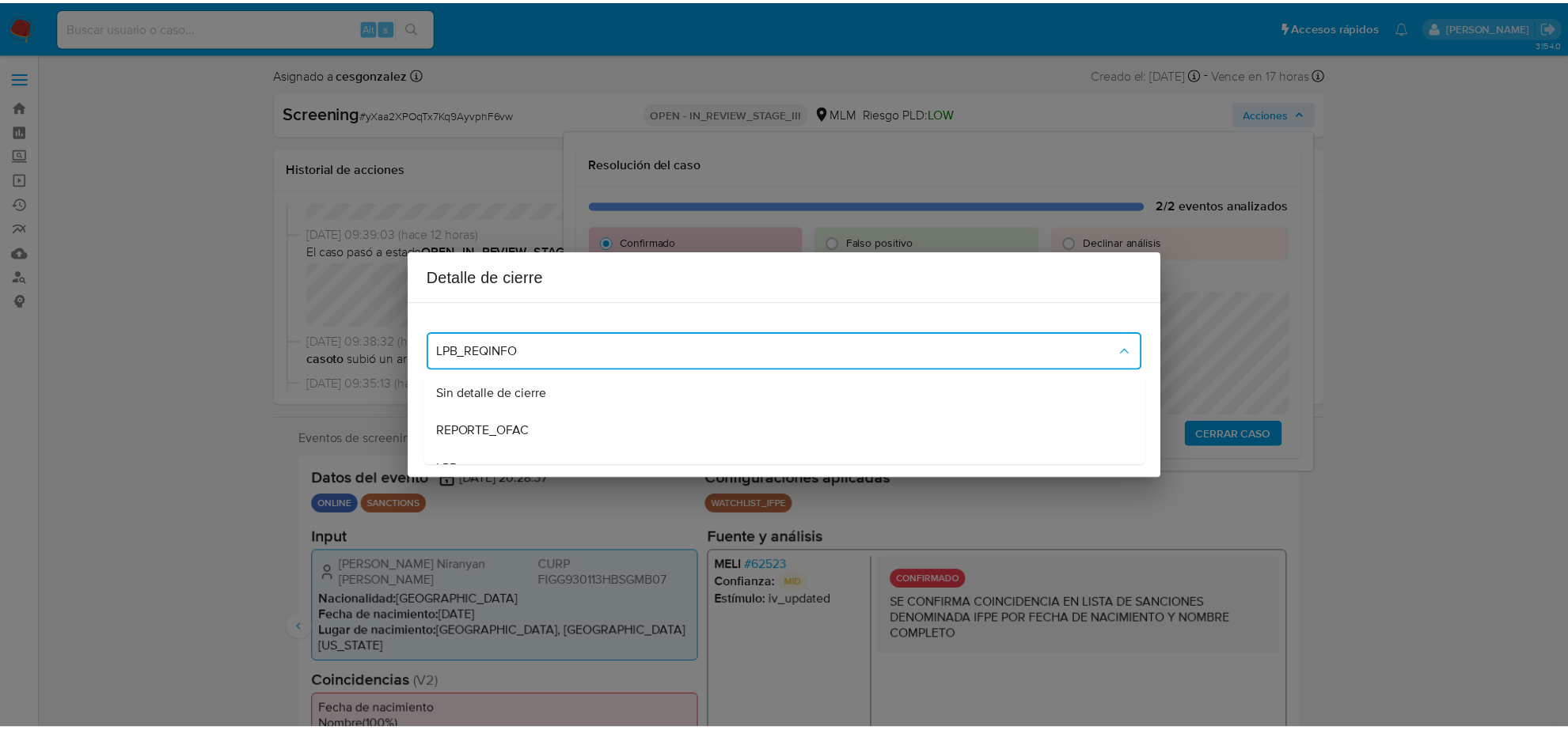
scroll to position [87, 0]
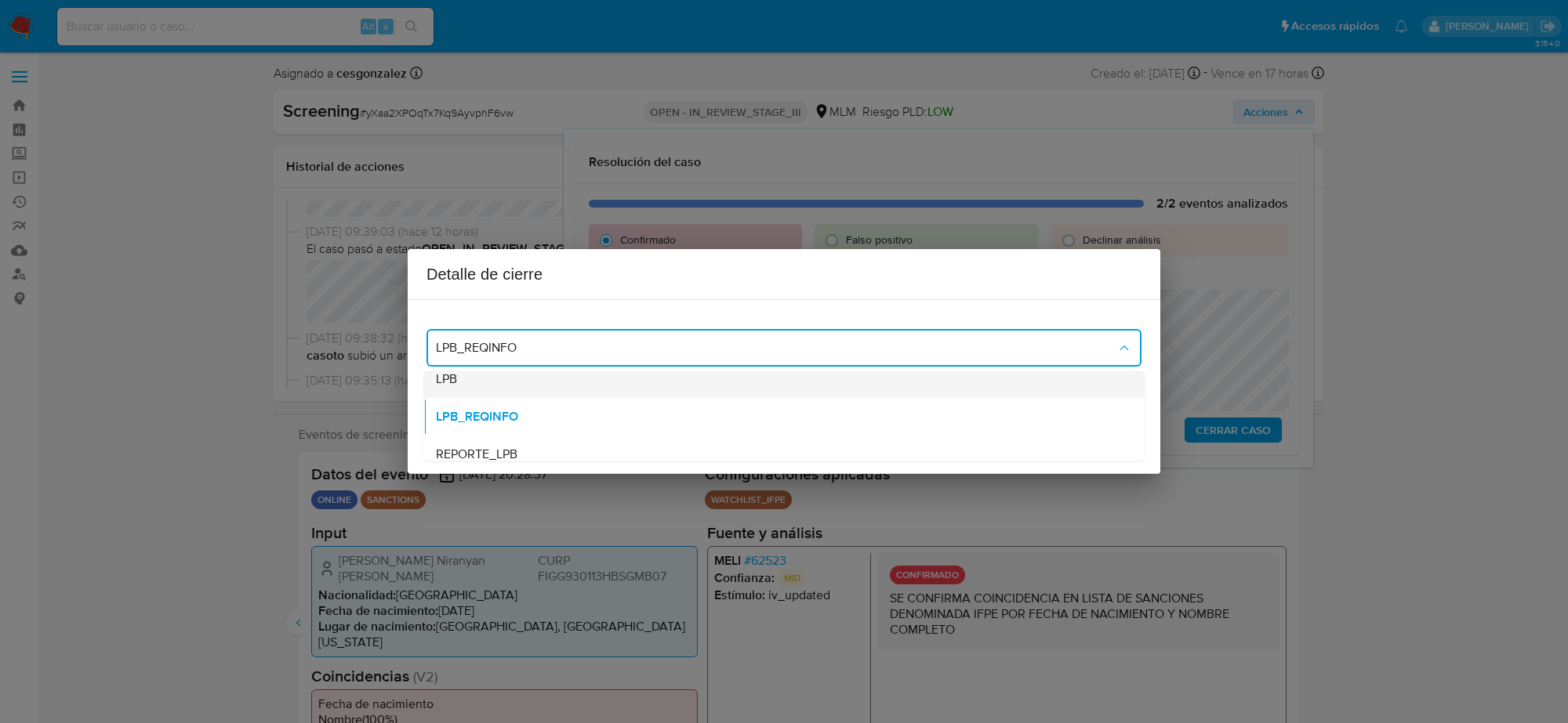
click at [516, 384] on div "LPB" at bounding box center [784, 379] width 696 height 38
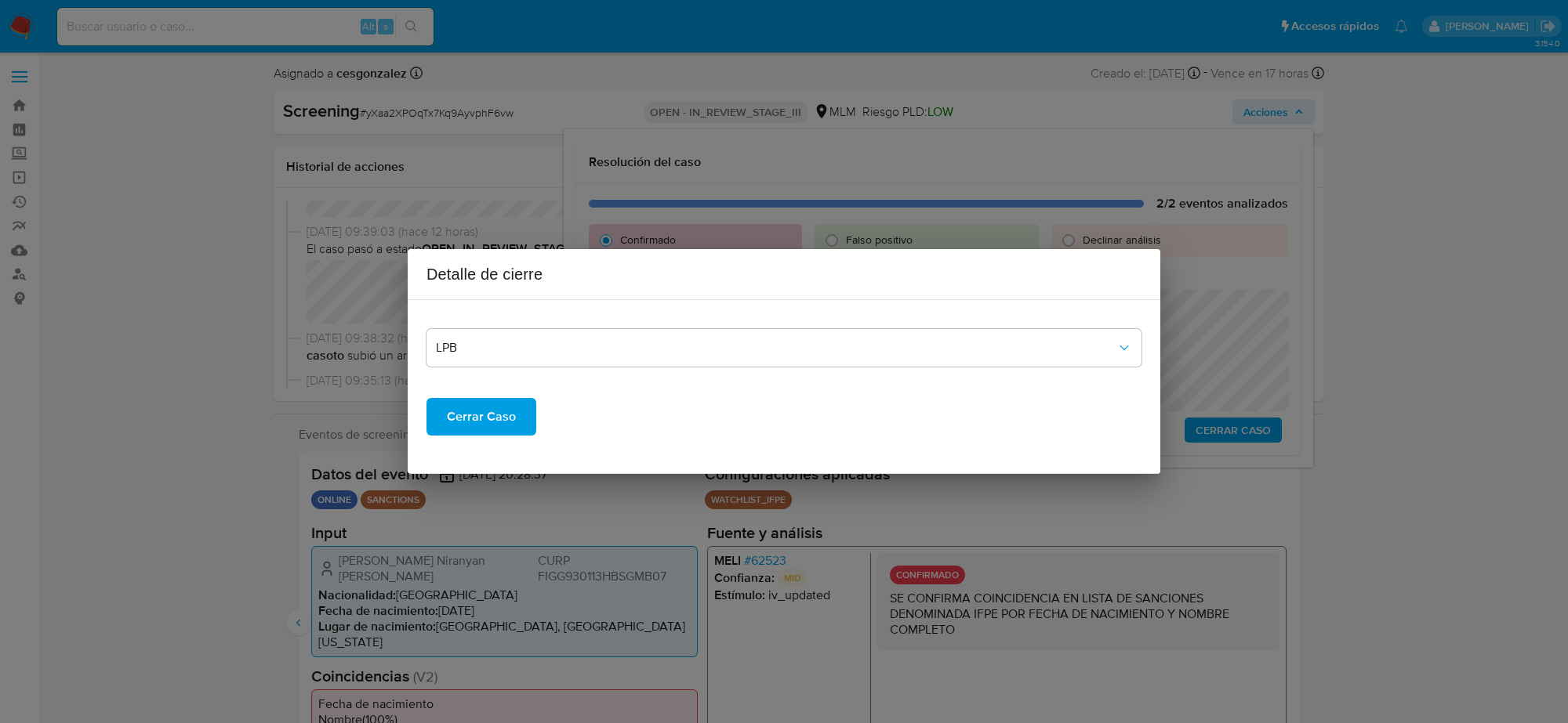
click at [495, 423] on span "Cerrar Caso" at bounding box center [482, 416] width 69 height 35
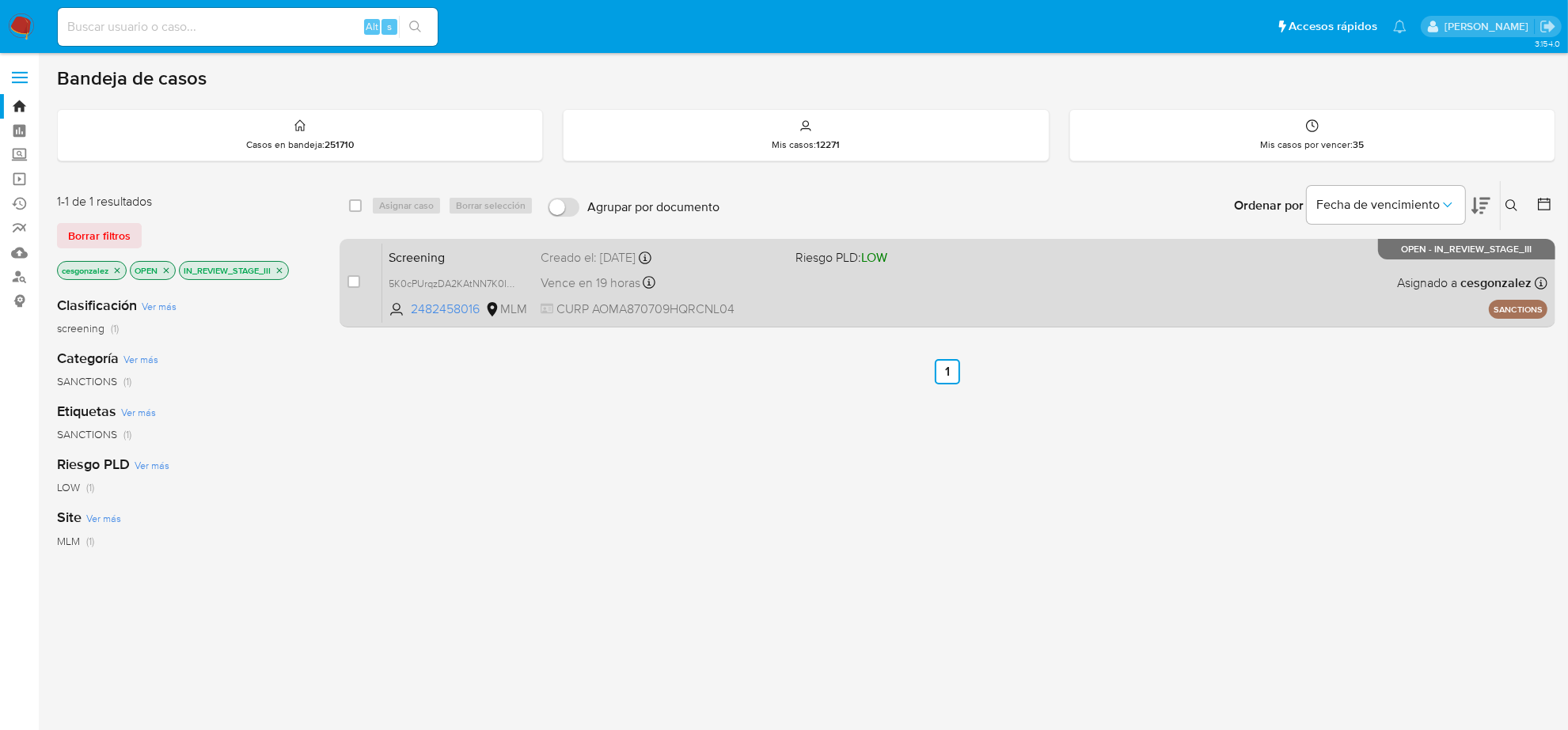
click at [733, 285] on div "Vence en 19 horas Vence el [DATE] 16:30:32" at bounding box center [661, 283] width 242 height 21
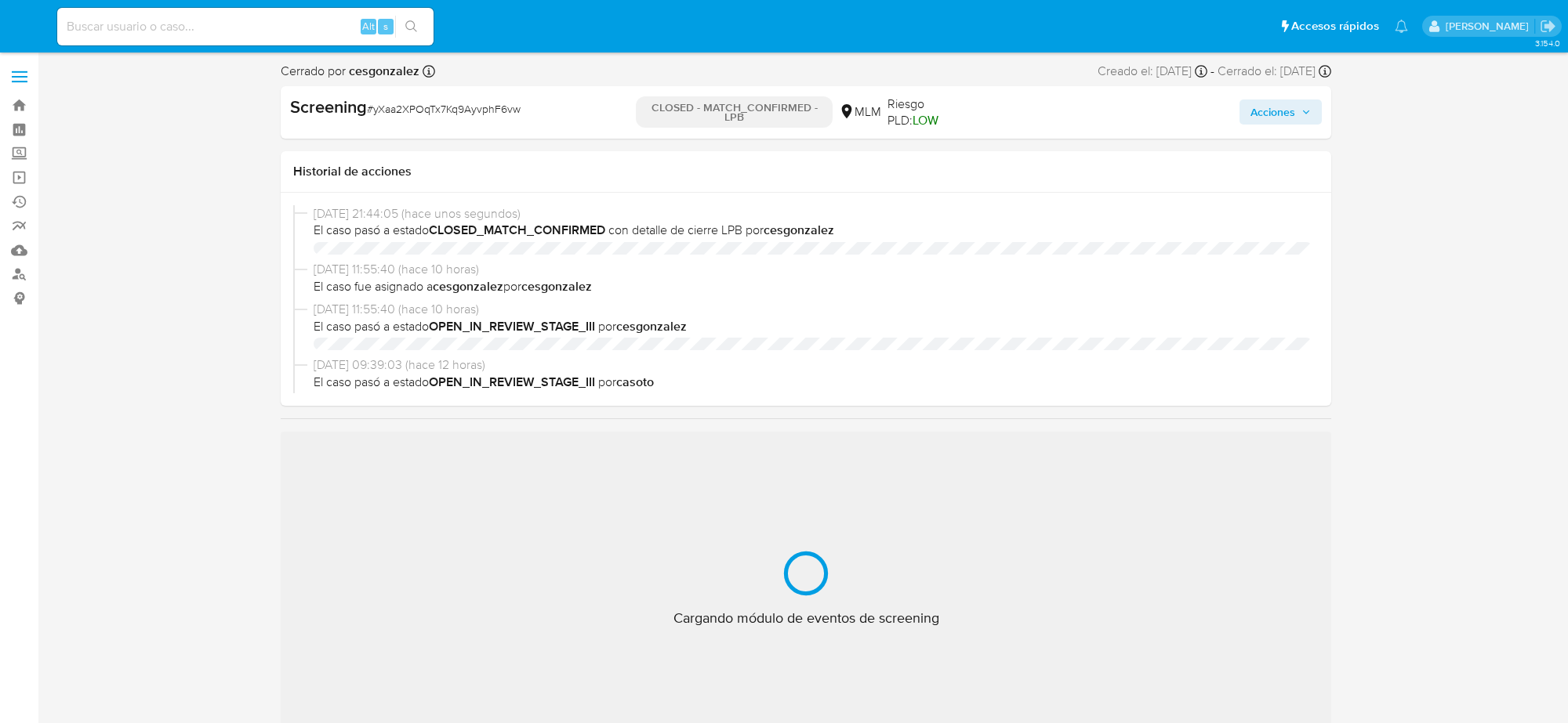
select select "10"
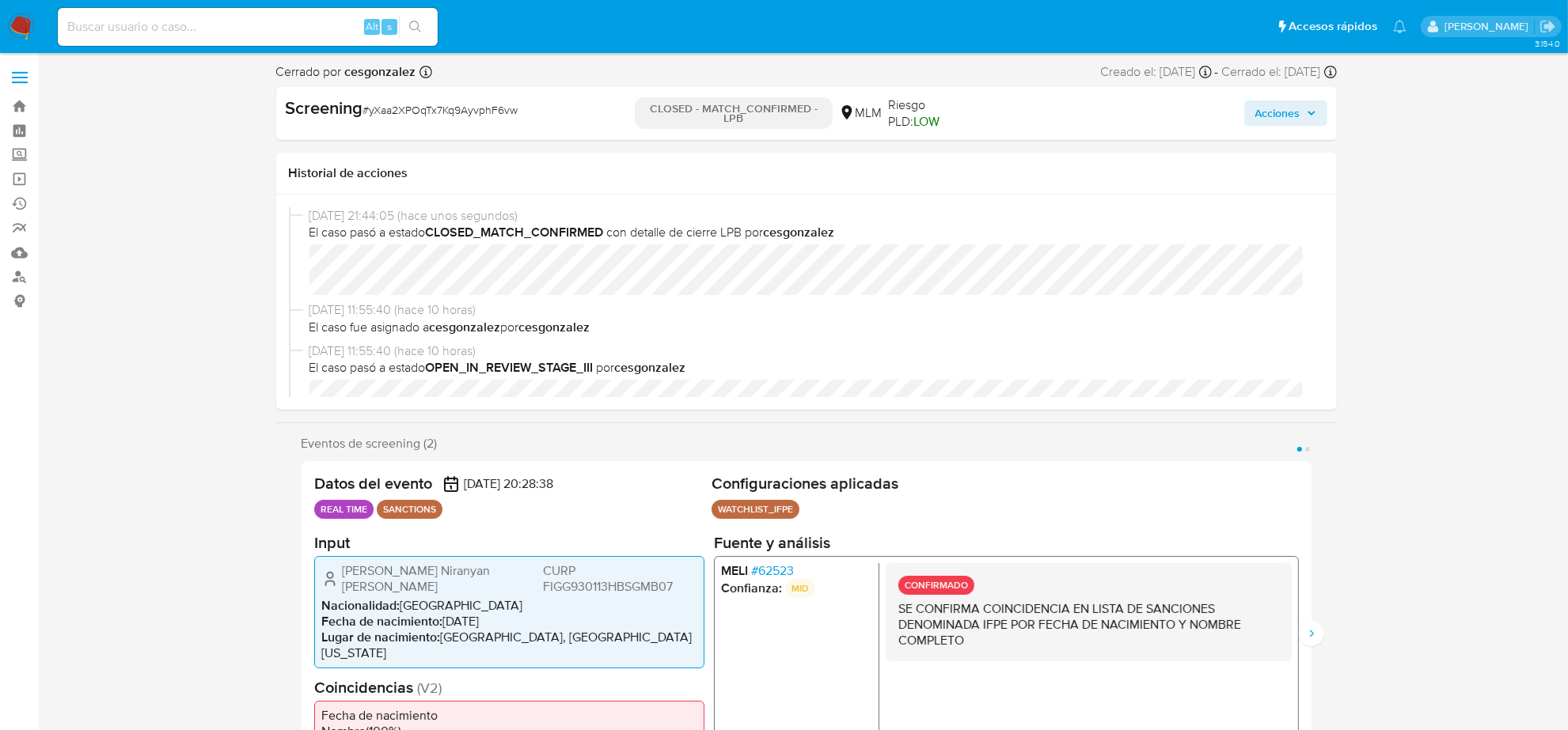
scroll to position [667, 0]
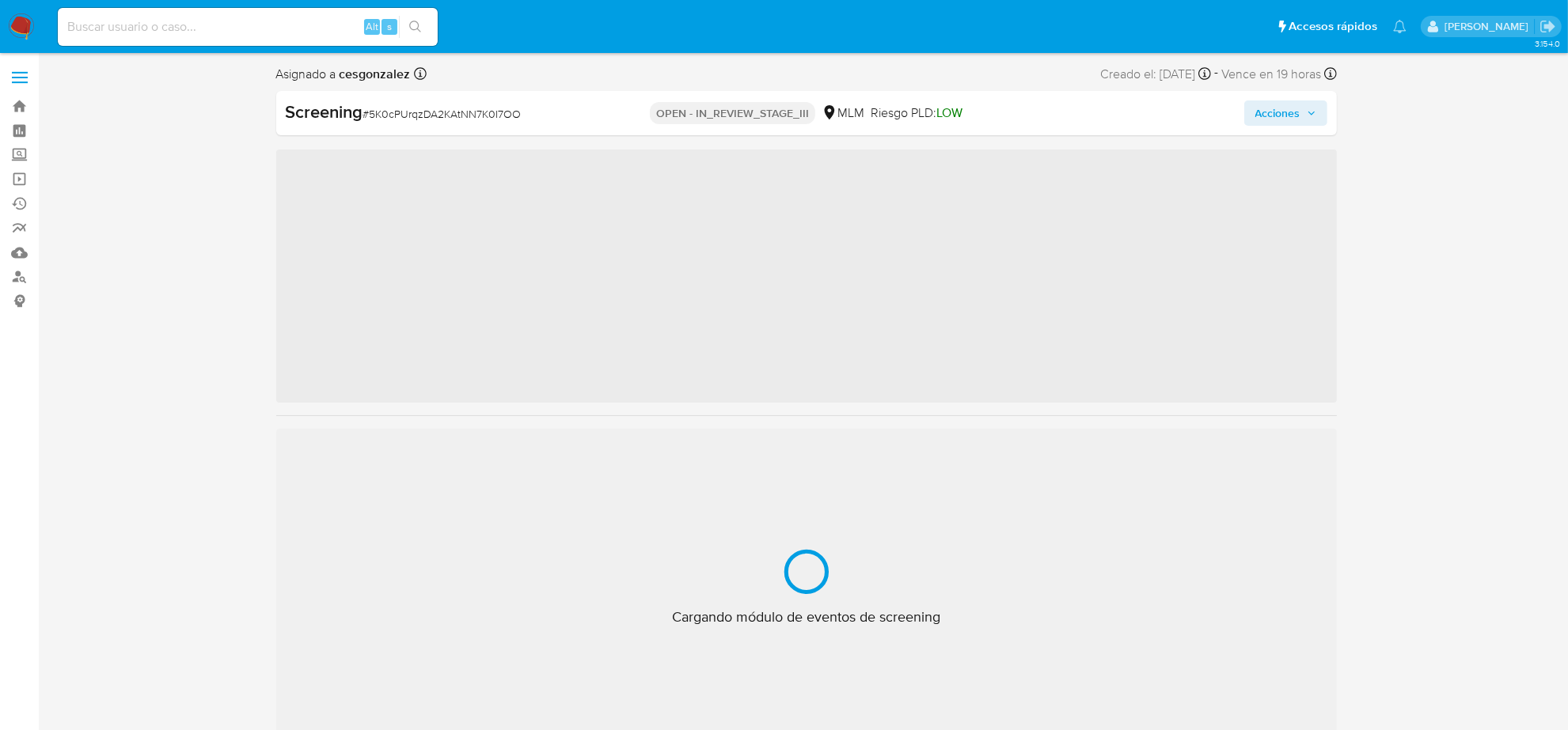
scroll to position [667, 0]
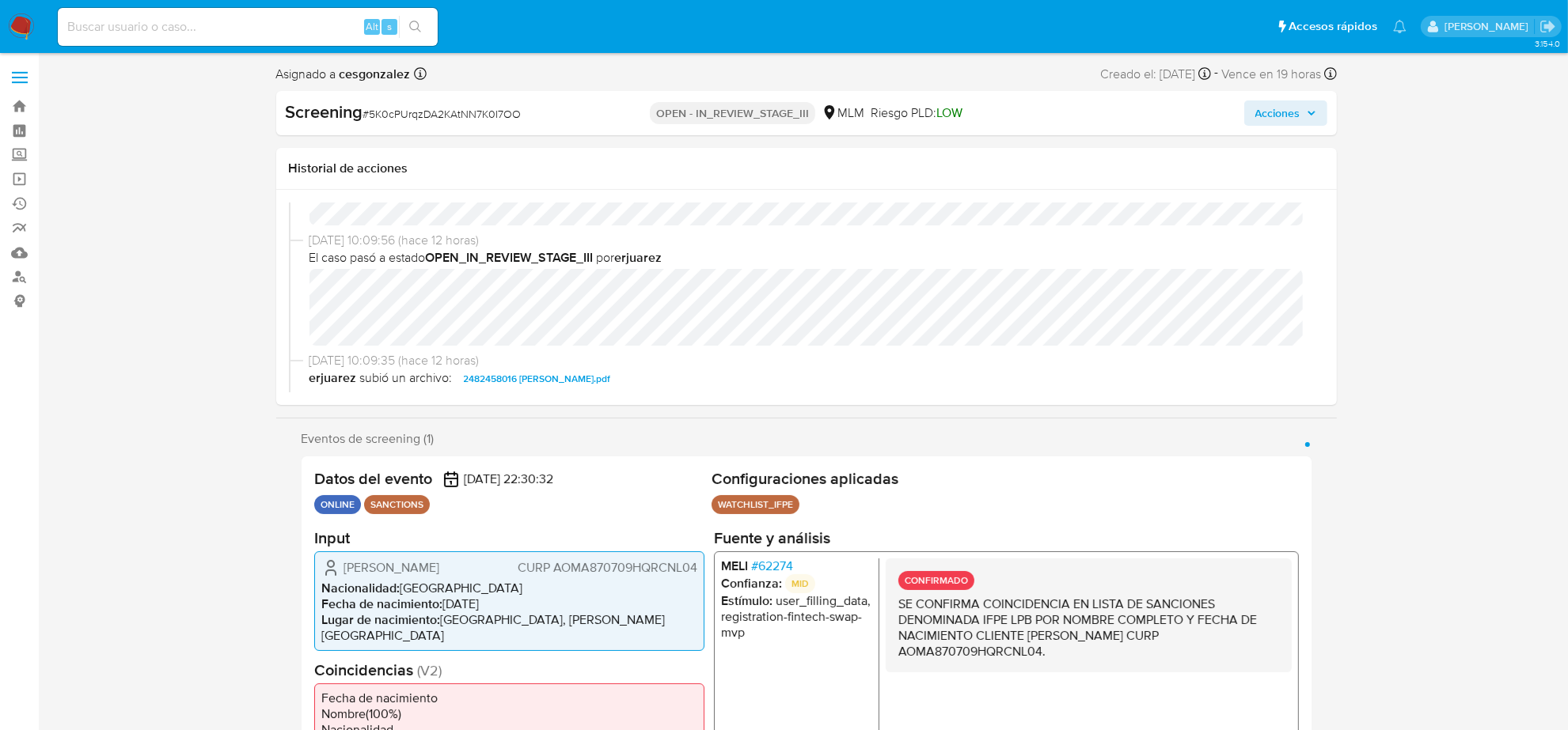
select select "10"
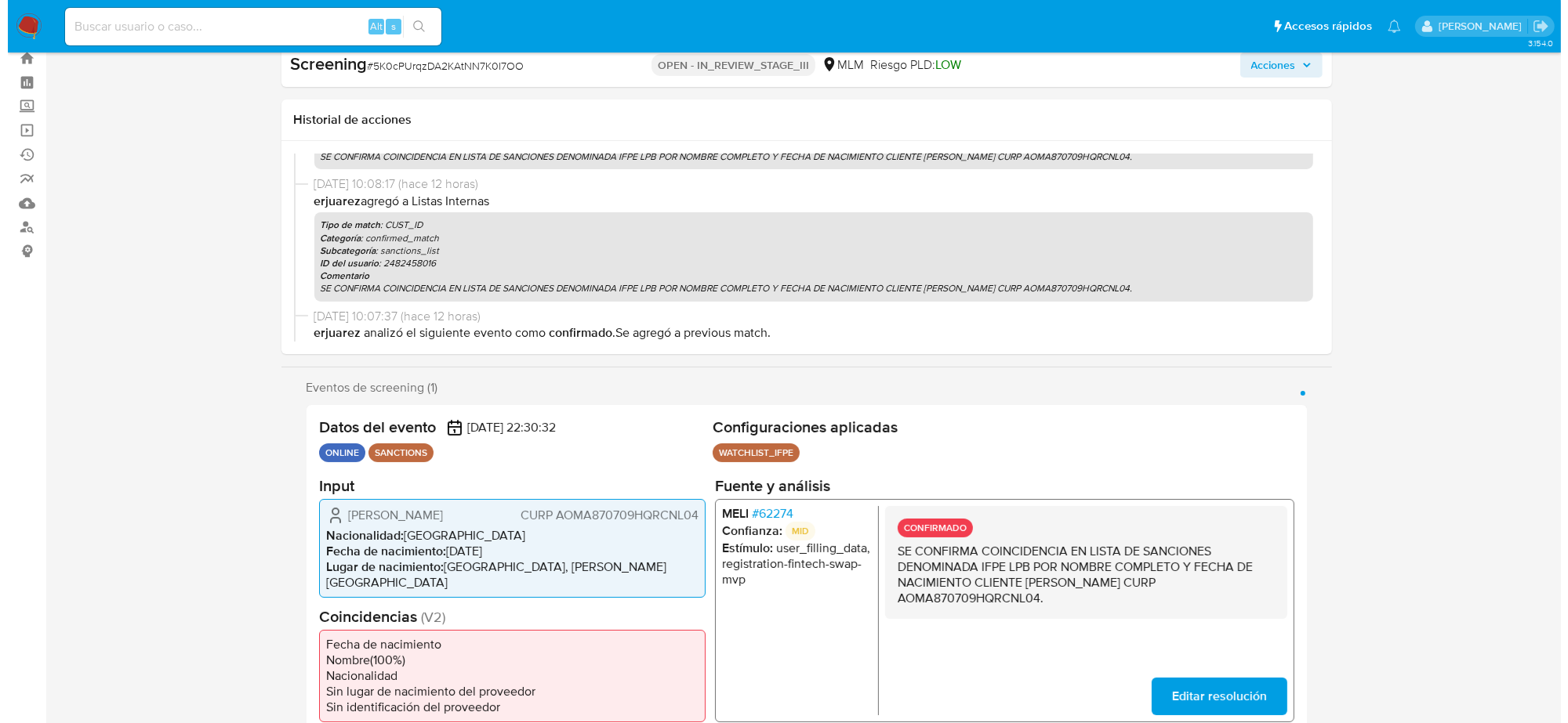
scroll to position [0, 0]
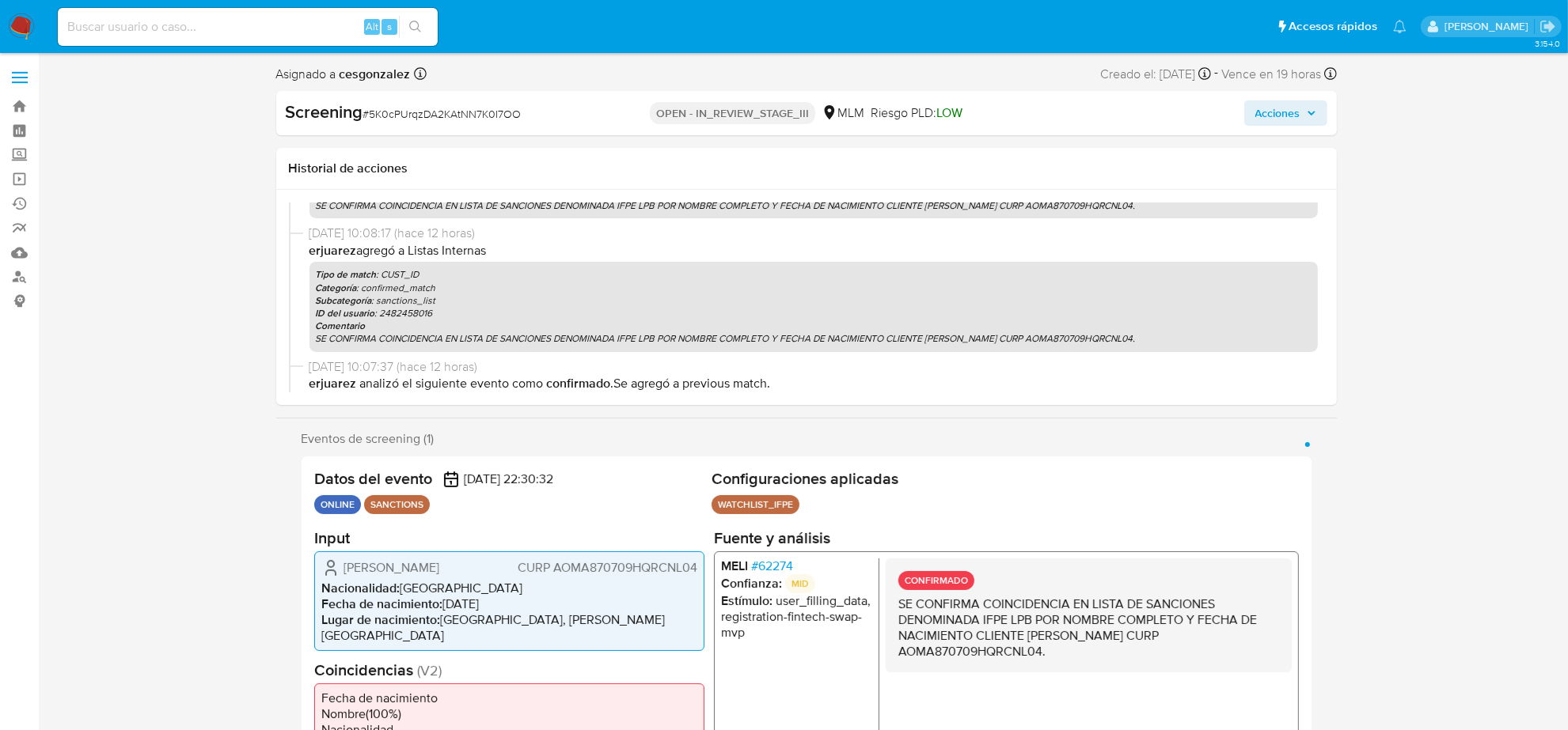
click at [1301, 117] on span "Acciones" at bounding box center [1285, 113] width 61 height 22
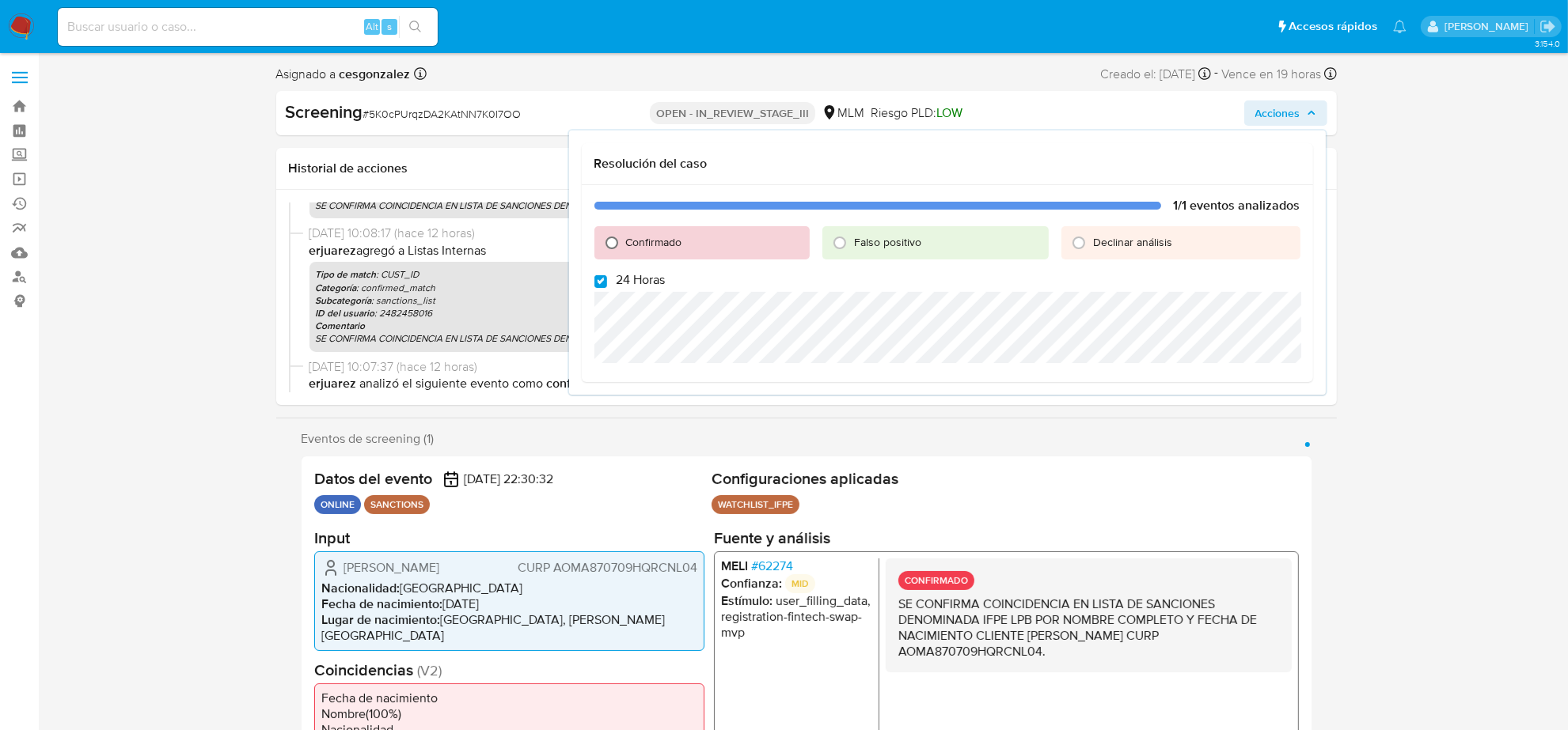
click at [607, 242] on input "Confirmado" at bounding box center [611, 242] width 25 height 25
radio input "true"
click at [599, 281] on input "24 Horas" at bounding box center [600, 282] width 13 height 13
checkbox input "false"
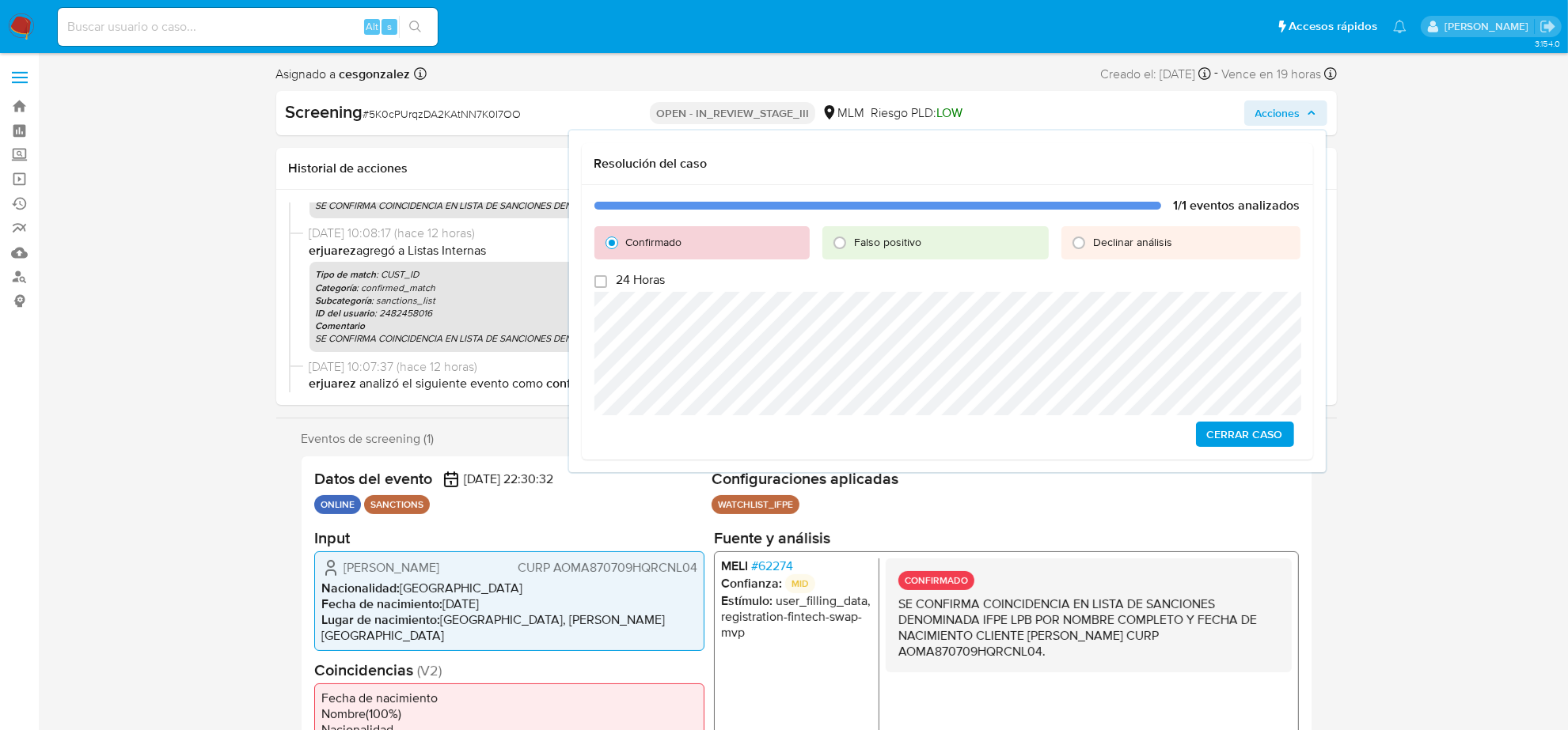
click at [1263, 429] on span "Cerrar Caso" at bounding box center [1245, 433] width 76 height 22
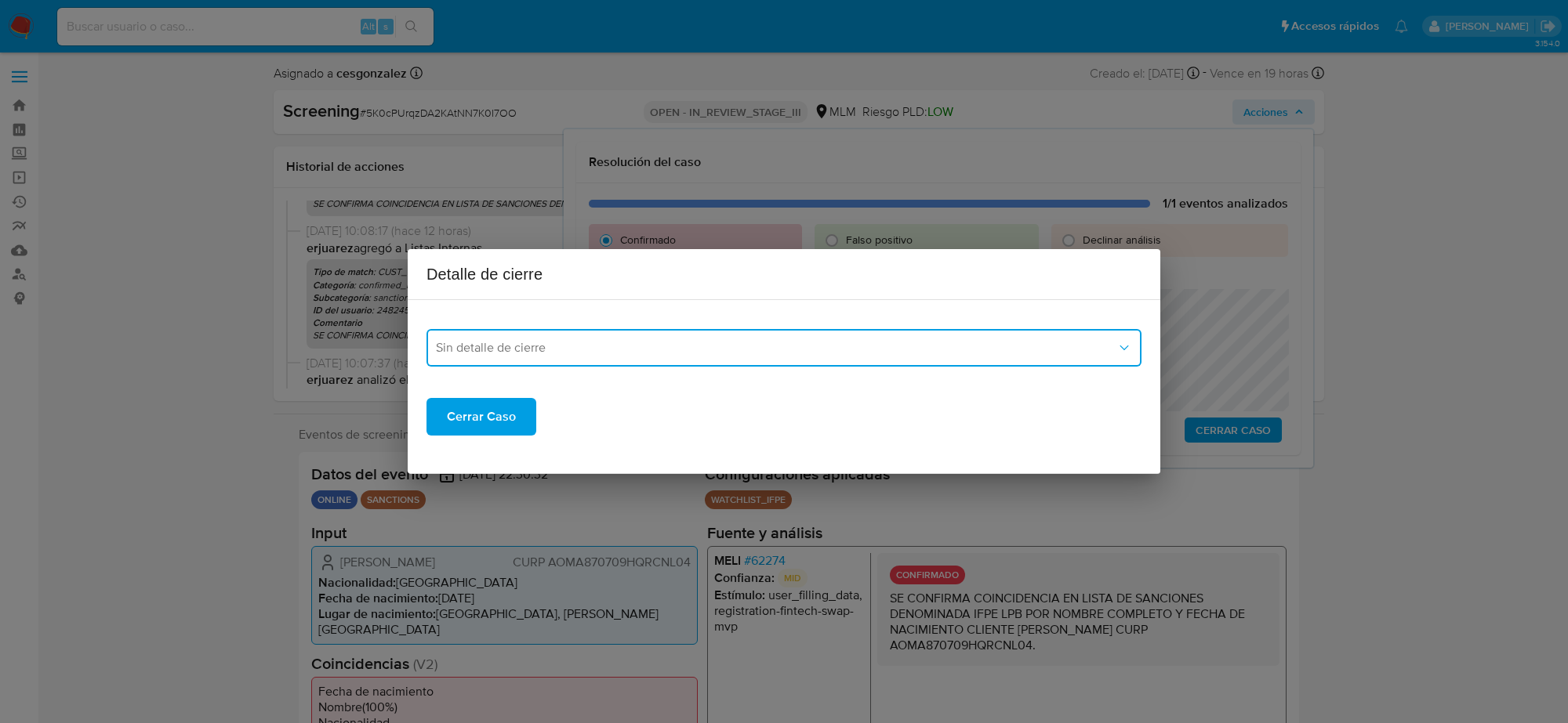
click at [695, 356] on button "Sin detalle de cierre" at bounding box center [784, 347] width 715 height 38
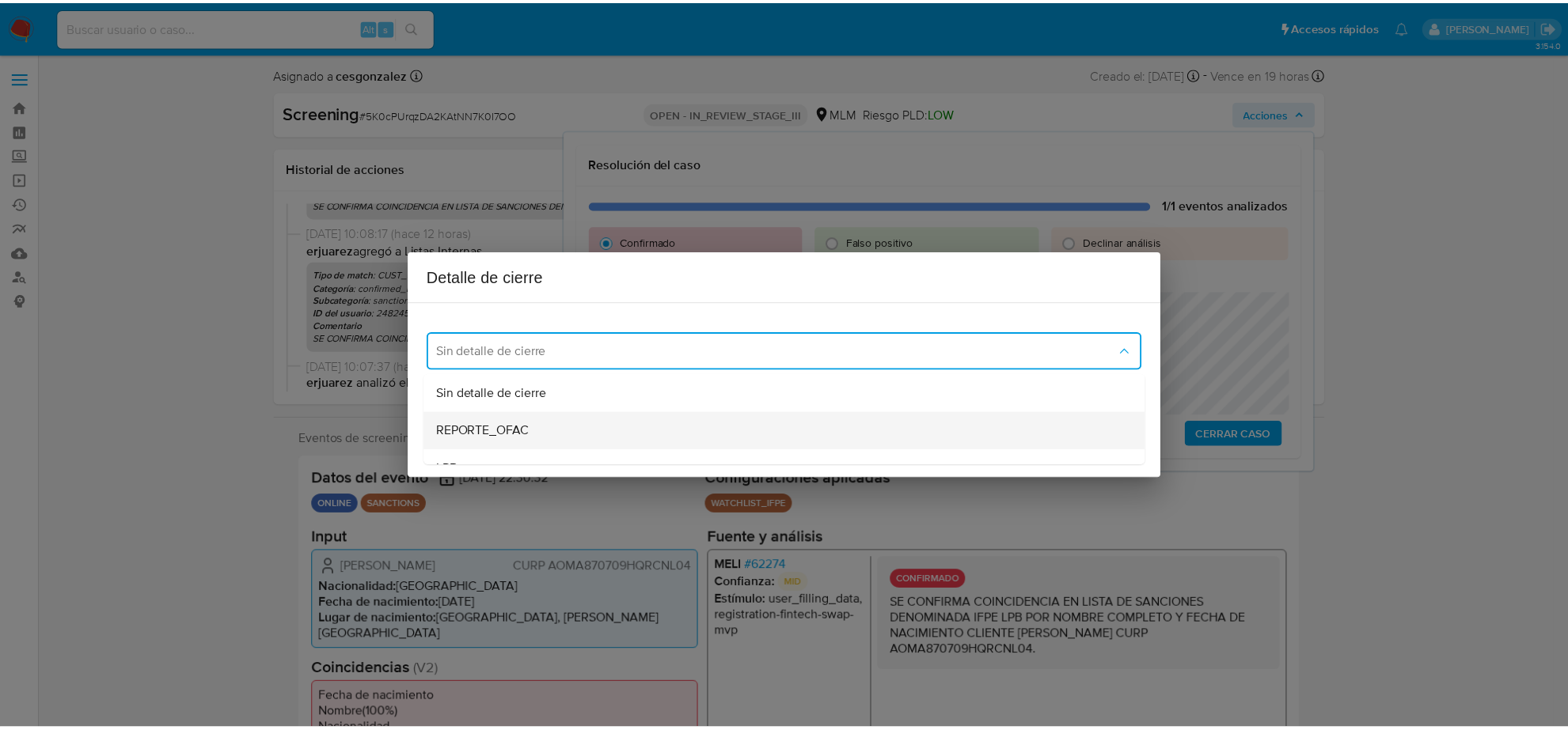
scroll to position [99, 0]
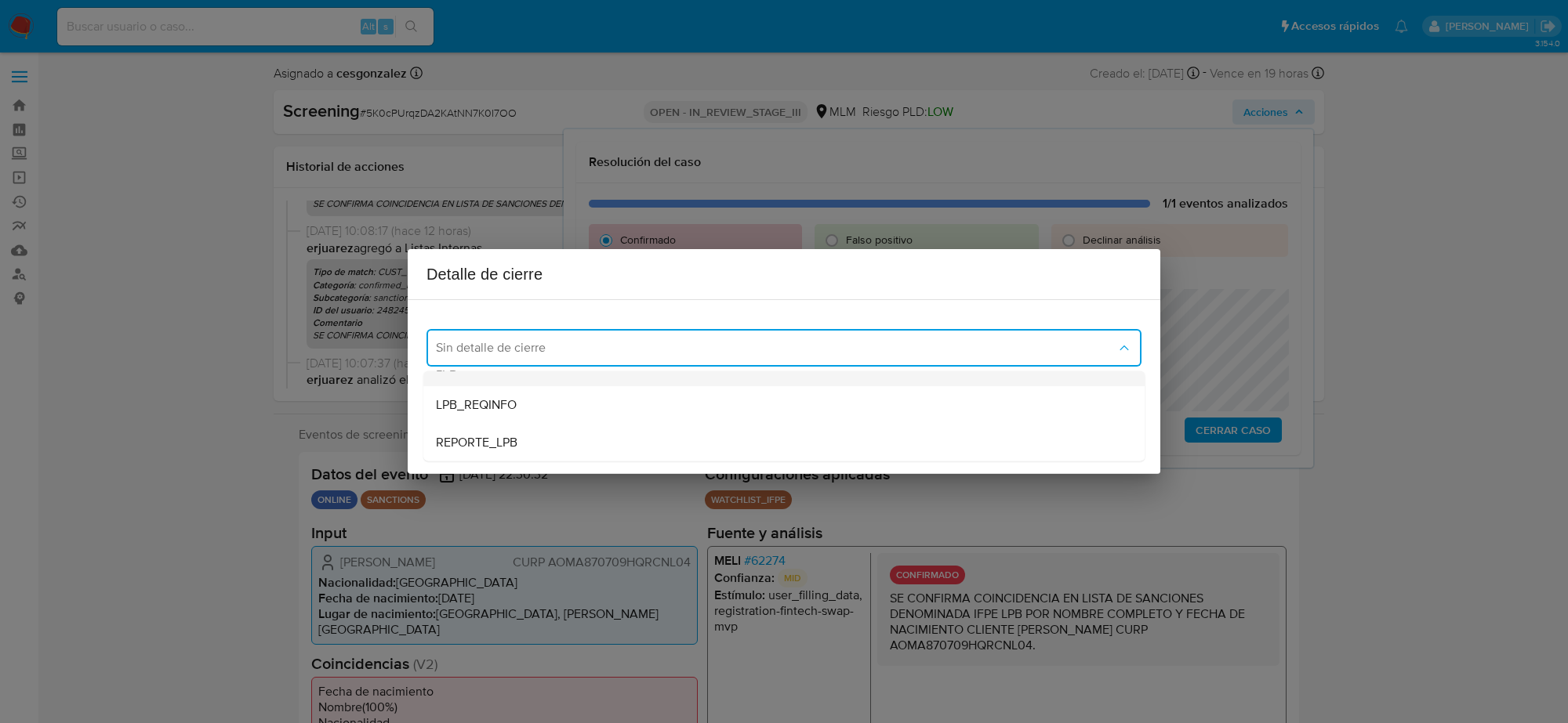
click at [597, 376] on div "LPB" at bounding box center [784, 368] width 696 height 38
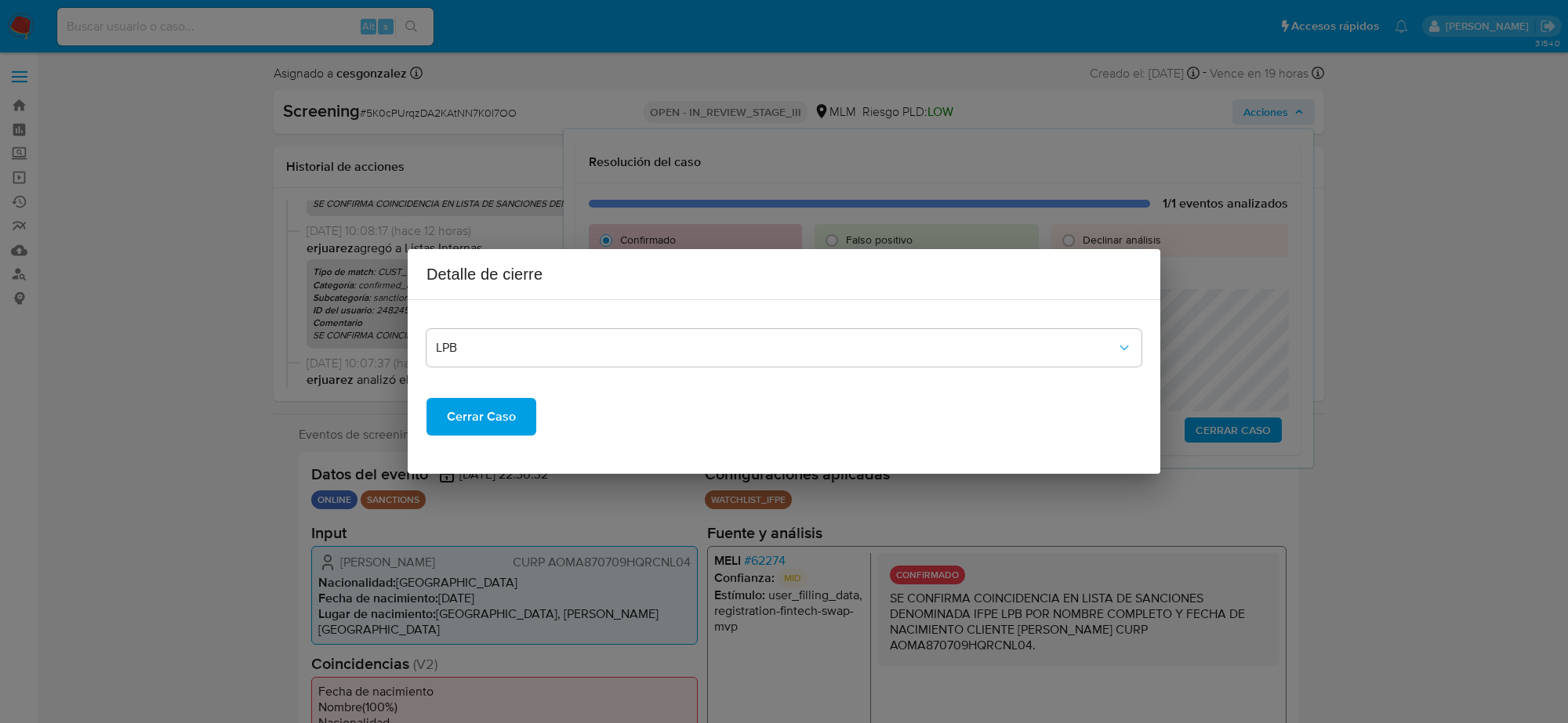
click at [518, 425] on button "Cerrar Caso" at bounding box center [481, 416] width 110 height 38
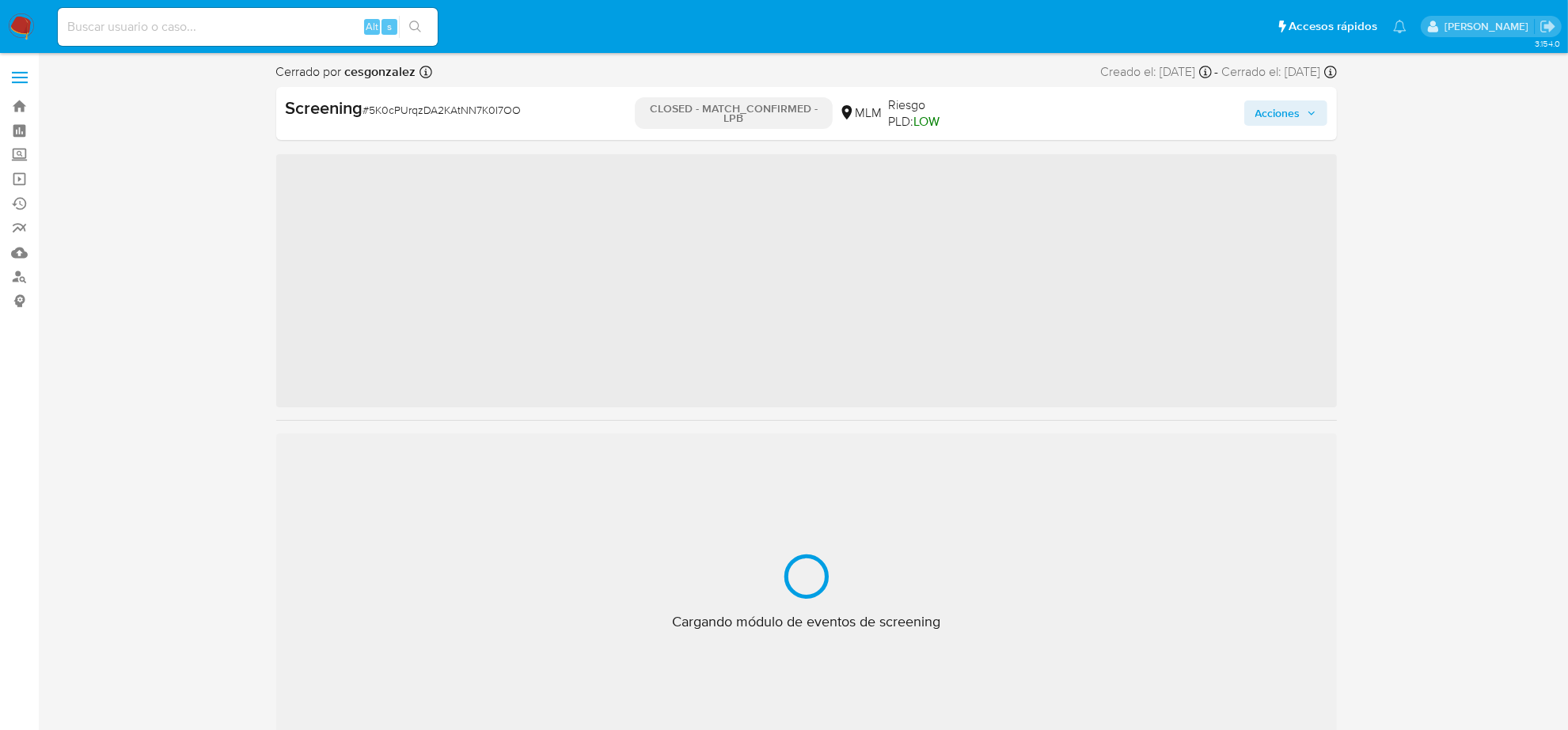
scroll to position [667, 0]
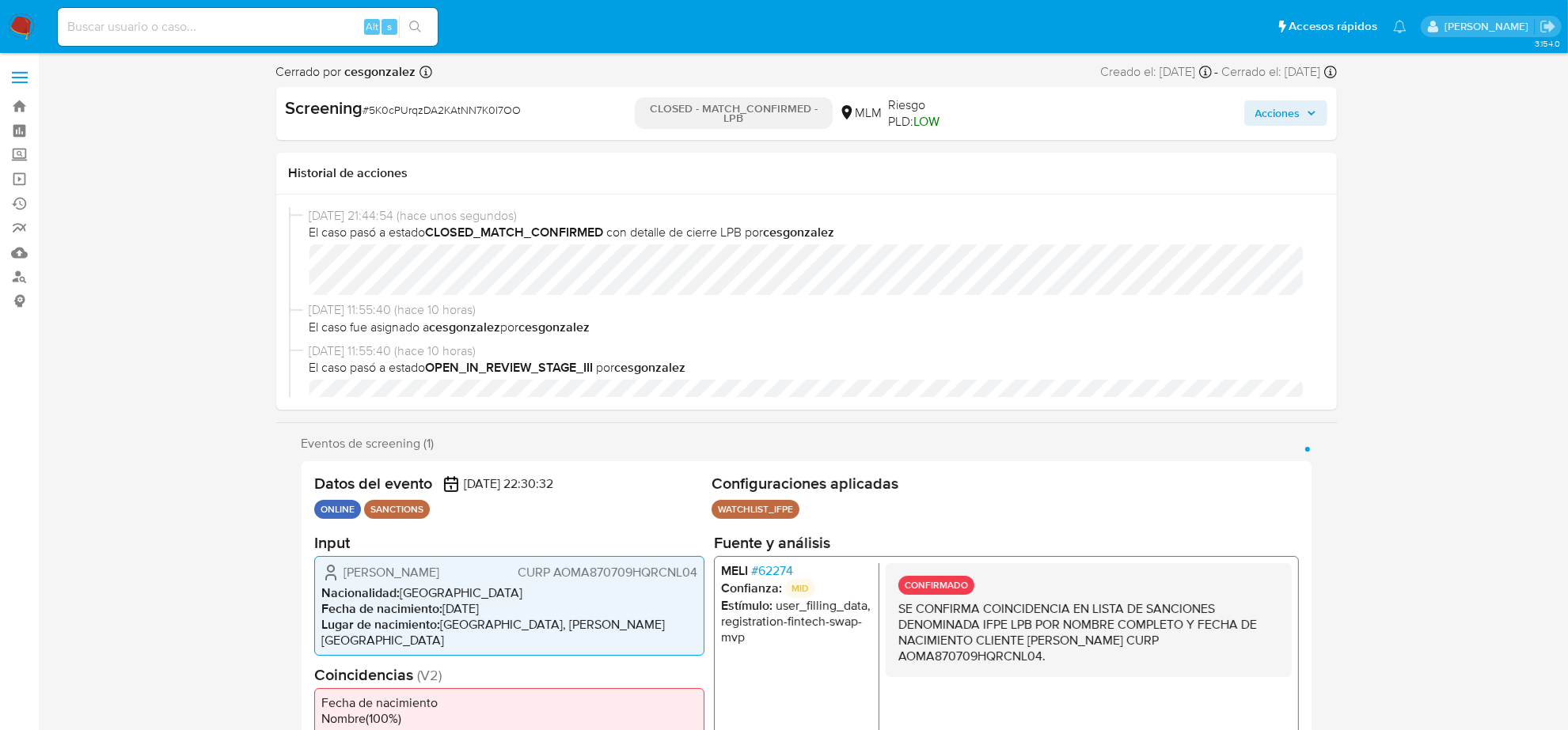
select select "10"
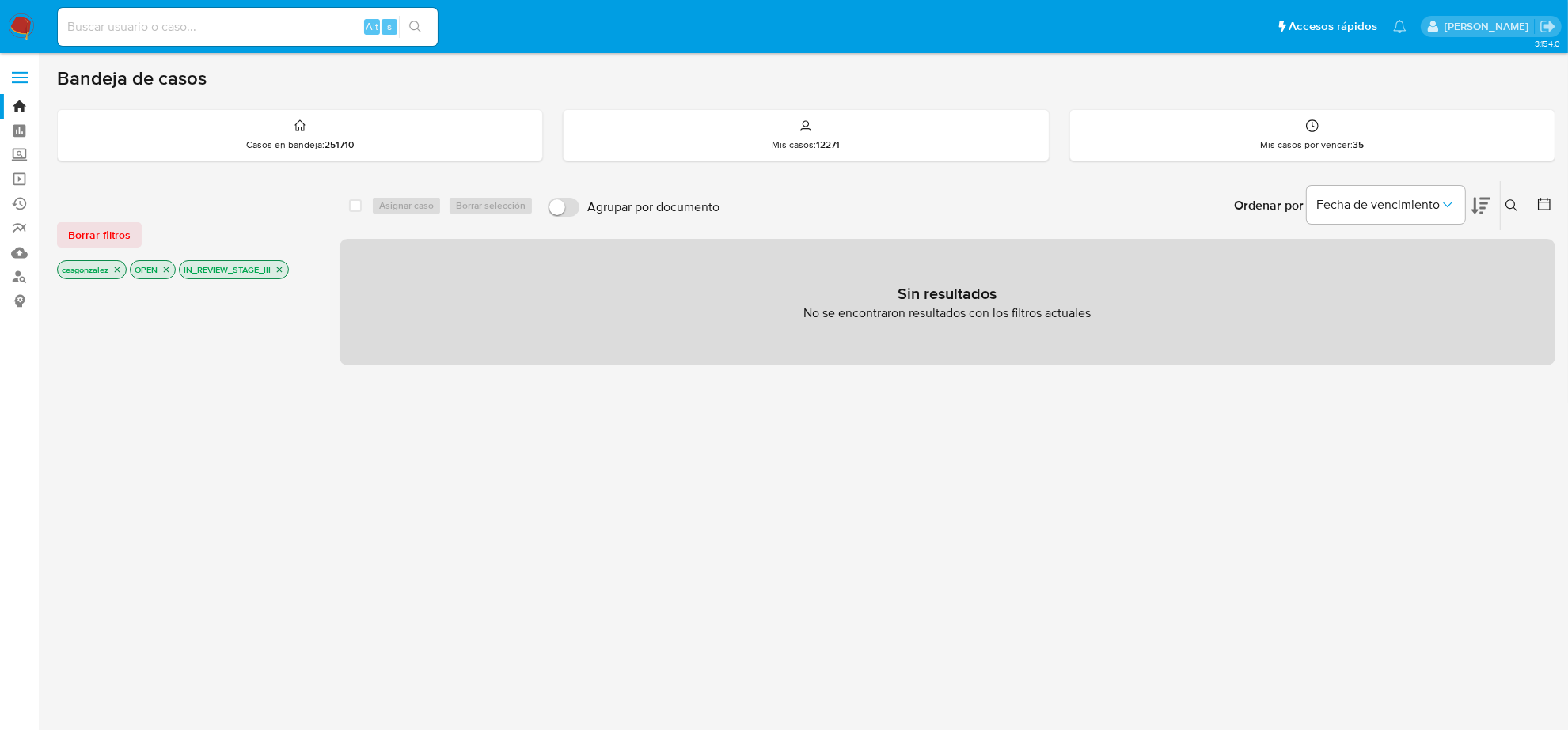
click at [283, 271] on icon "close-filter" at bounding box center [280, 270] width 10 height 10
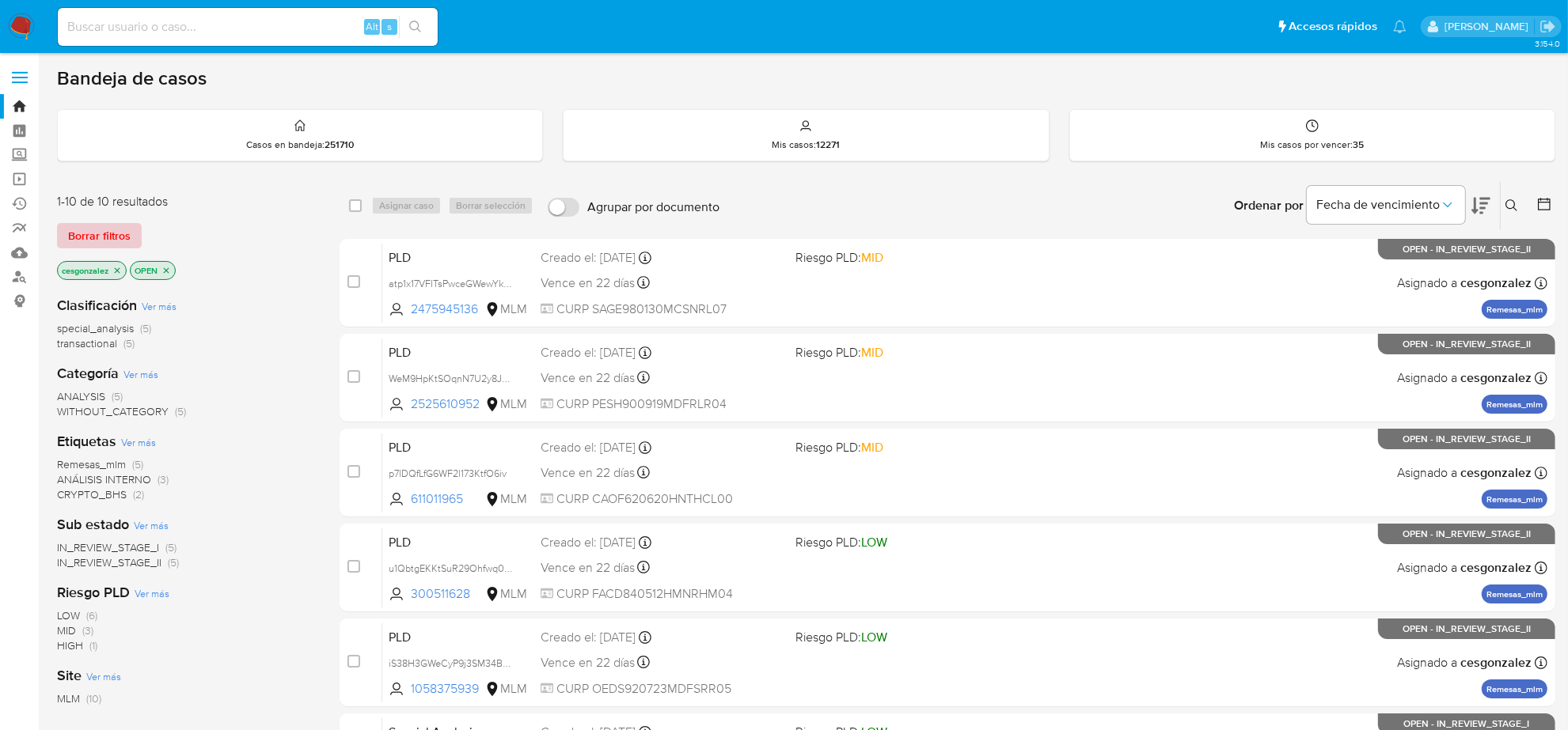
click at [109, 233] on span "Borrar filtros" at bounding box center [99, 235] width 62 height 22
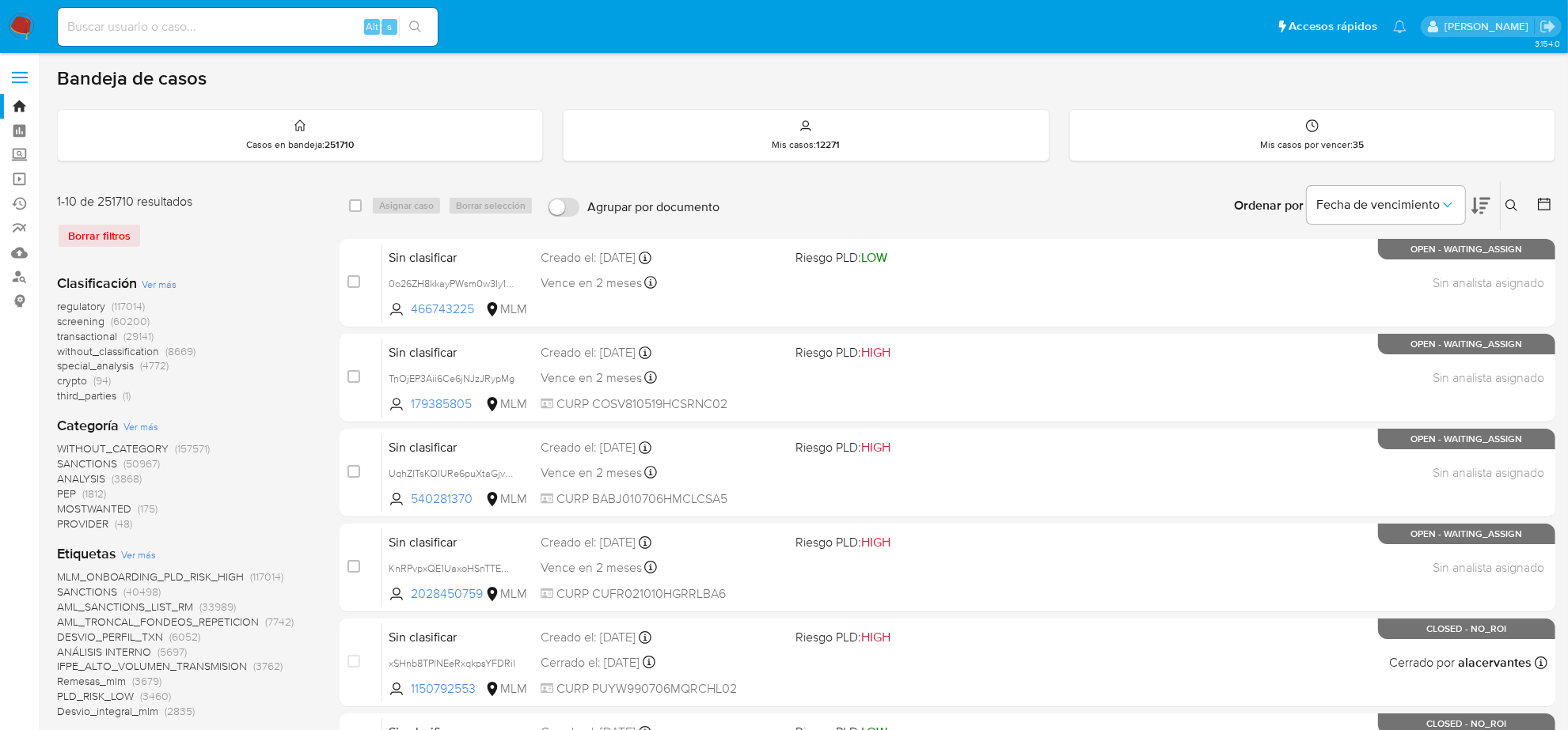
click at [93, 322] on span "screening" at bounding box center [80, 322] width 48 height 16
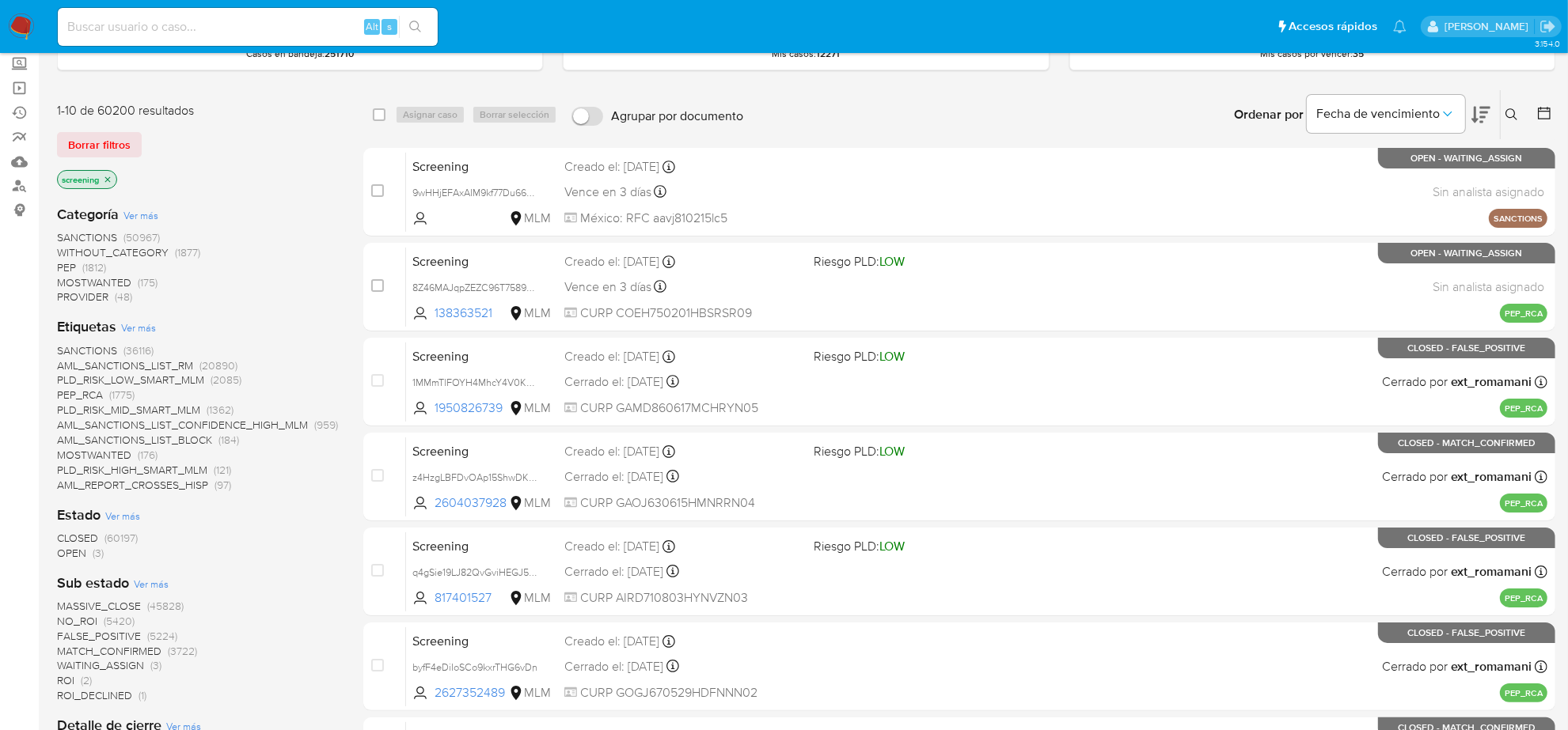
scroll to position [198, 0]
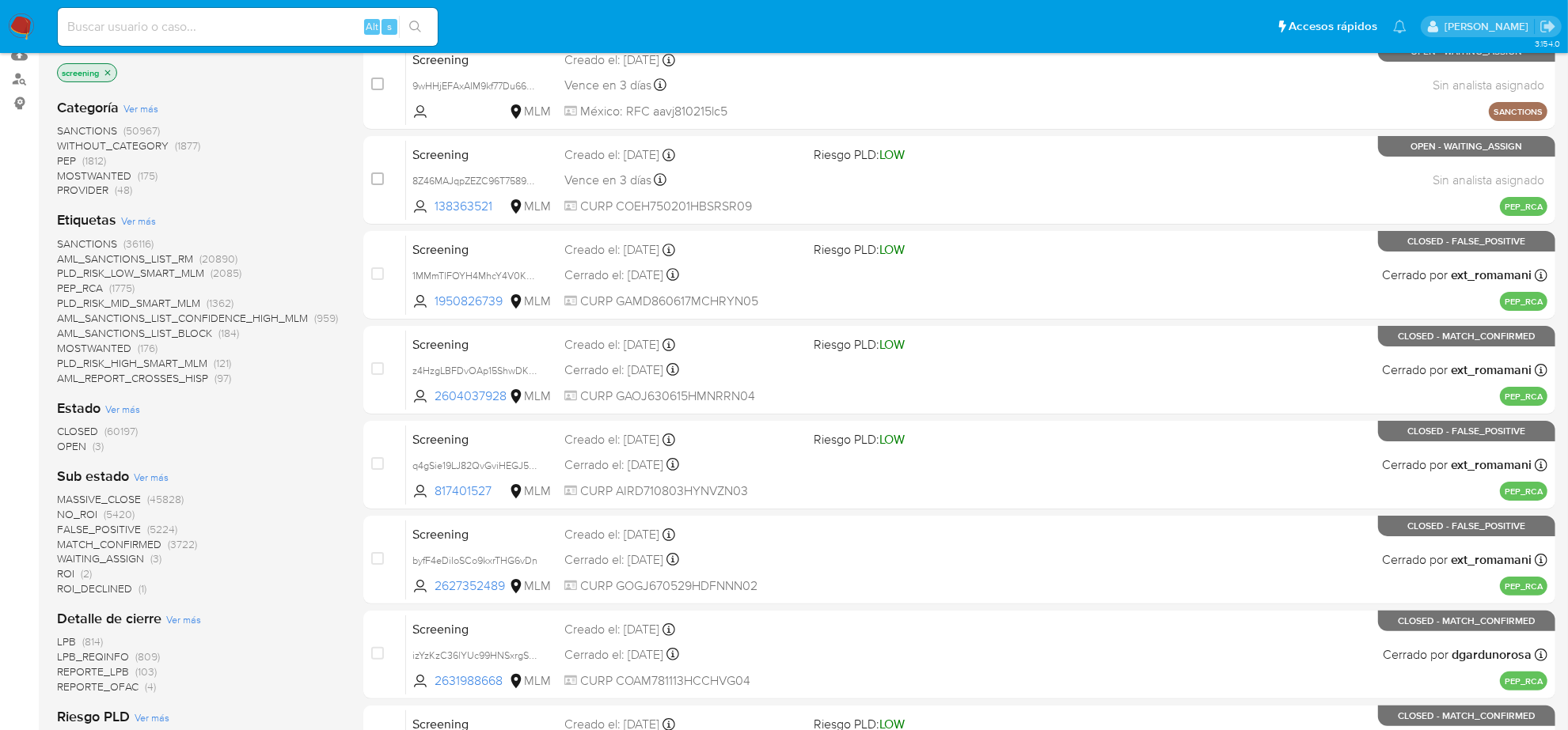
click at [95, 448] on span "(3)" at bounding box center [98, 446] width 11 height 16
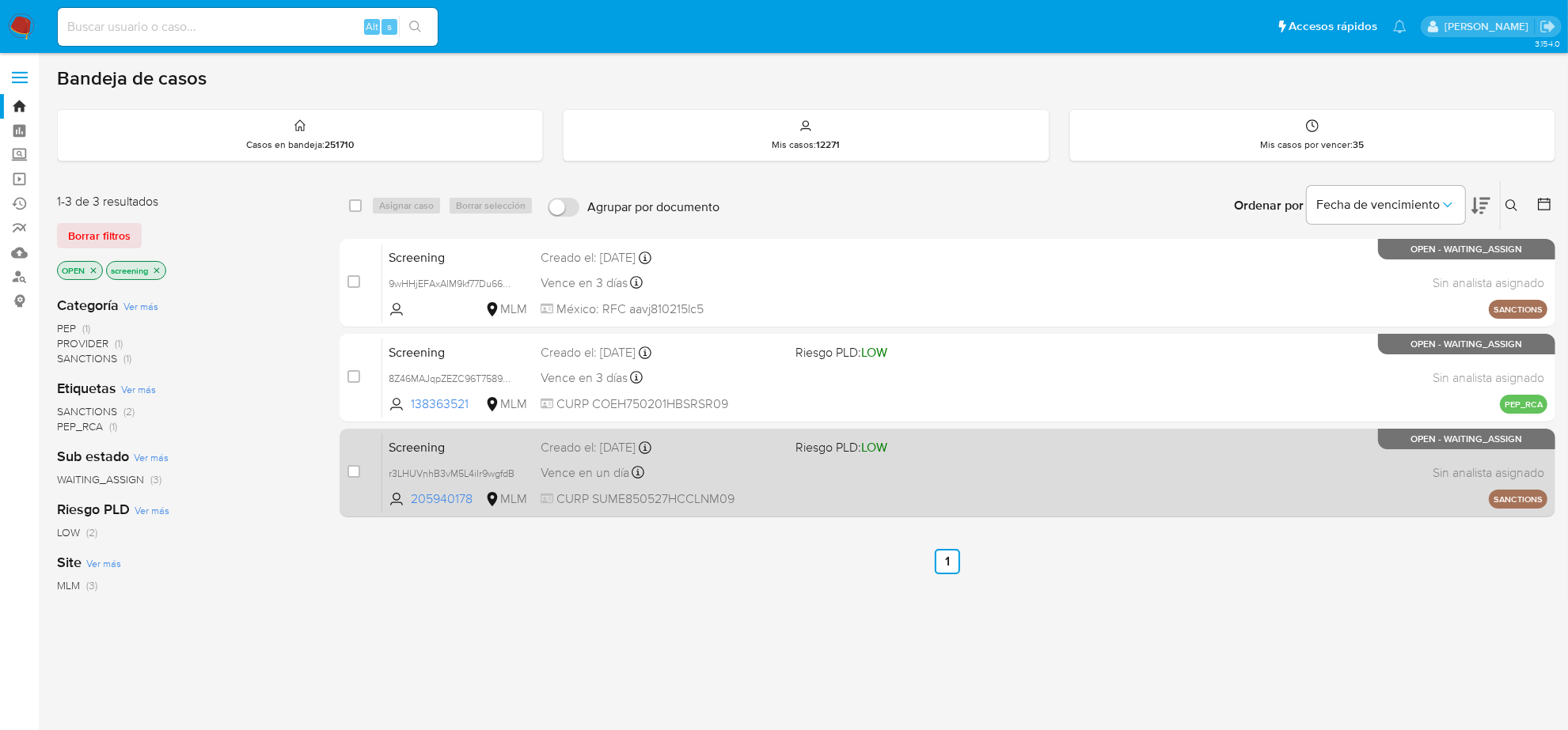
click at [925, 491] on div "Screening r3LHUVnhB3vM5L4iIr9wgfdB 205940178 MLM Riesgo PLD: LOW Creado el: 18/…" at bounding box center [964, 472] width 1164 height 80
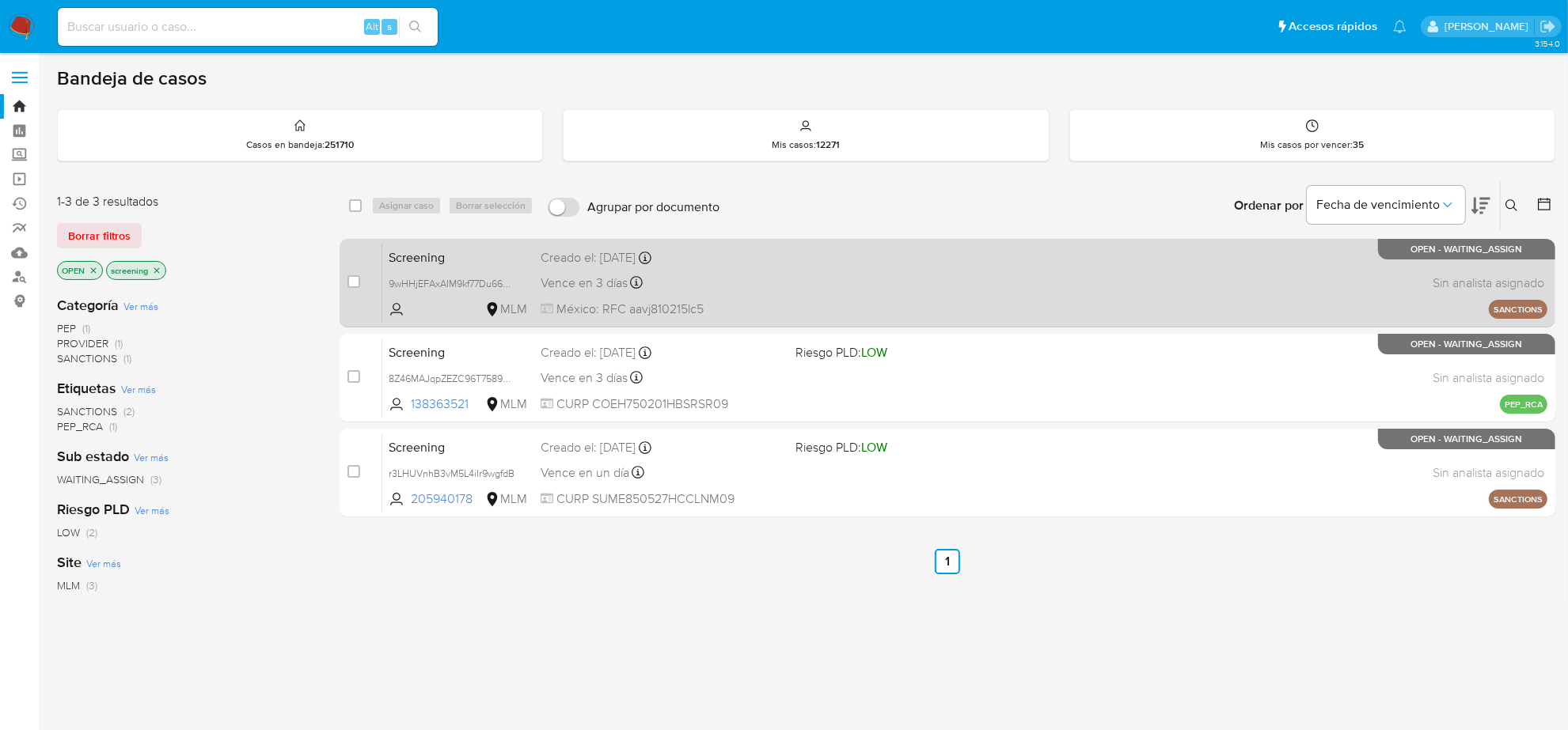
click at [658, 277] on div "Vence en 3 días Vence el 22/08/2025 04:51:21" at bounding box center [661, 283] width 242 height 21
click at [356, 280] on input "checkbox" at bounding box center [354, 282] width 13 height 13
checkbox input "true"
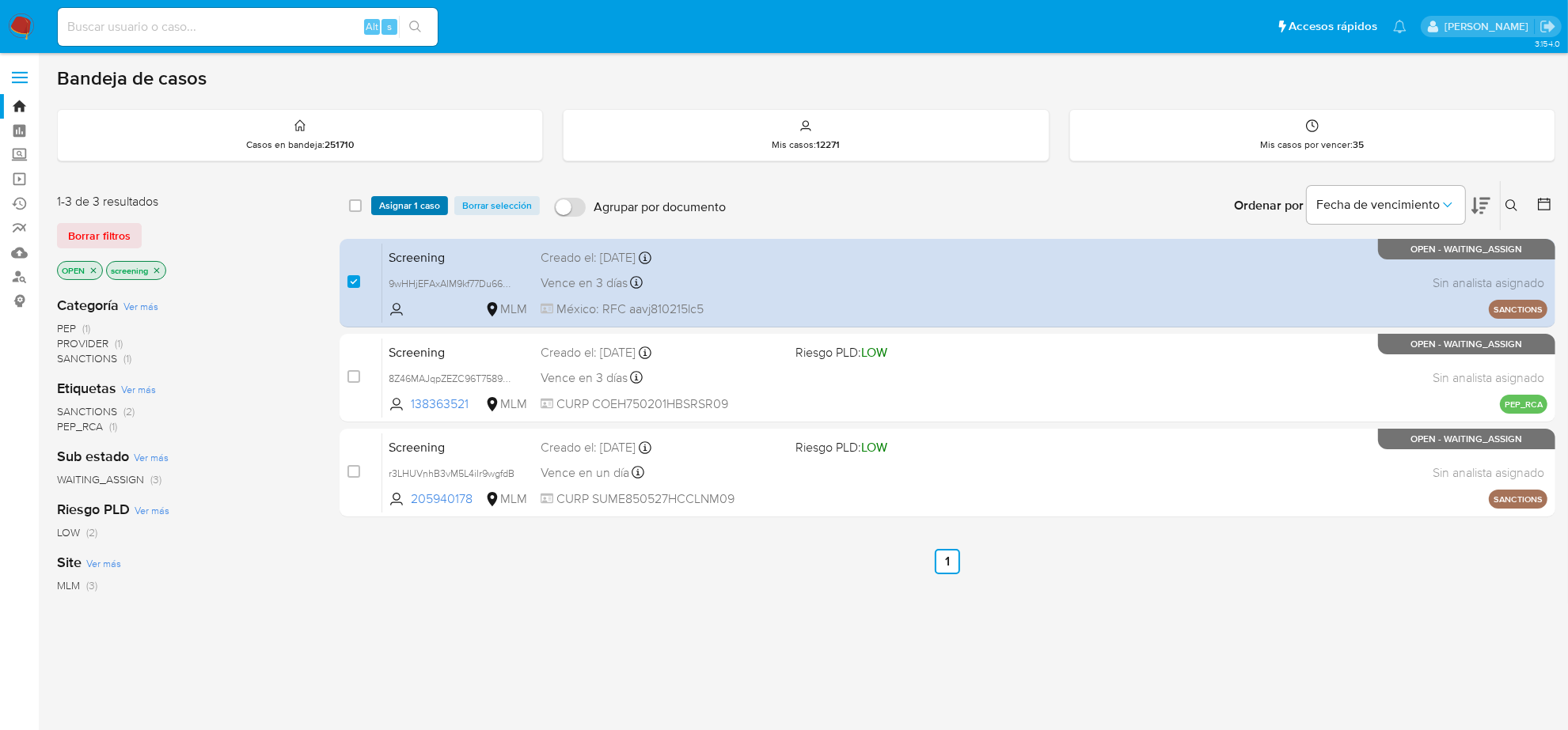
click at [389, 214] on span "Asignar 1 caso" at bounding box center [409, 206] width 61 height 16
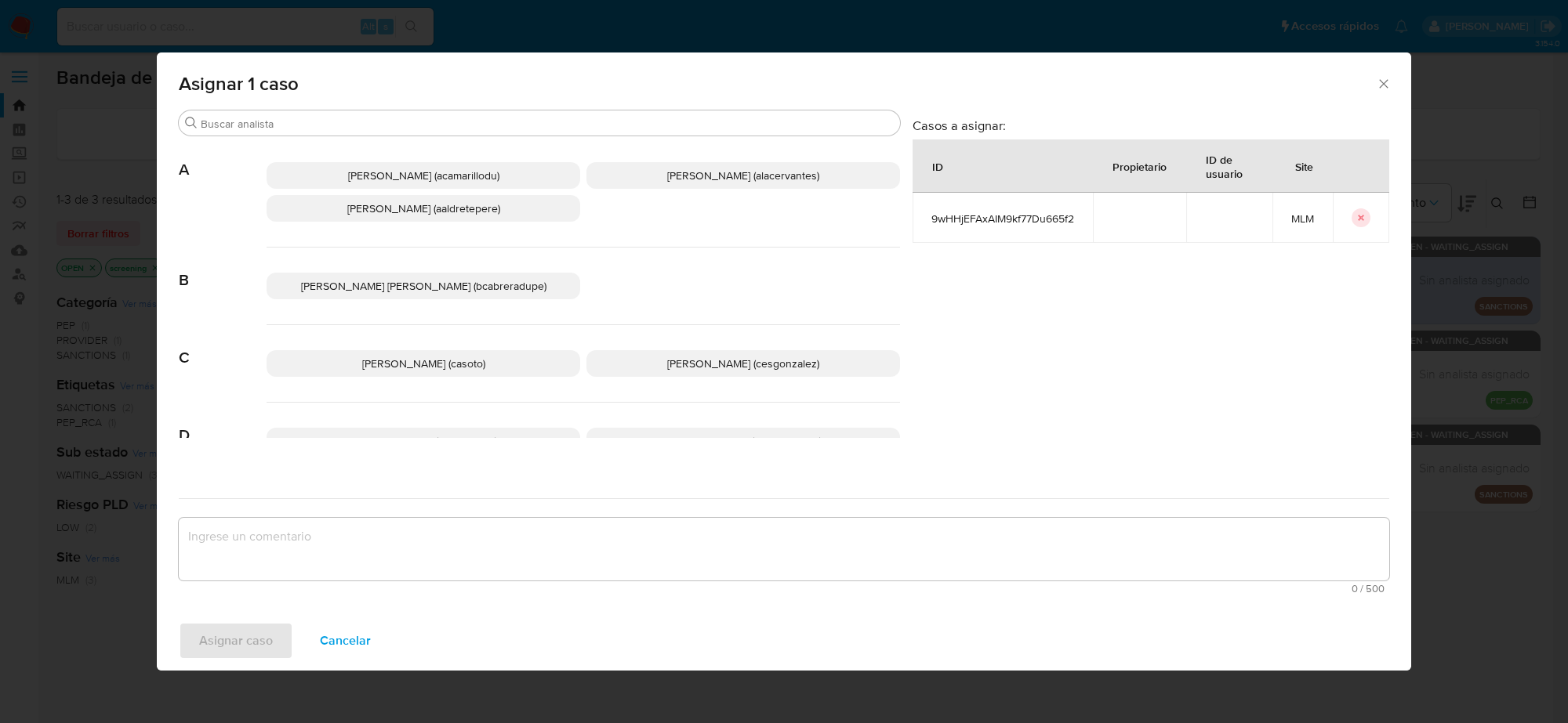
click at [627, 370] on p "Cesar Gonzalez (cesgonzalez)" at bounding box center [743, 364] width 314 height 26
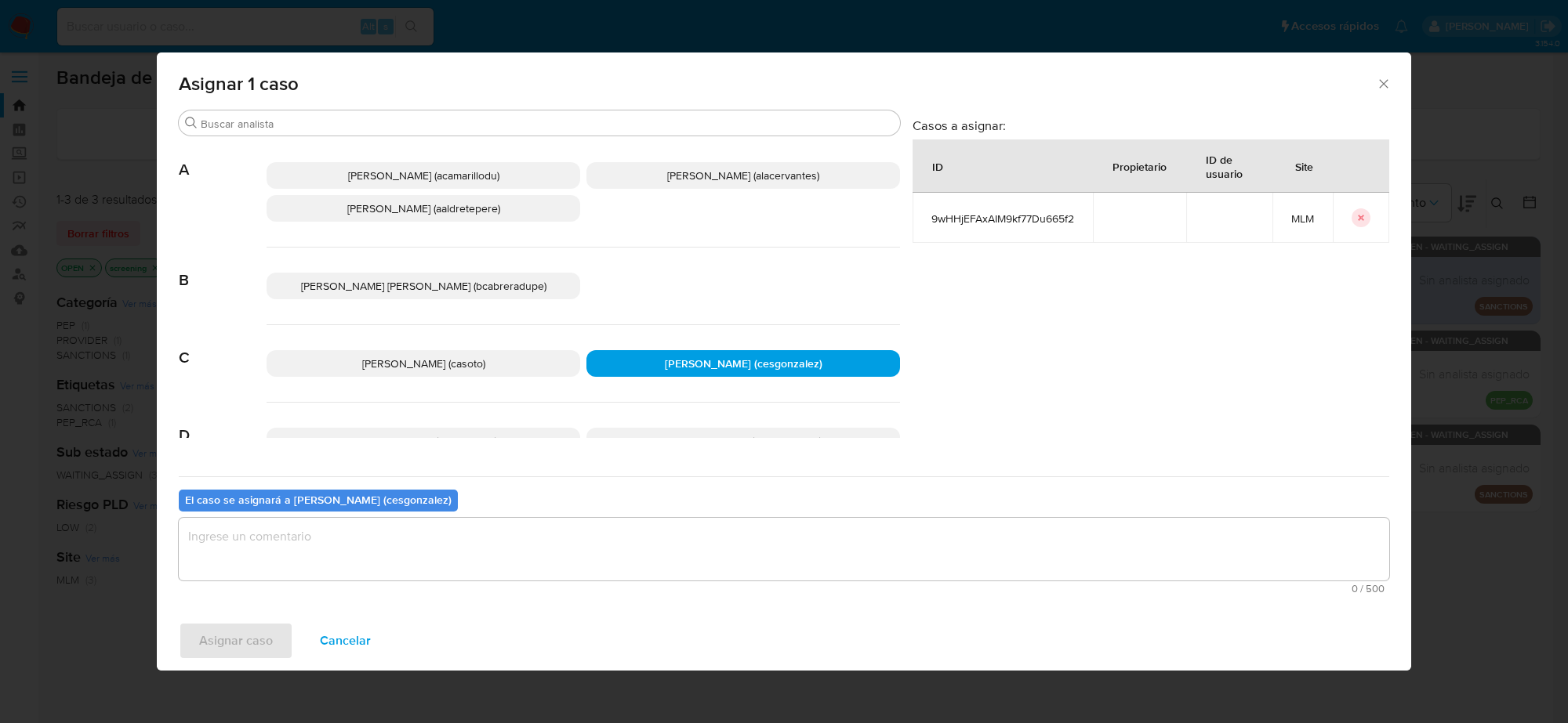
click at [417, 533] on textarea "assign-modal" at bounding box center [784, 549] width 1211 height 63
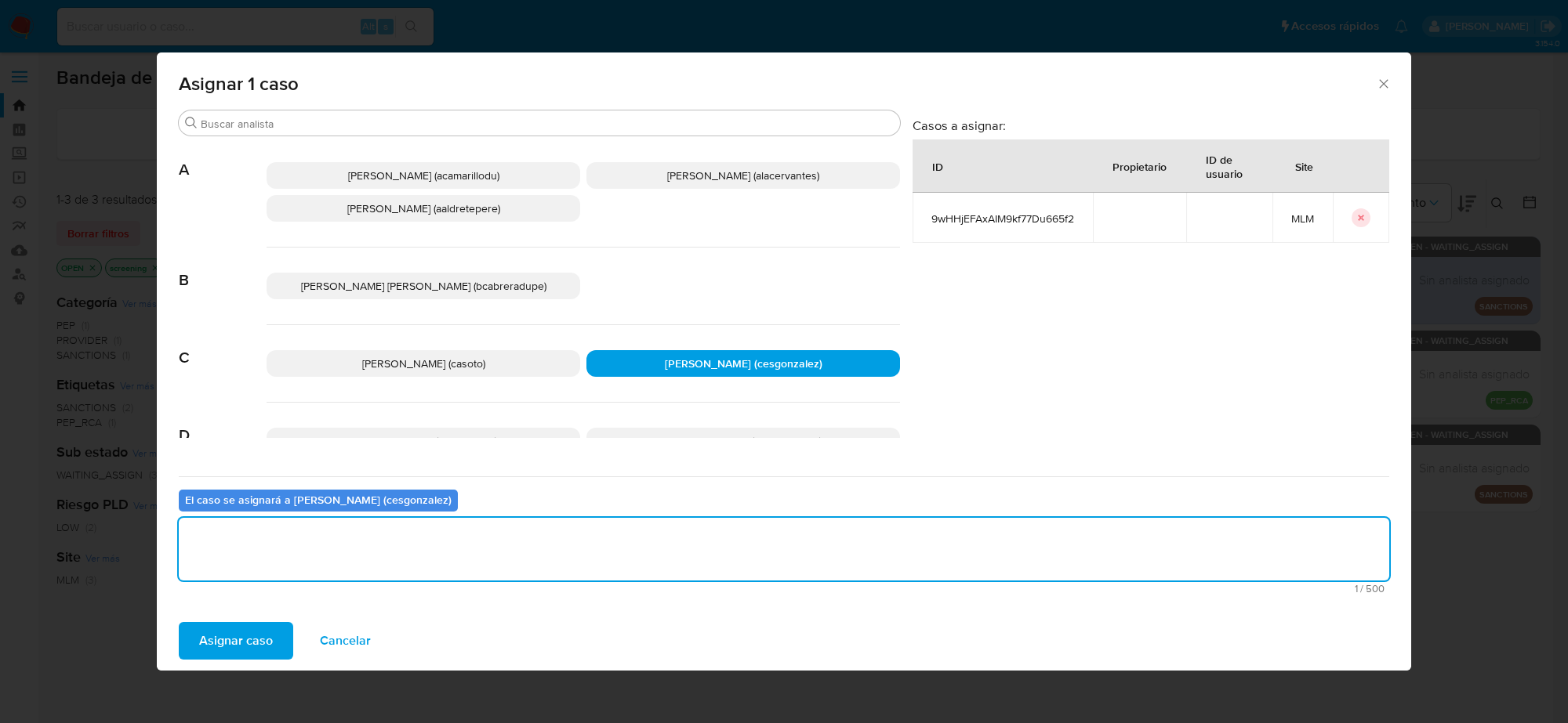
click at [257, 629] on span "Asignar caso" at bounding box center [236, 640] width 74 height 35
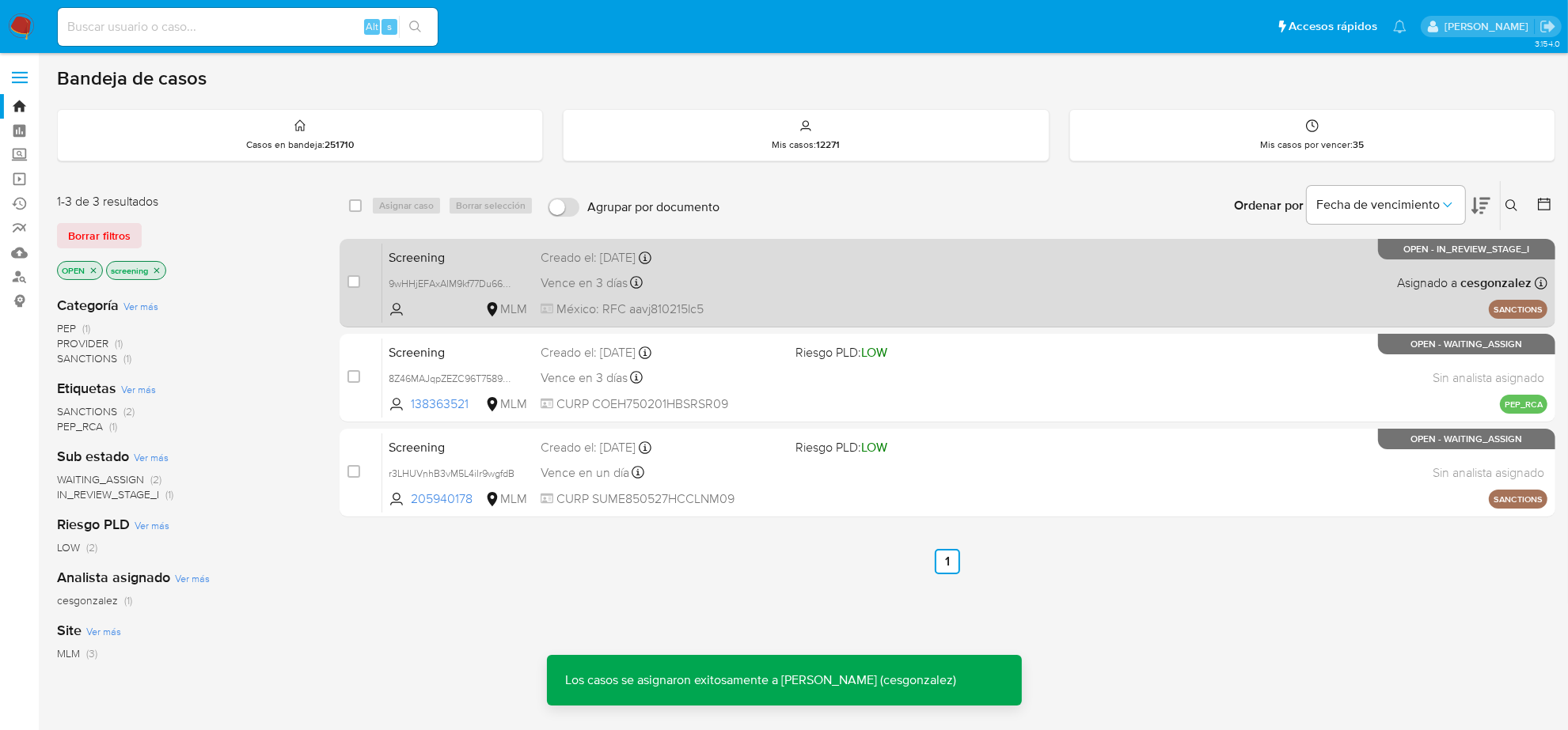
click at [694, 301] on span "México: RFC aavj810215lc5" at bounding box center [661, 309] width 242 height 17
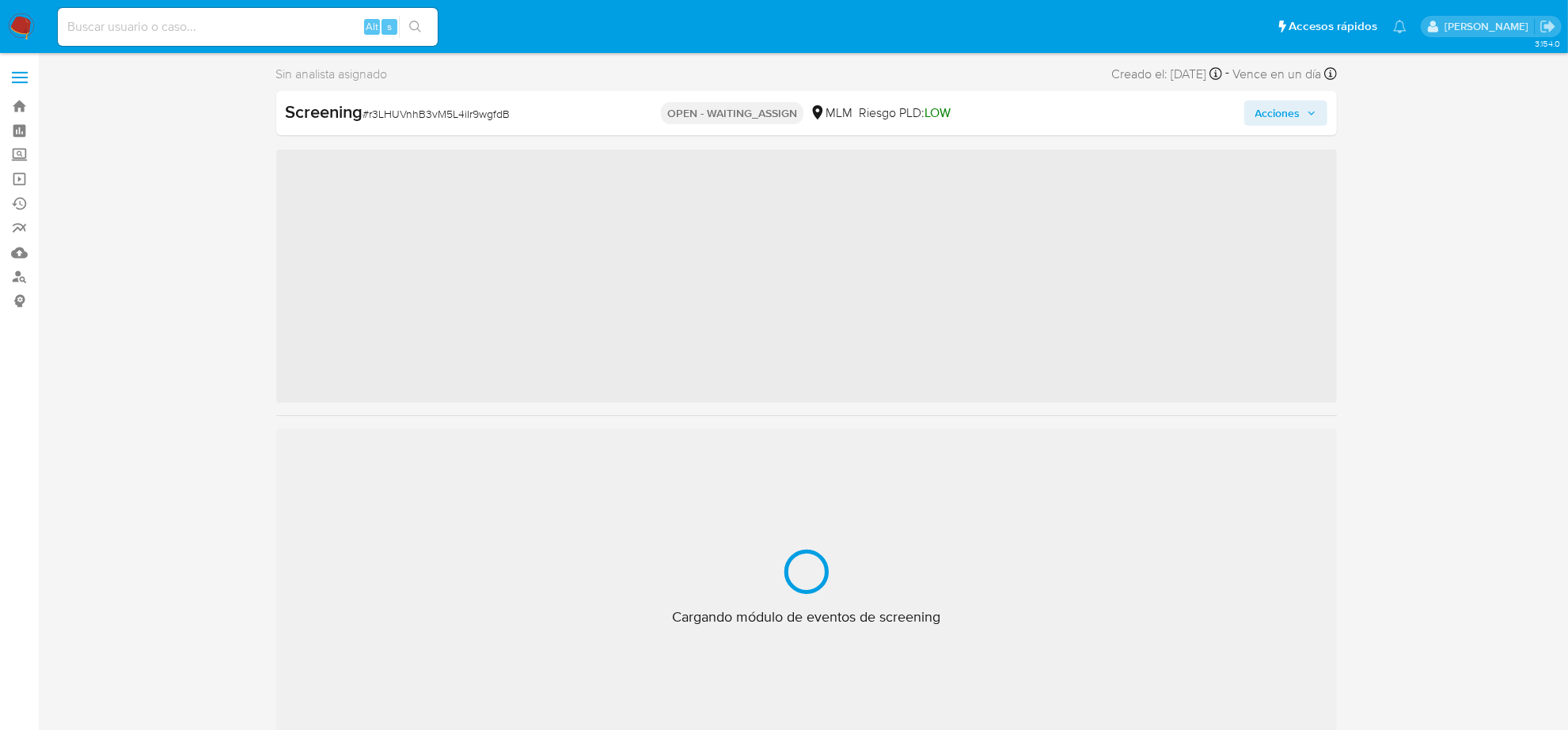
scroll to position [667, 0]
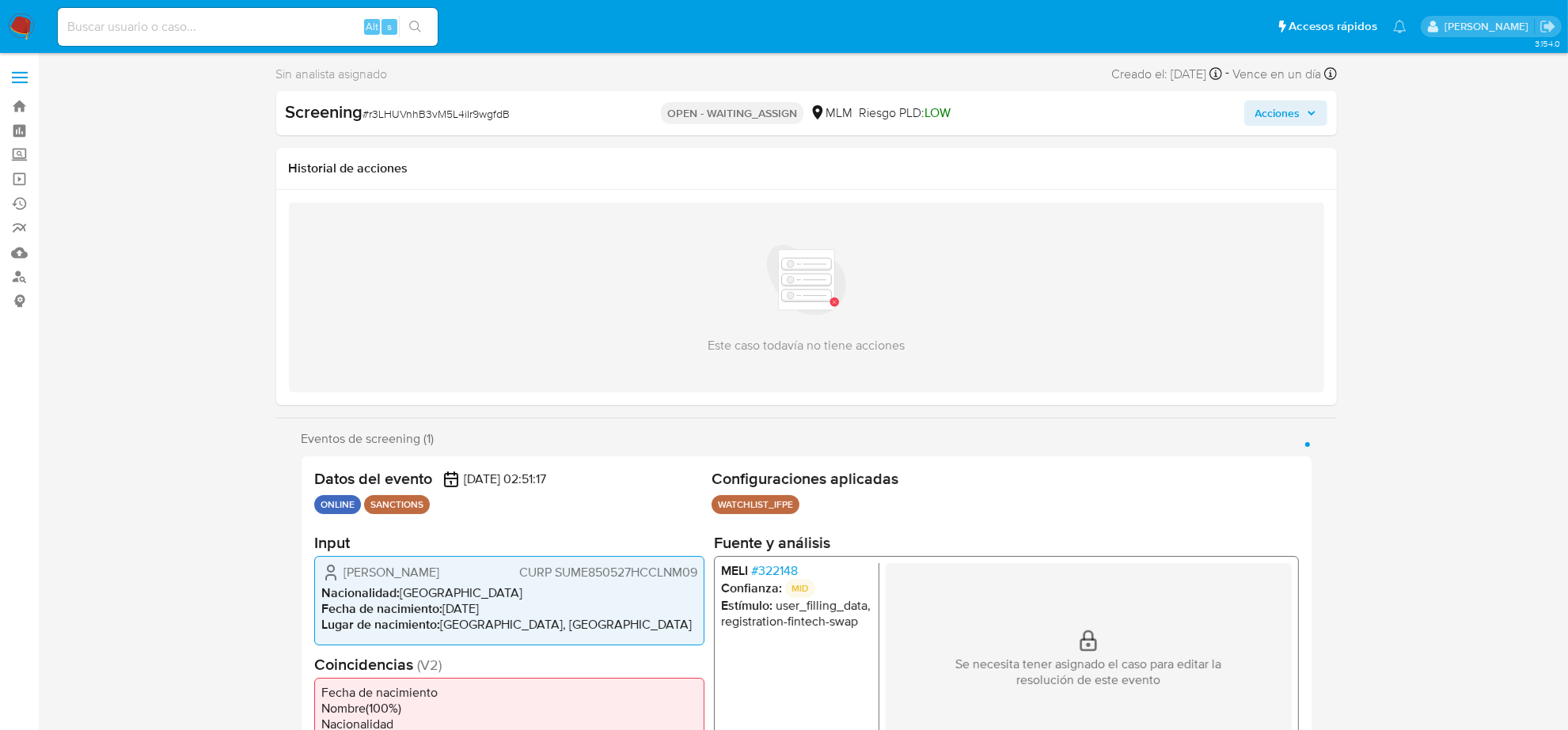
select select "10"
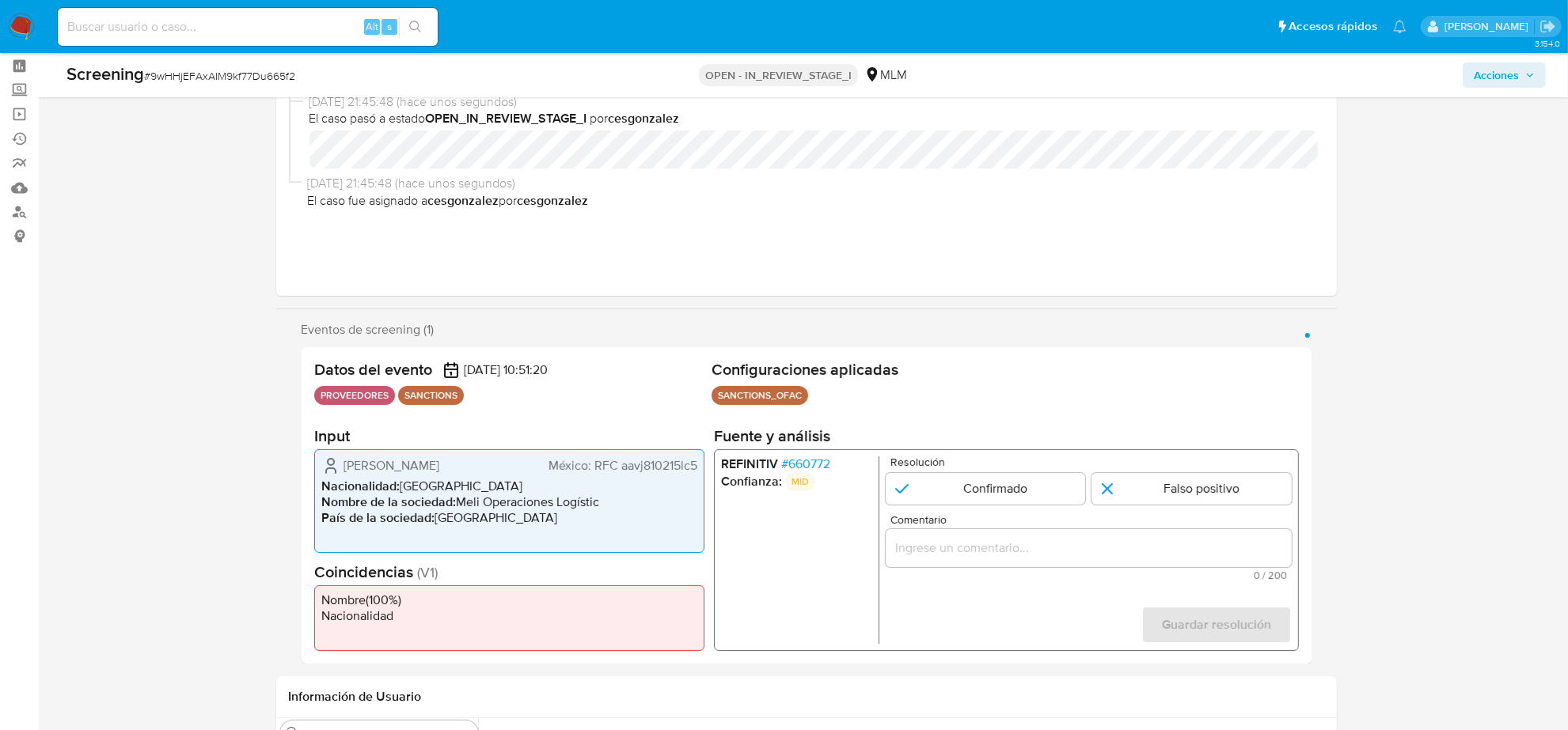
scroll to position [99, 0]
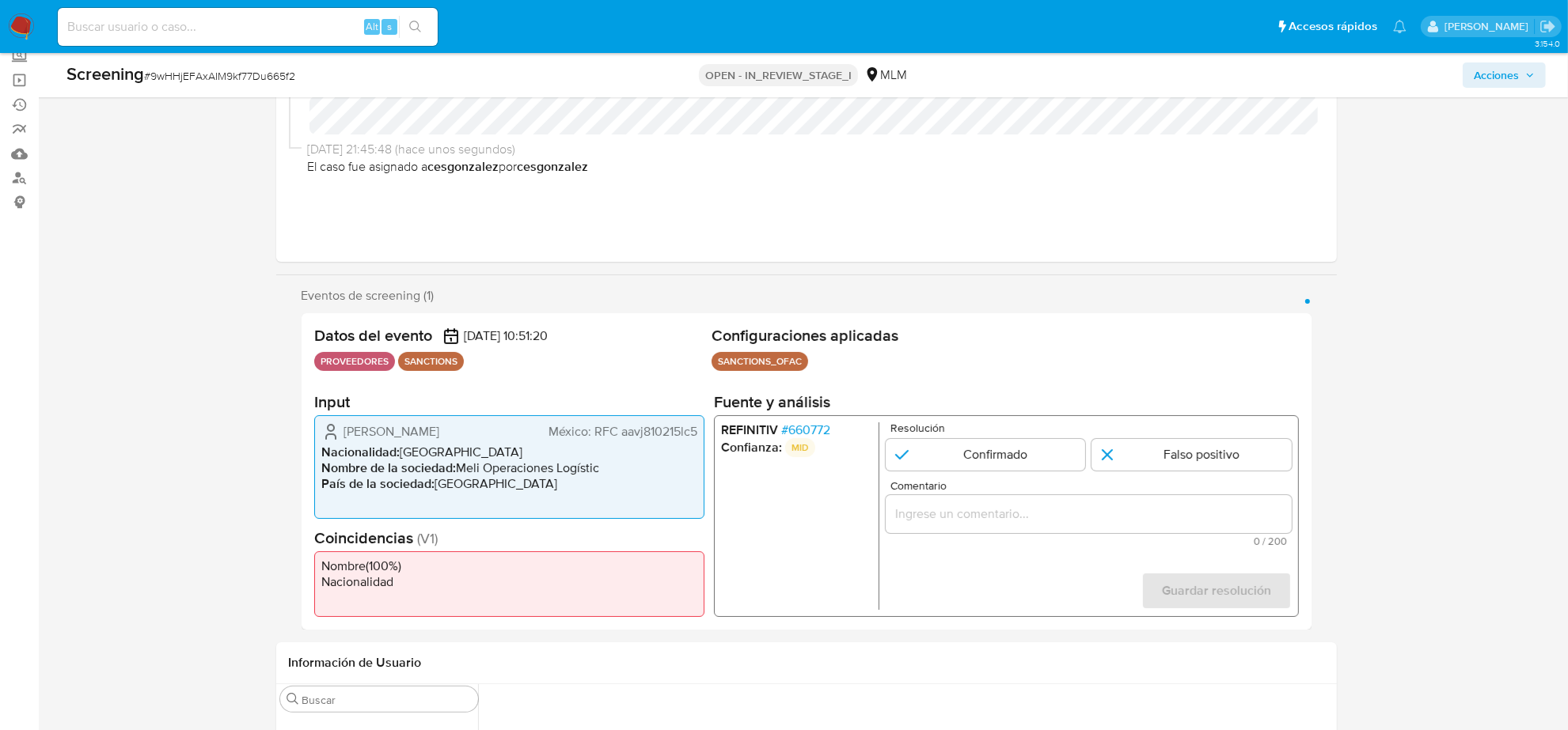
click at [801, 432] on span "# 660772" at bounding box center [805, 430] width 49 height 16
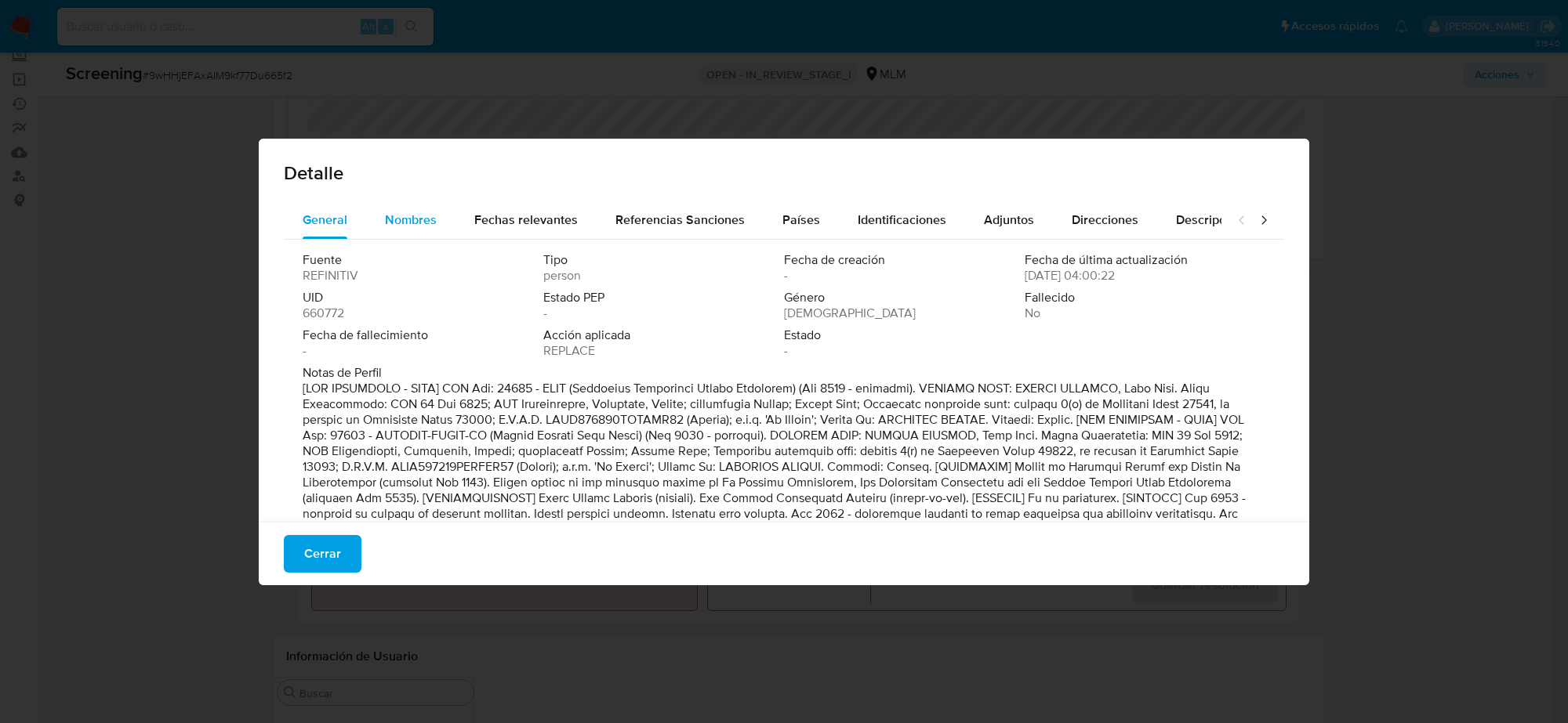
click at [397, 217] on span "Nombres" at bounding box center [410, 220] width 51 height 18
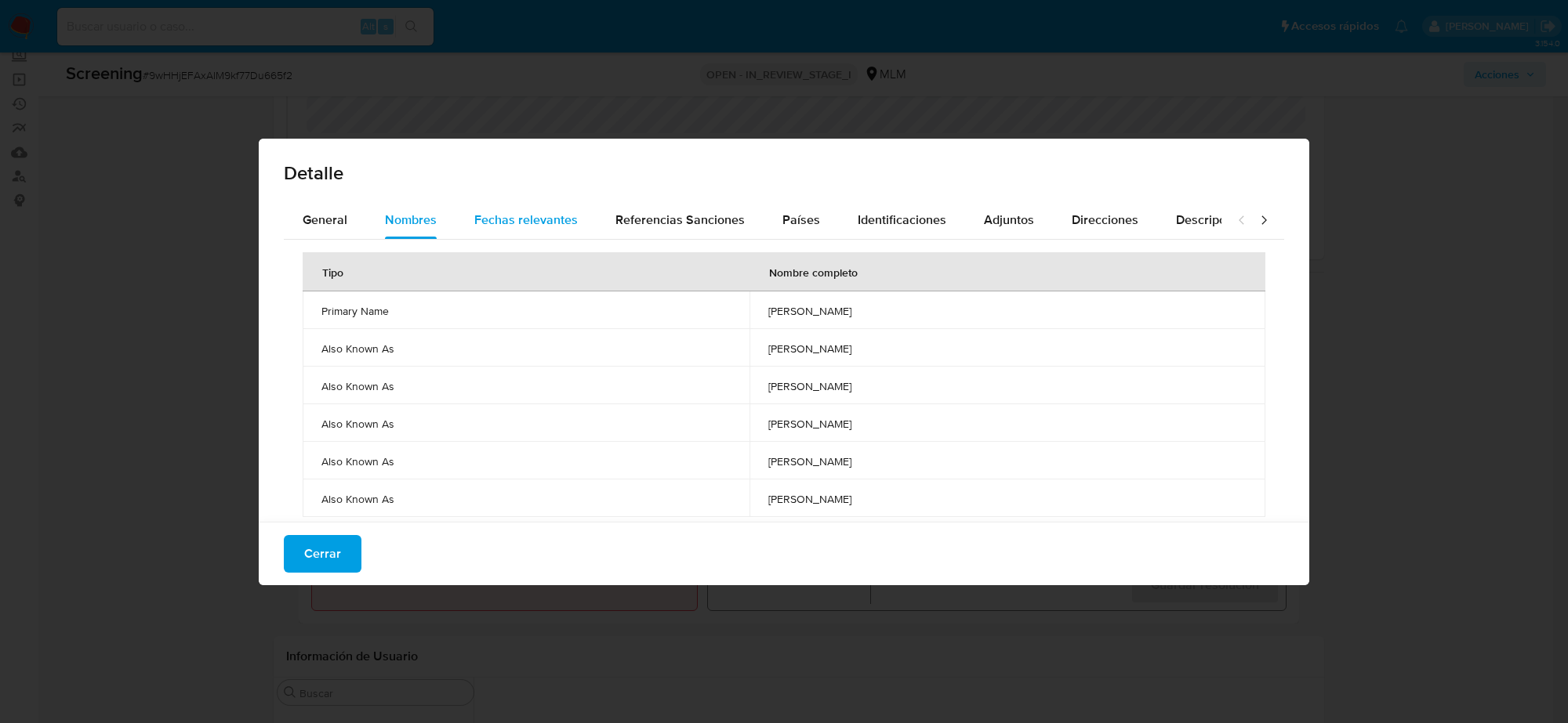
click at [515, 217] on span "Fechas relevantes" at bounding box center [526, 220] width 104 height 18
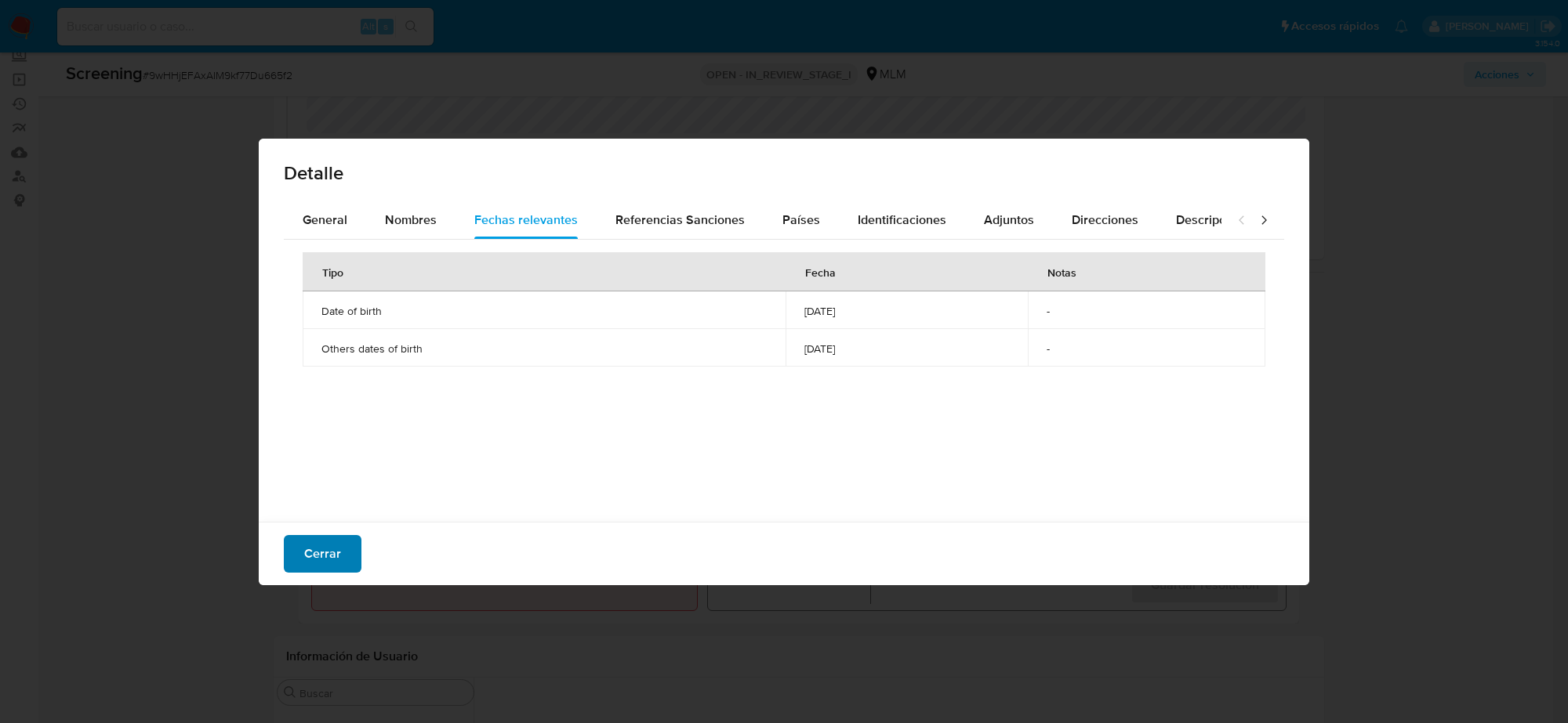
click at [333, 546] on span "Cerrar" at bounding box center [323, 554] width 37 height 35
